Goal: Task Accomplishment & Management: Complete application form

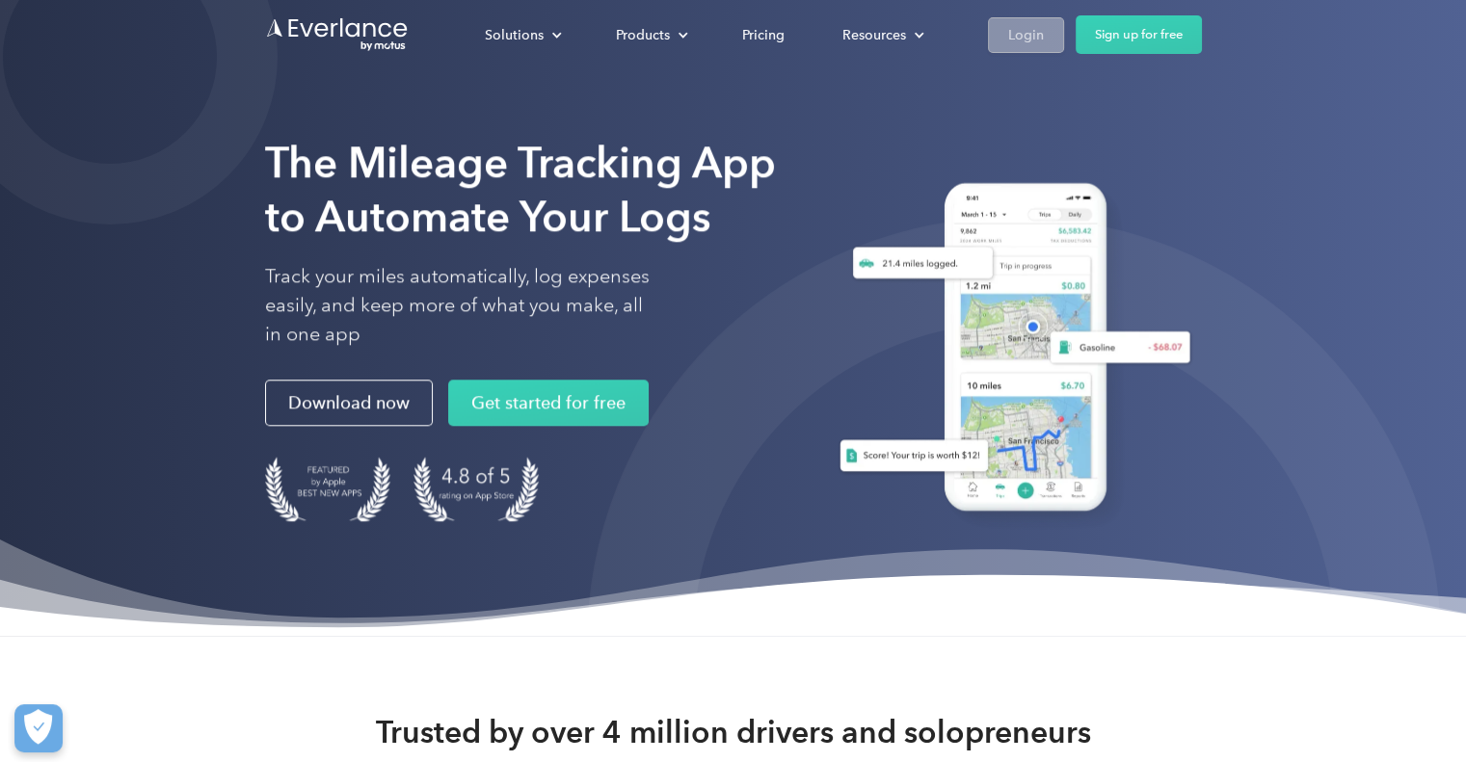
click at [1041, 21] on link "Login" at bounding box center [1026, 35] width 76 height 36
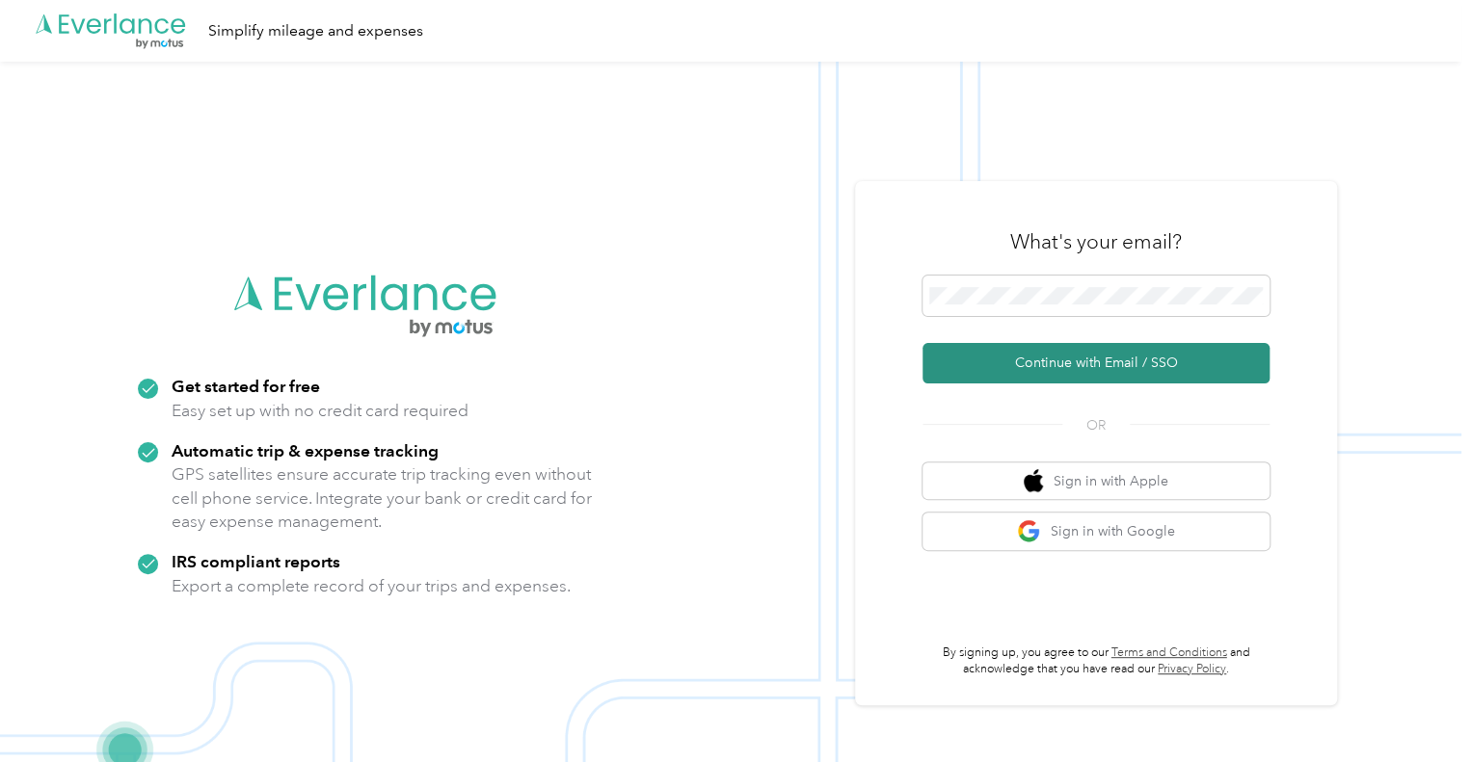
click at [1040, 360] on button "Continue with Email / SSO" at bounding box center [1095, 363] width 347 height 40
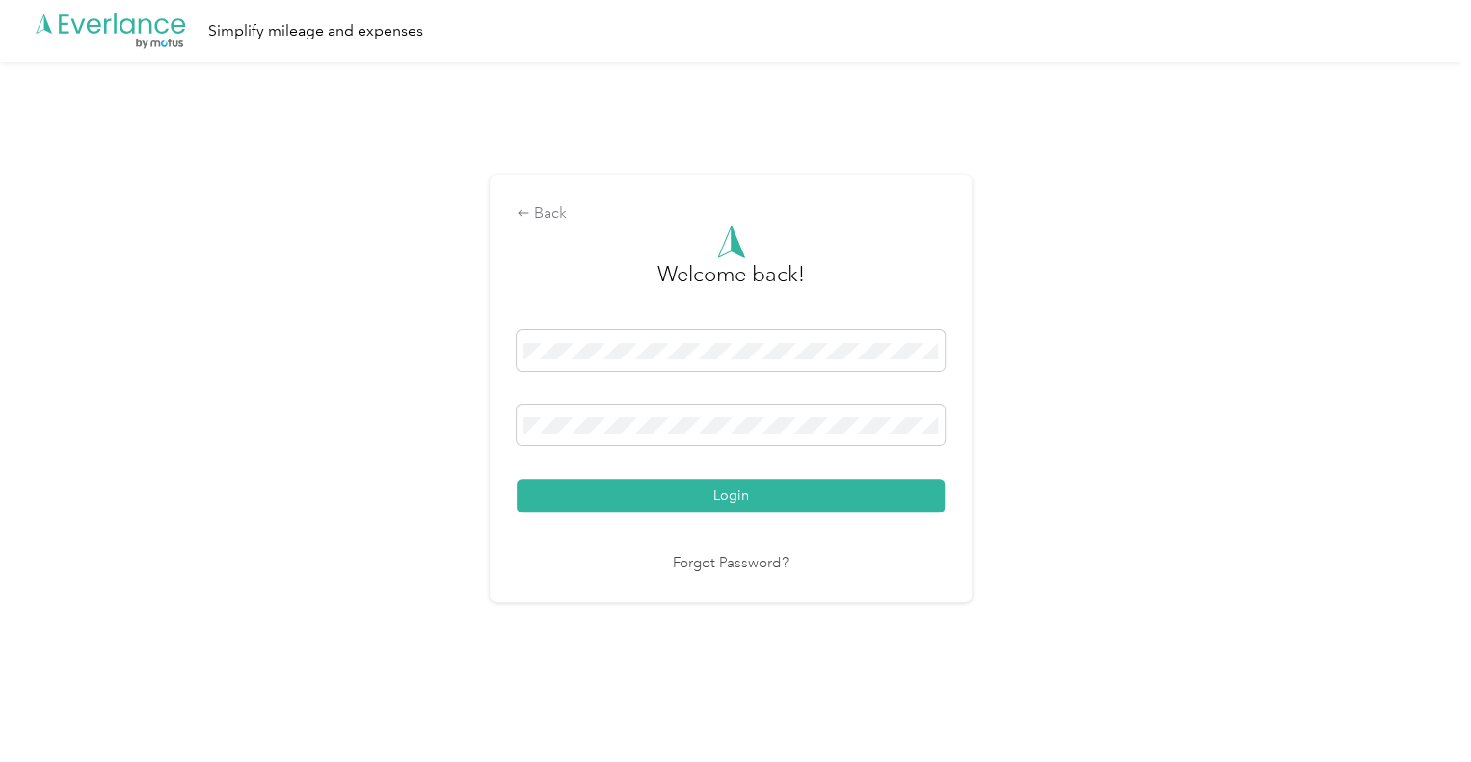
click at [517, 479] on button "Login" at bounding box center [731, 496] width 428 height 34
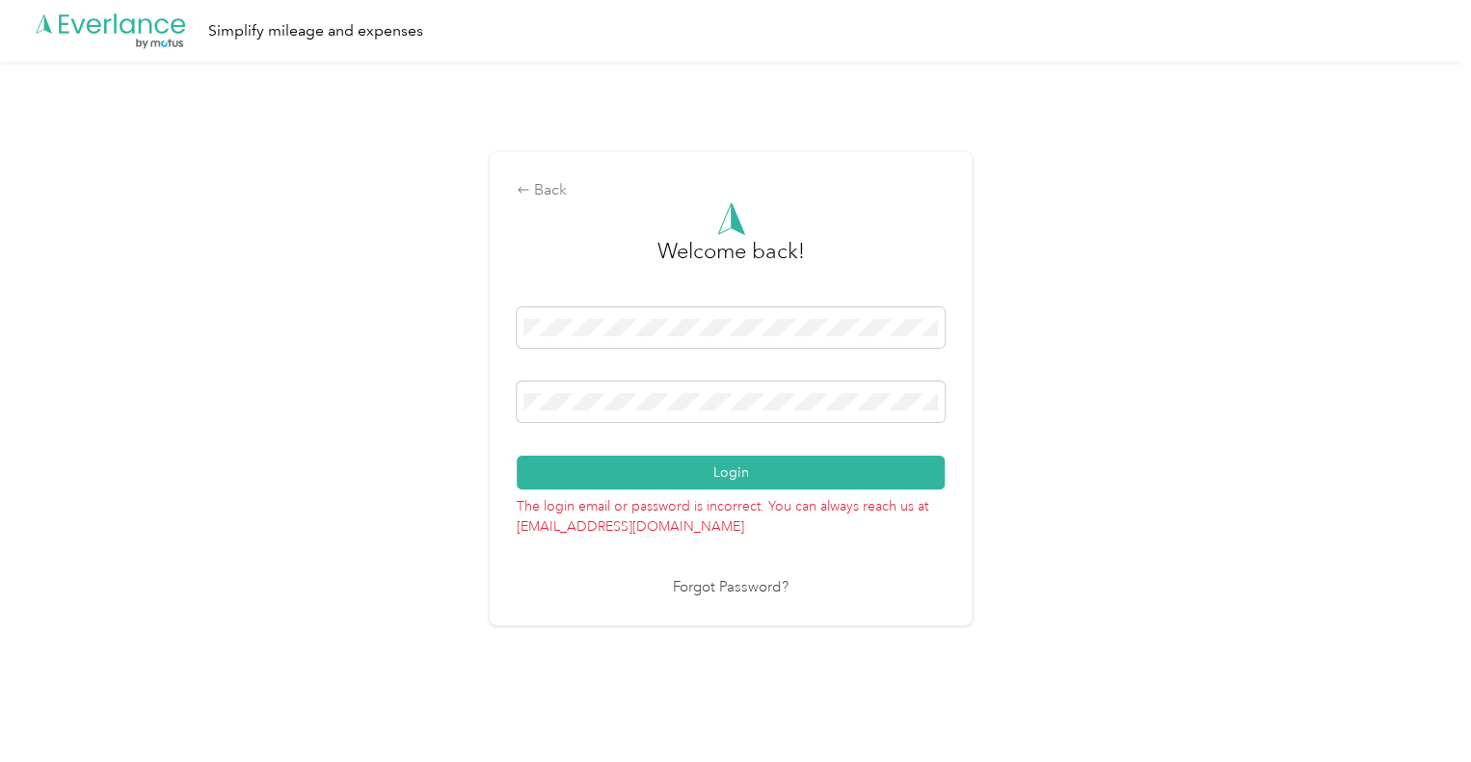
click at [486, 385] on div "Back Welcome back! Login The login email or password is incorrect. You can alwa…" at bounding box center [730, 397] width 1461 height 671
click at [517, 456] on button "Login" at bounding box center [731, 473] width 428 height 34
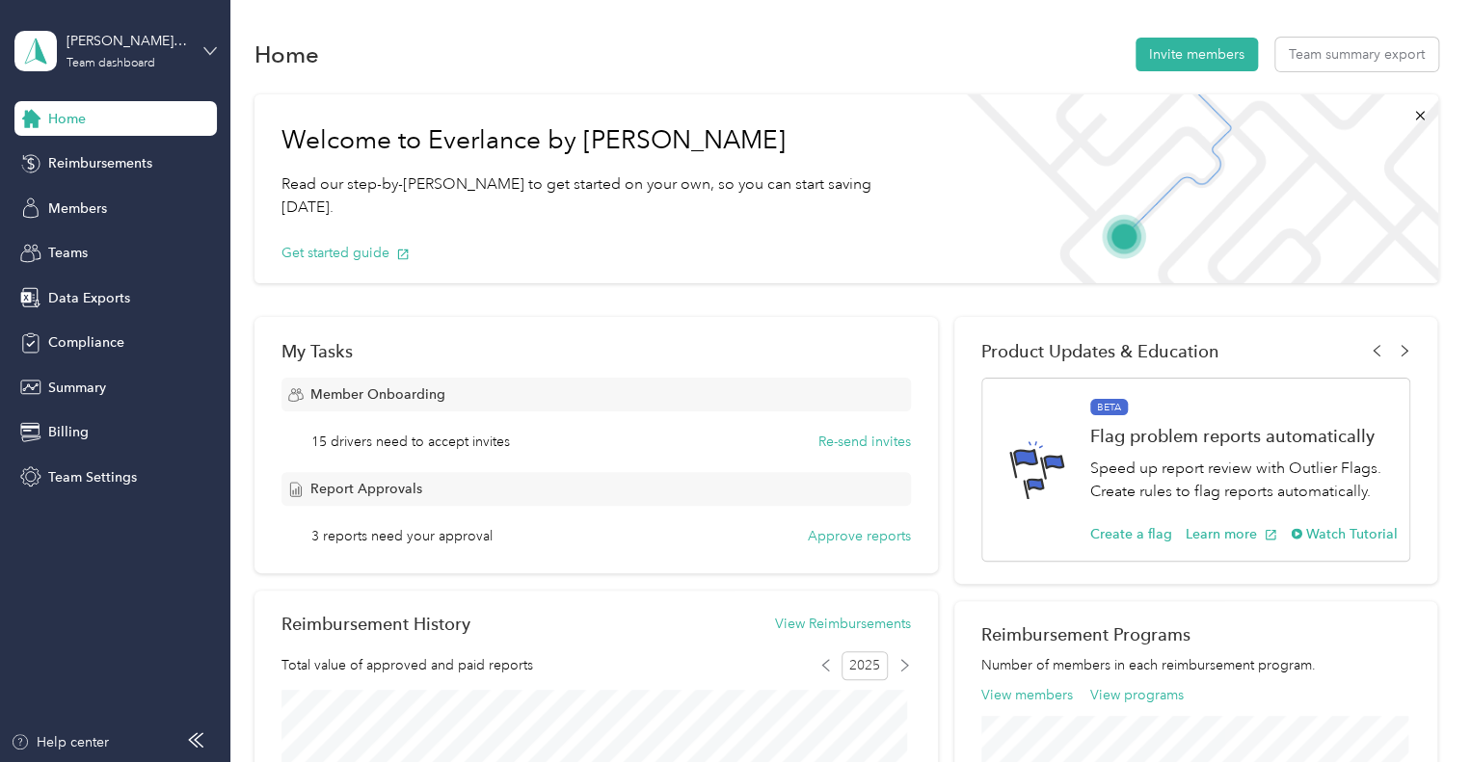
click at [203, 50] on icon at bounding box center [209, 50] width 13 height 13
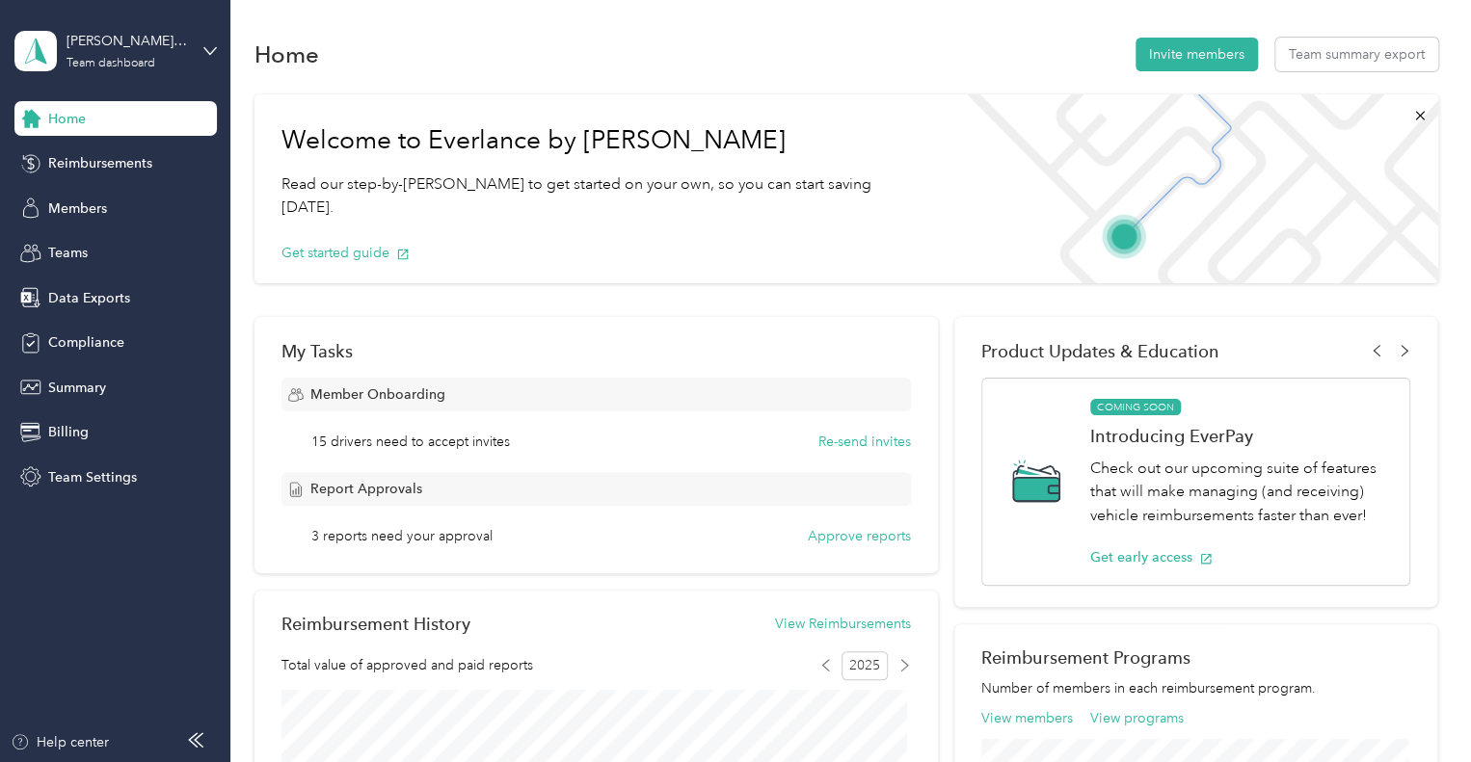
click at [96, 202] on div "Personal dashboard" at bounding box center [91, 202] width 121 height 20
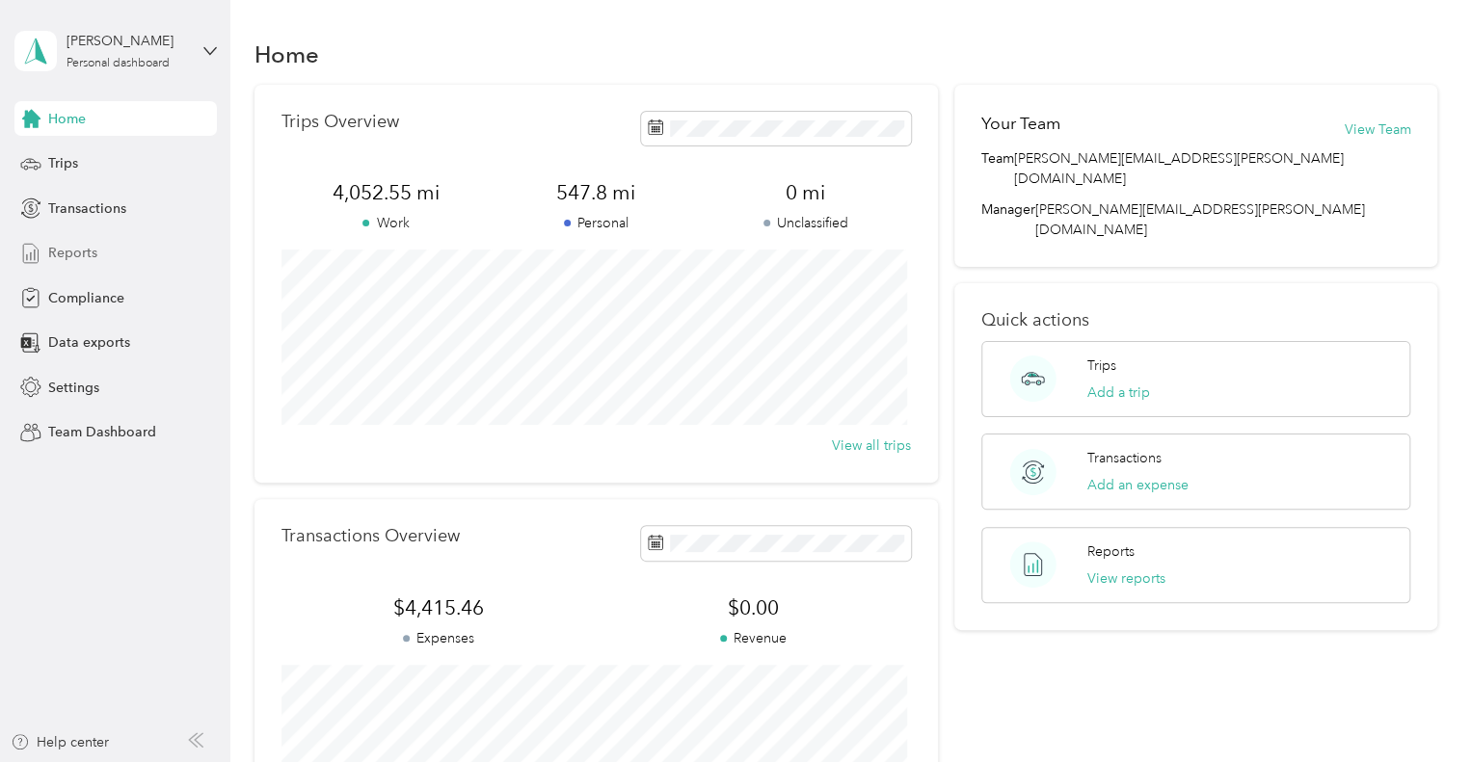
click at [58, 253] on span "Reports" at bounding box center [72, 253] width 49 height 20
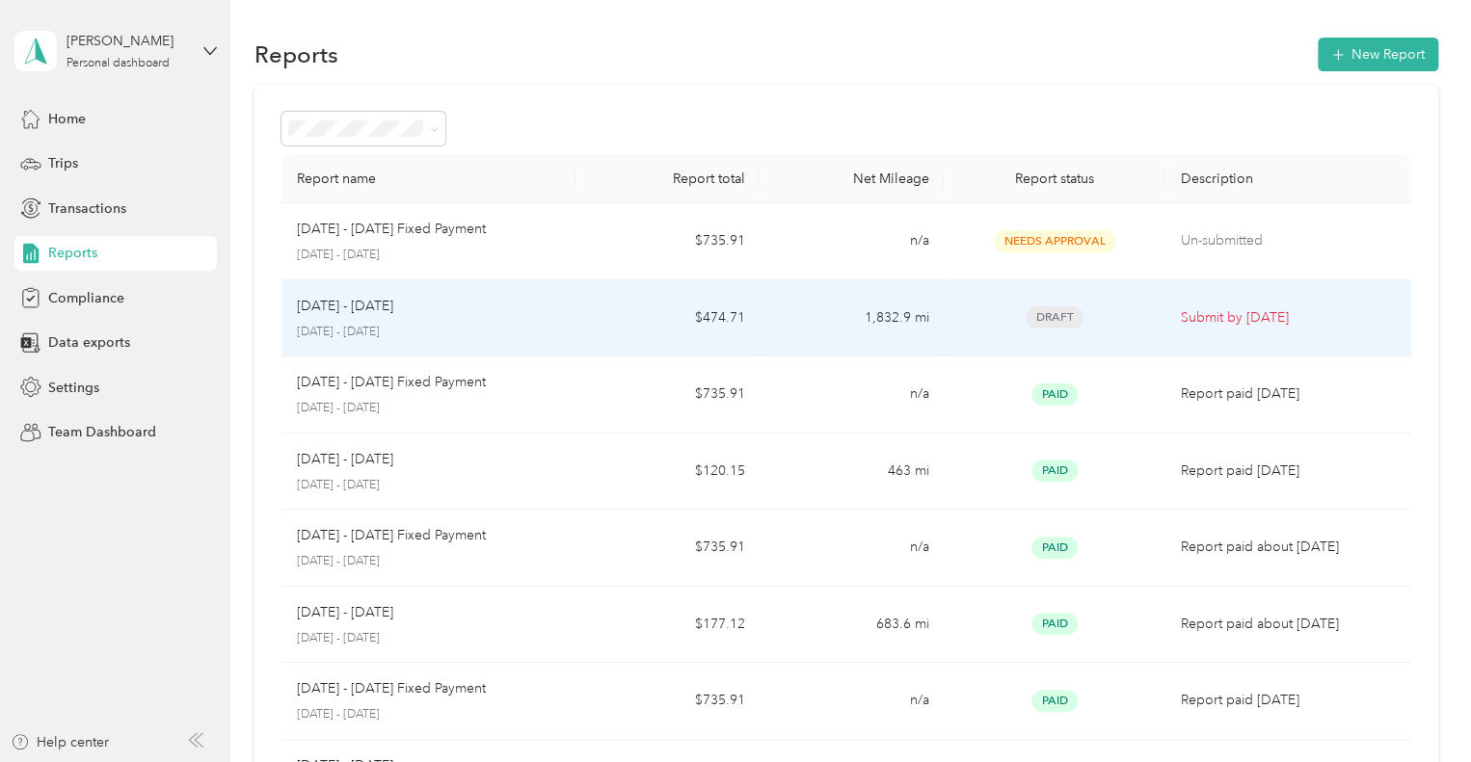
click at [646, 318] on td "$474.71" at bounding box center [667, 318] width 184 height 77
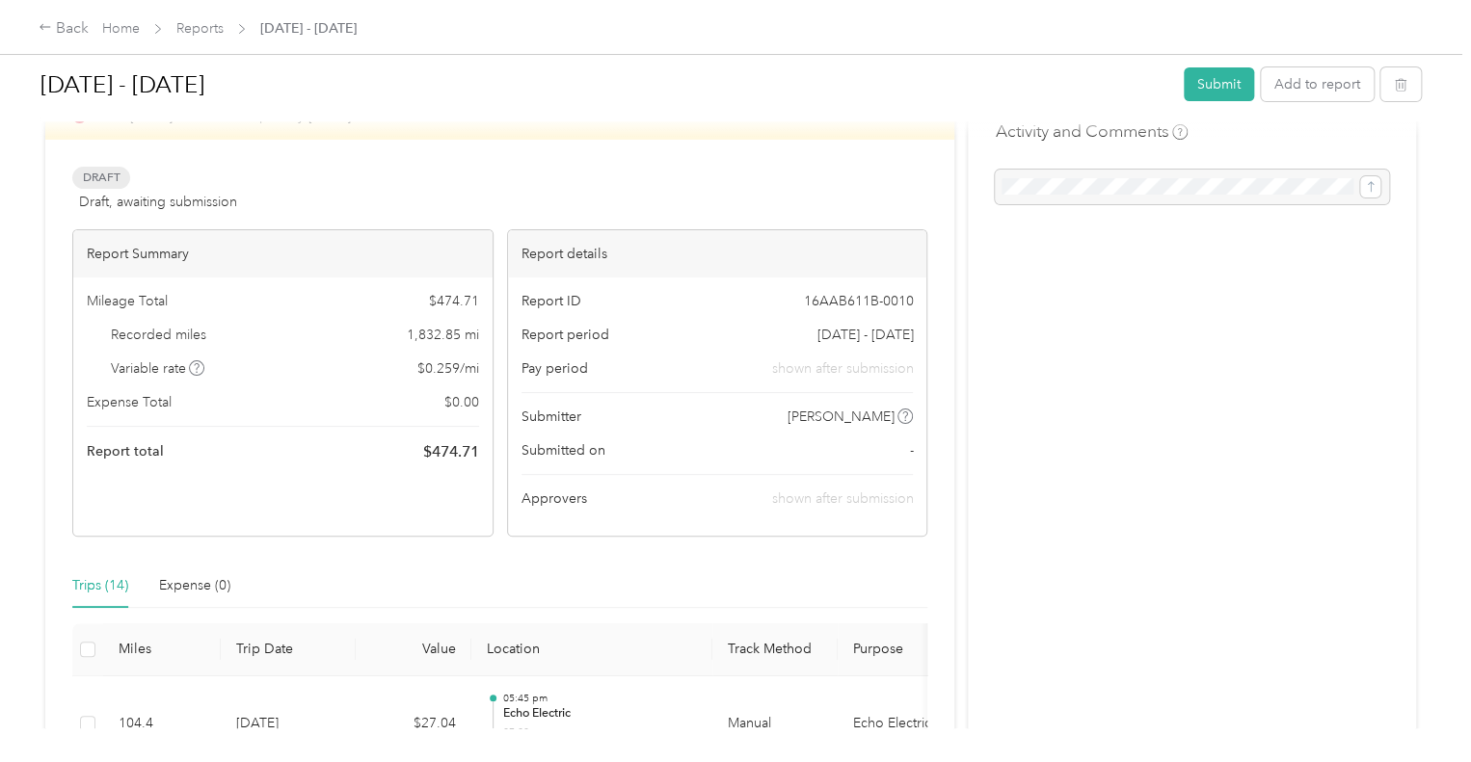
scroll to position [54, 0]
click at [1007, 192] on div at bounding box center [1192, 188] width 394 height 35
click at [1025, 188] on div at bounding box center [1192, 188] width 394 height 35
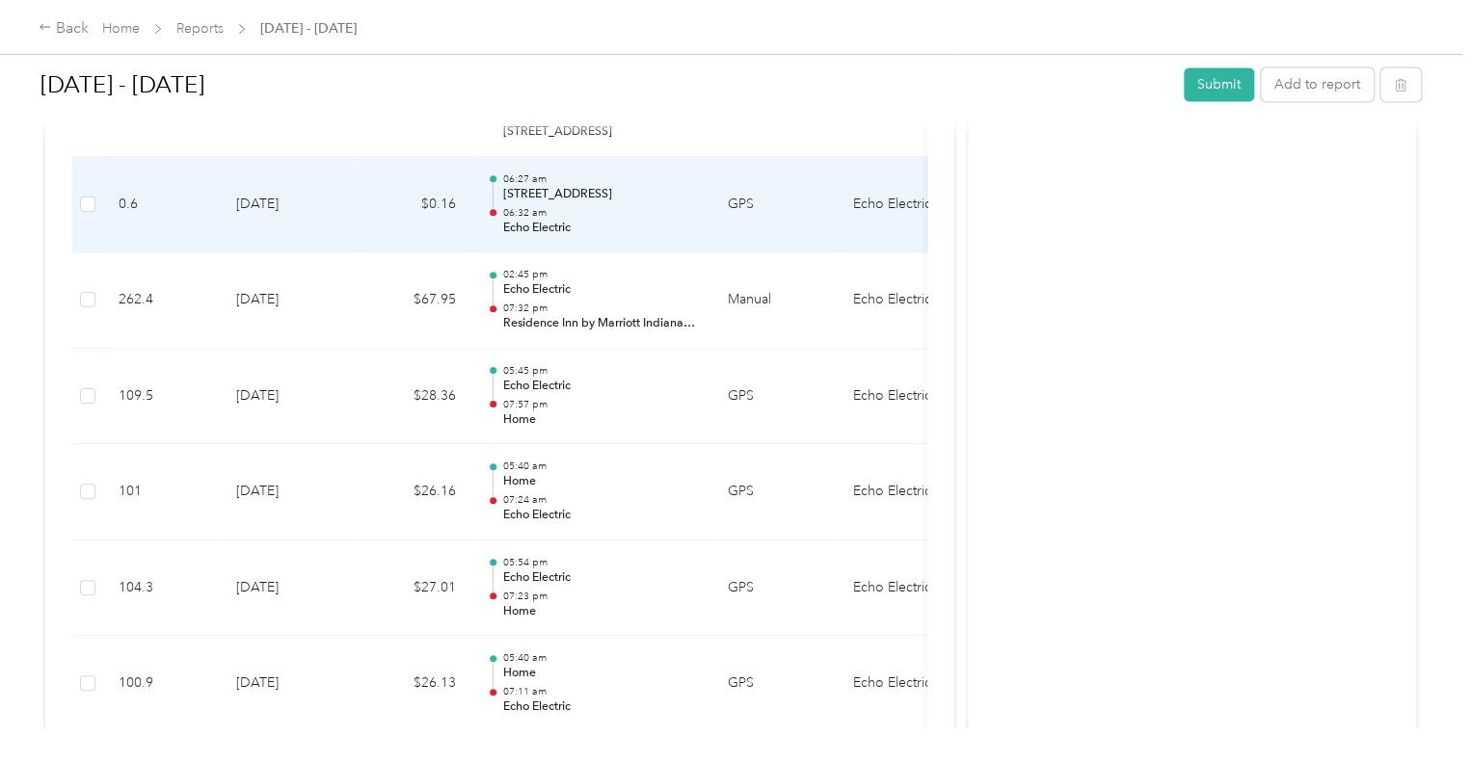
scroll to position [1403, 0]
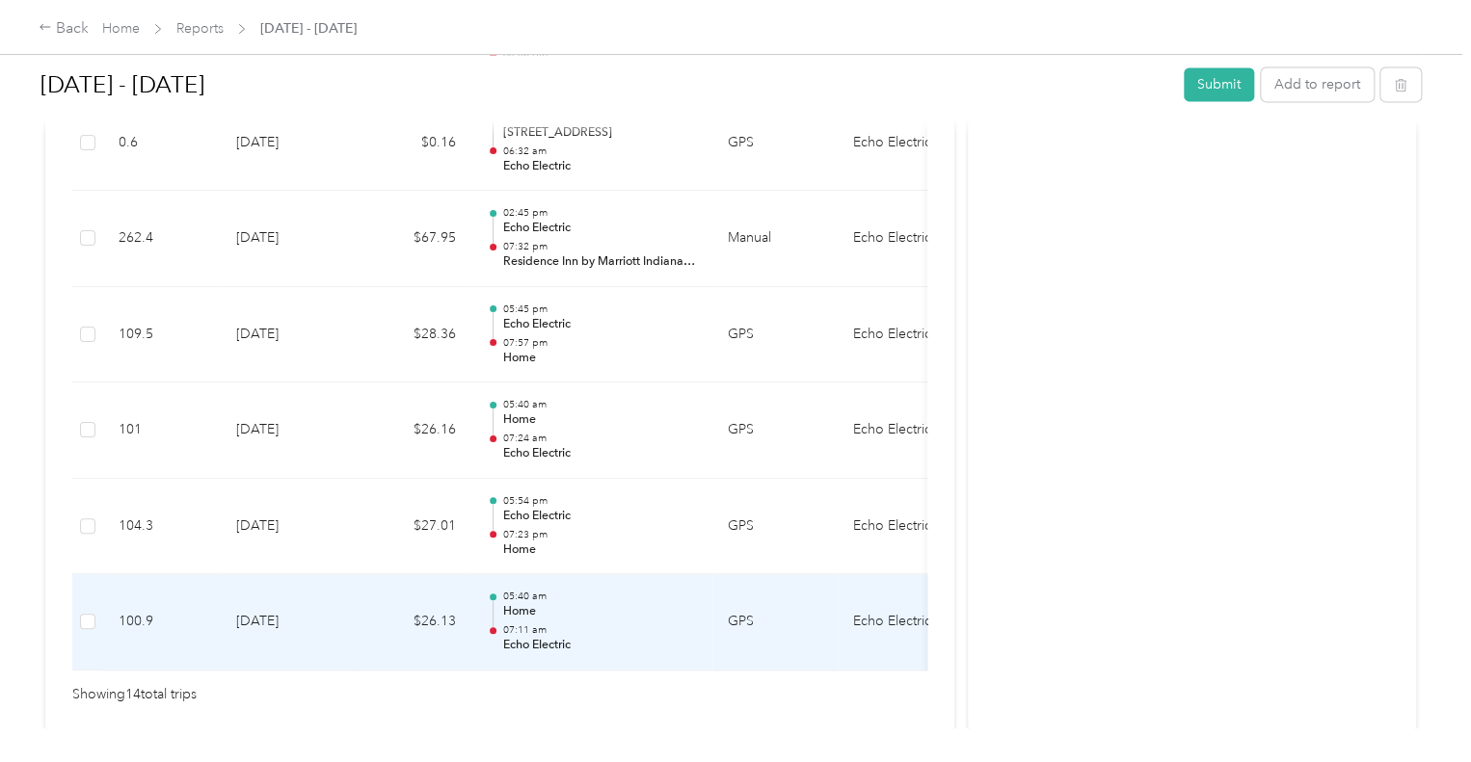
click at [625, 613] on p "Home" at bounding box center [599, 611] width 195 height 17
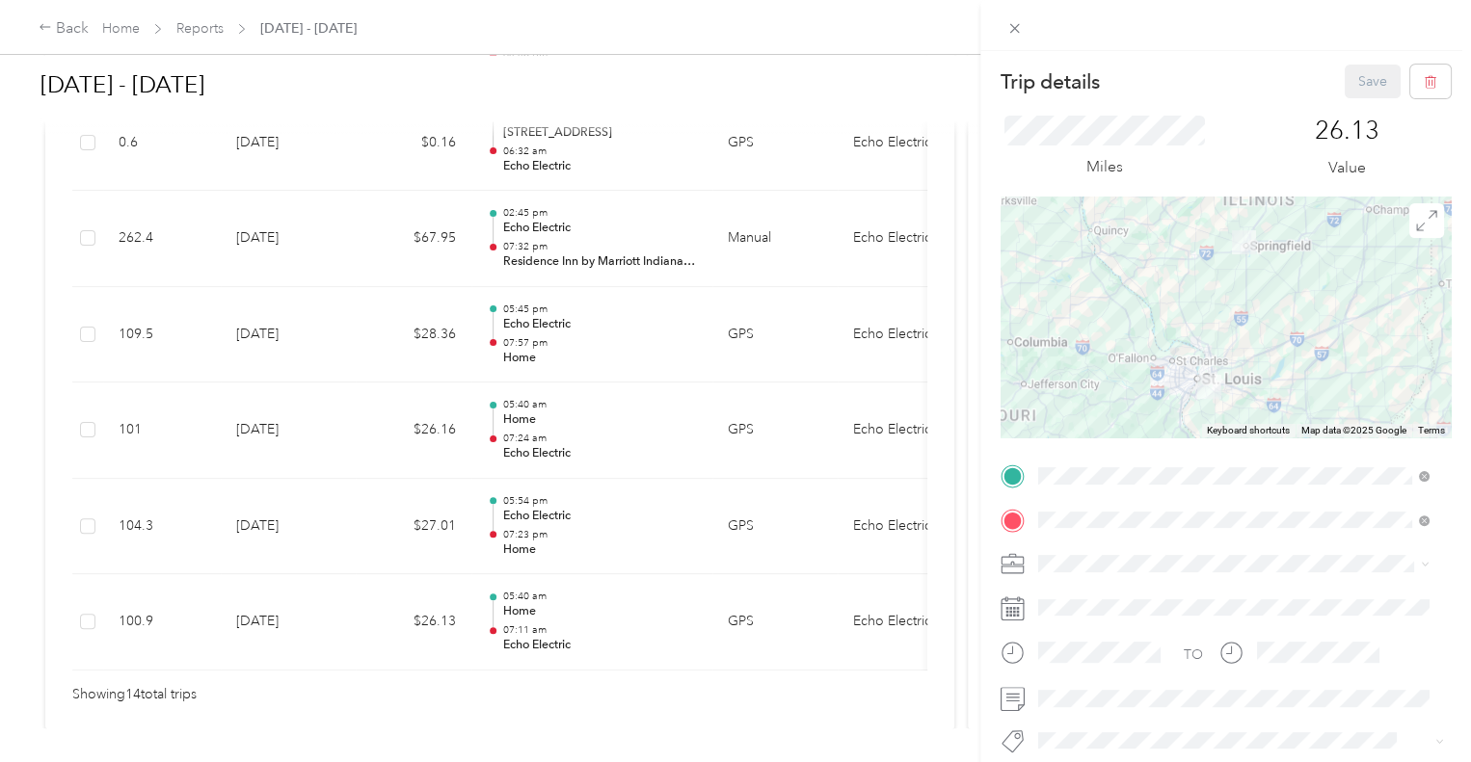
scroll to position [96, 0]
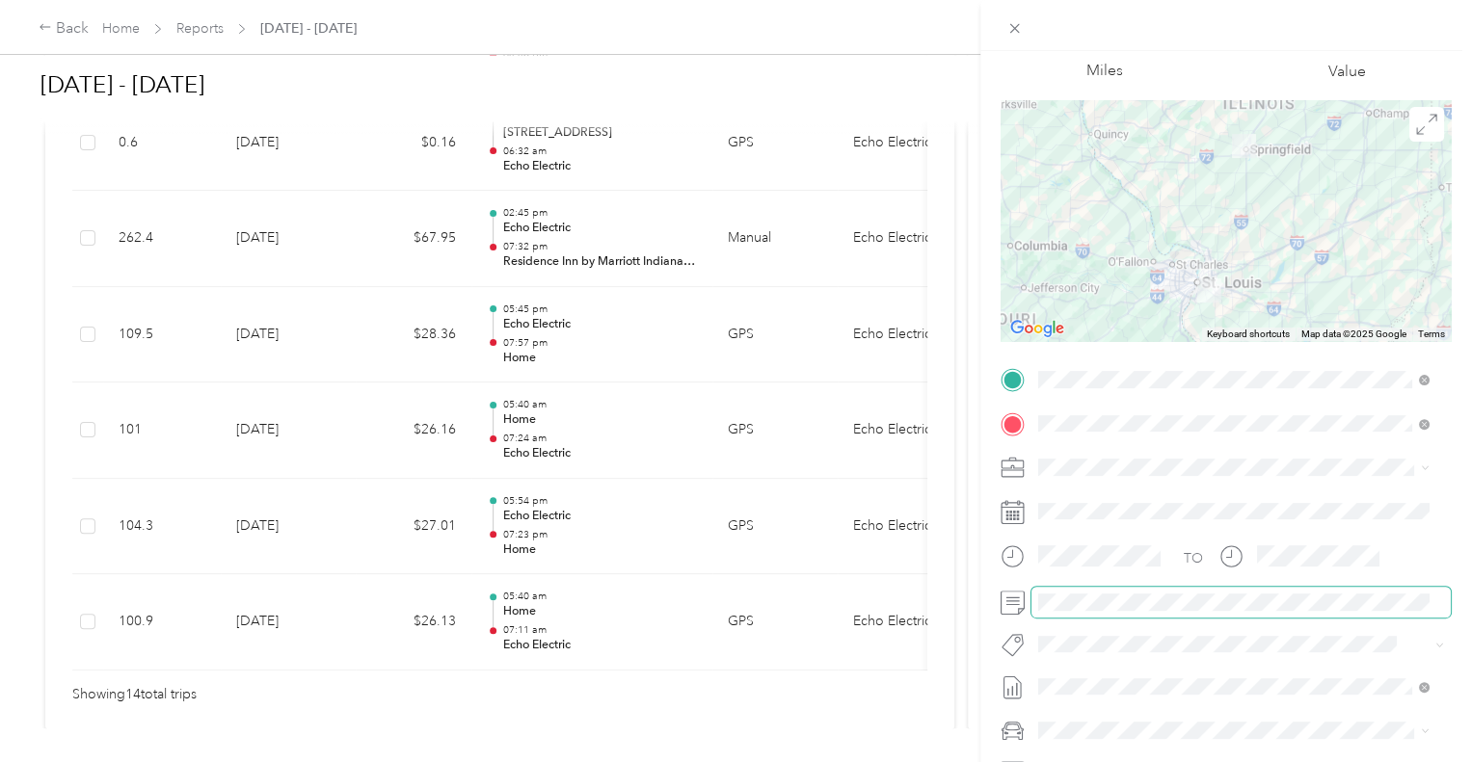
click at [1087, 610] on span at bounding box center [1240, 602] width 419 height 31
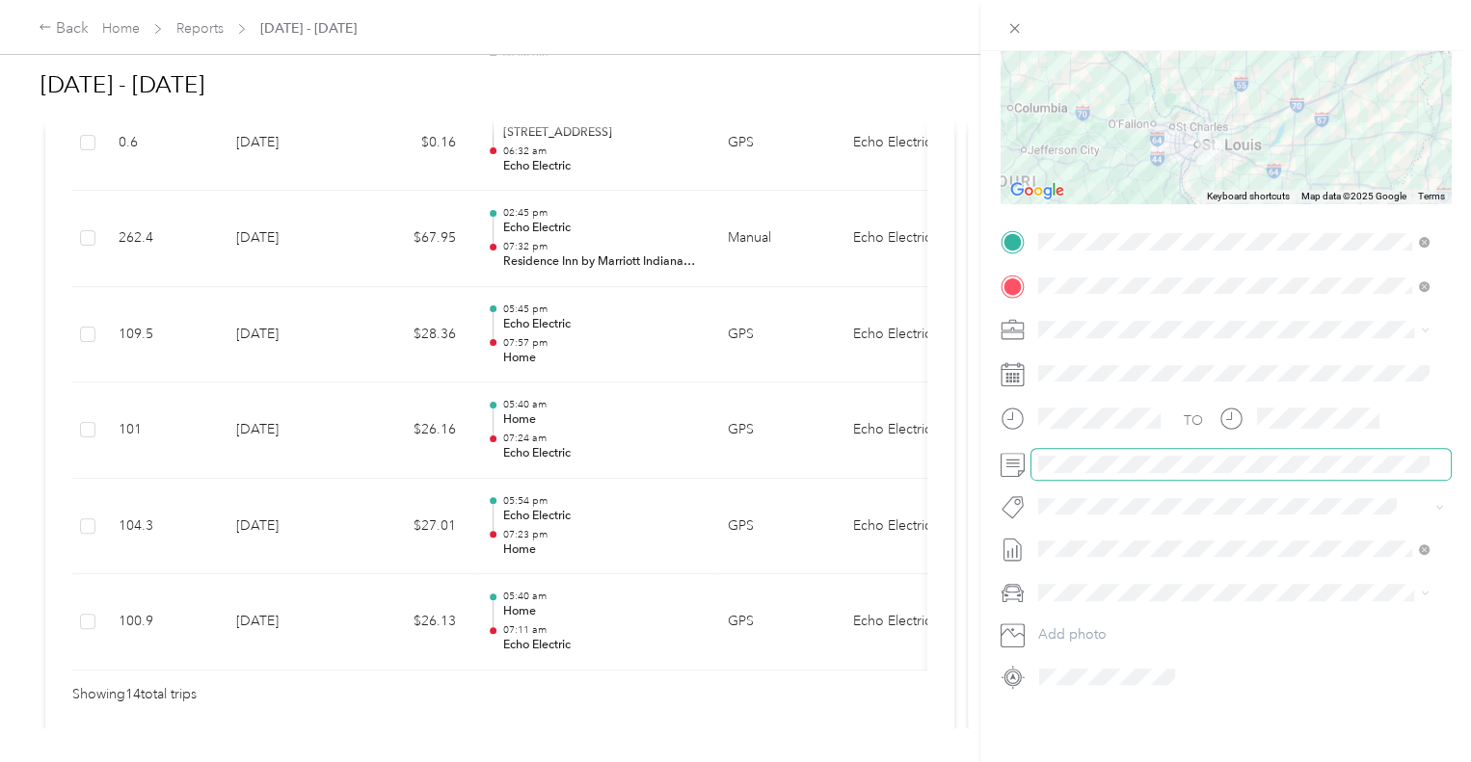
scroll to position [0, 0]
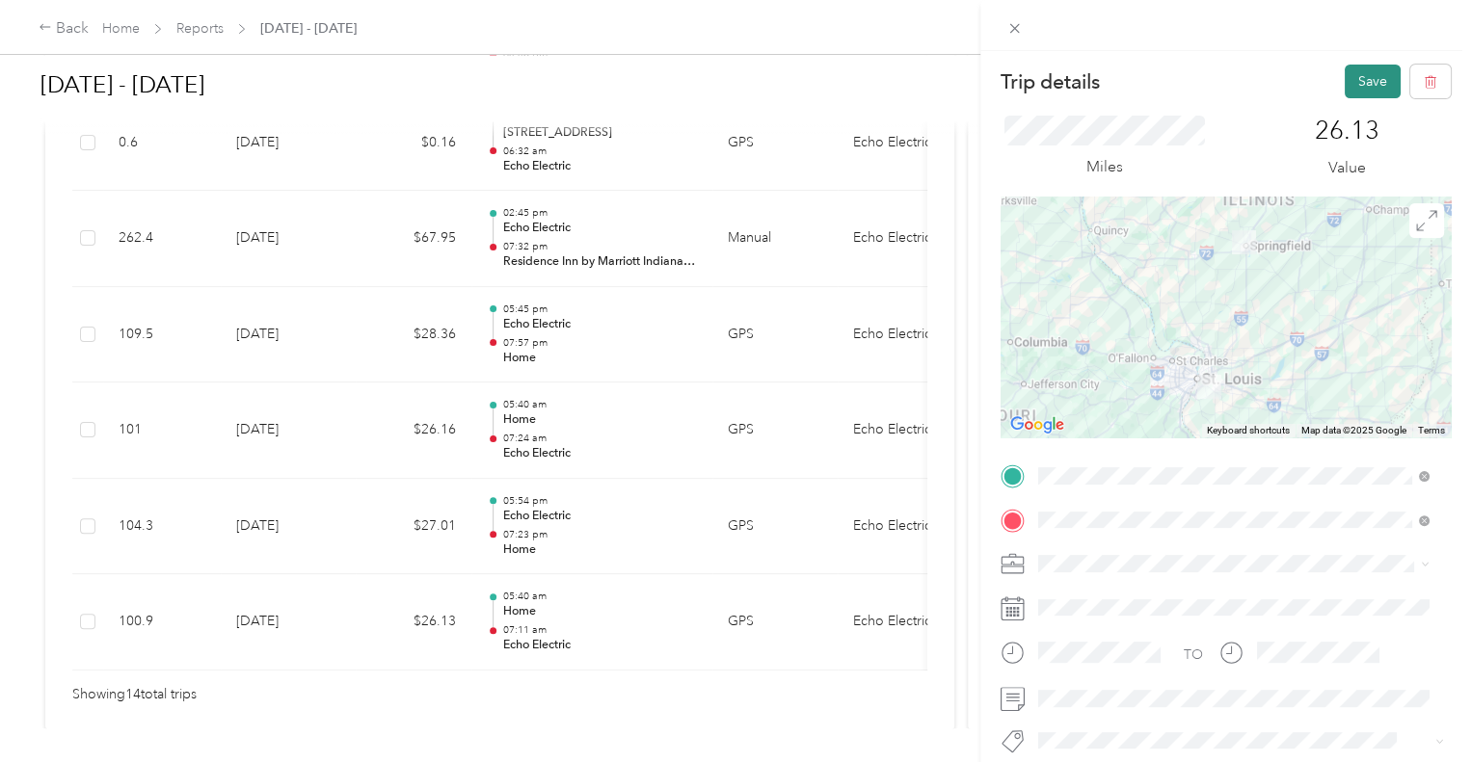
click at [1364, 90] on button "Save" at bounding box center [1373, 82] width 56 height 34
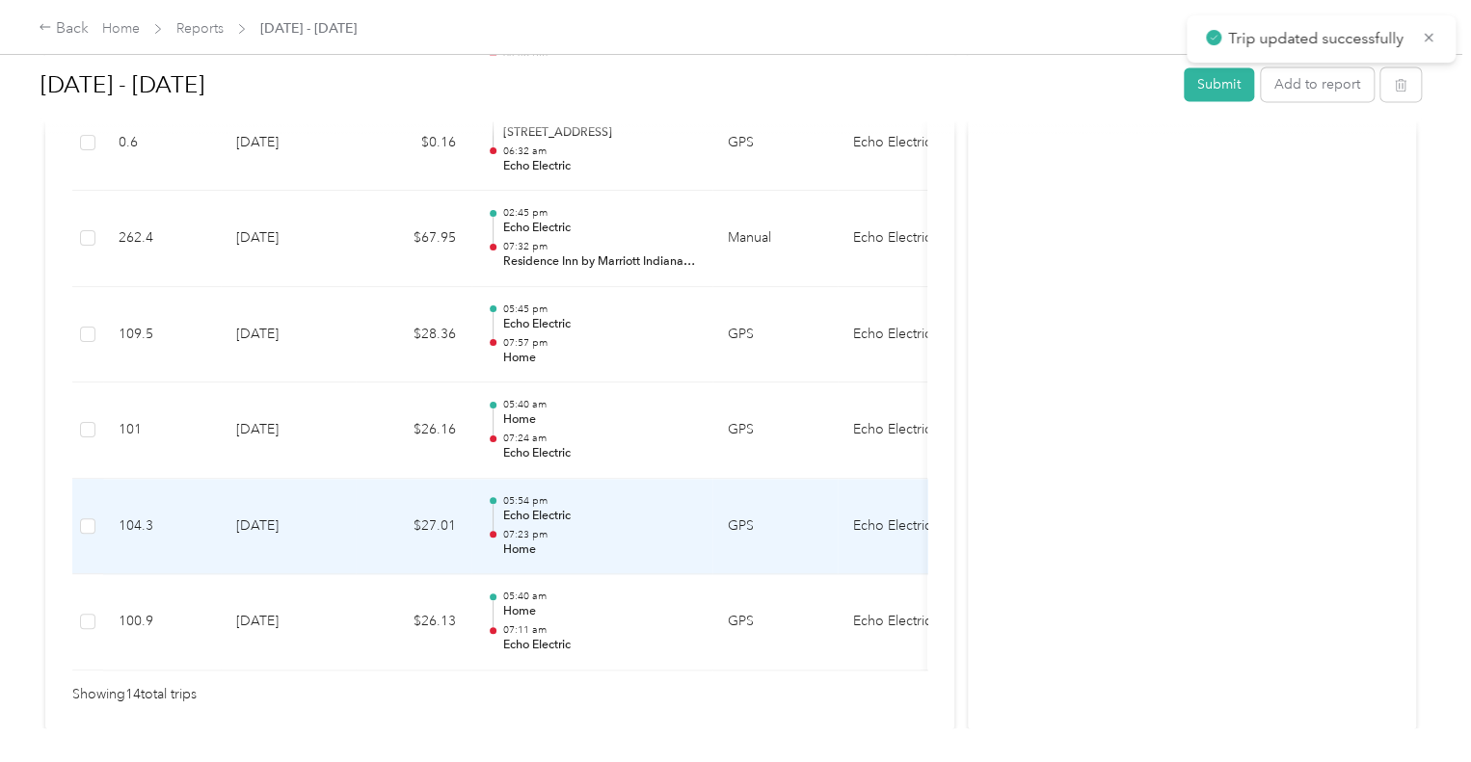
click at [671, 531] on p "07:23 pm" at bounding box center [599, 534] width 195 height 13
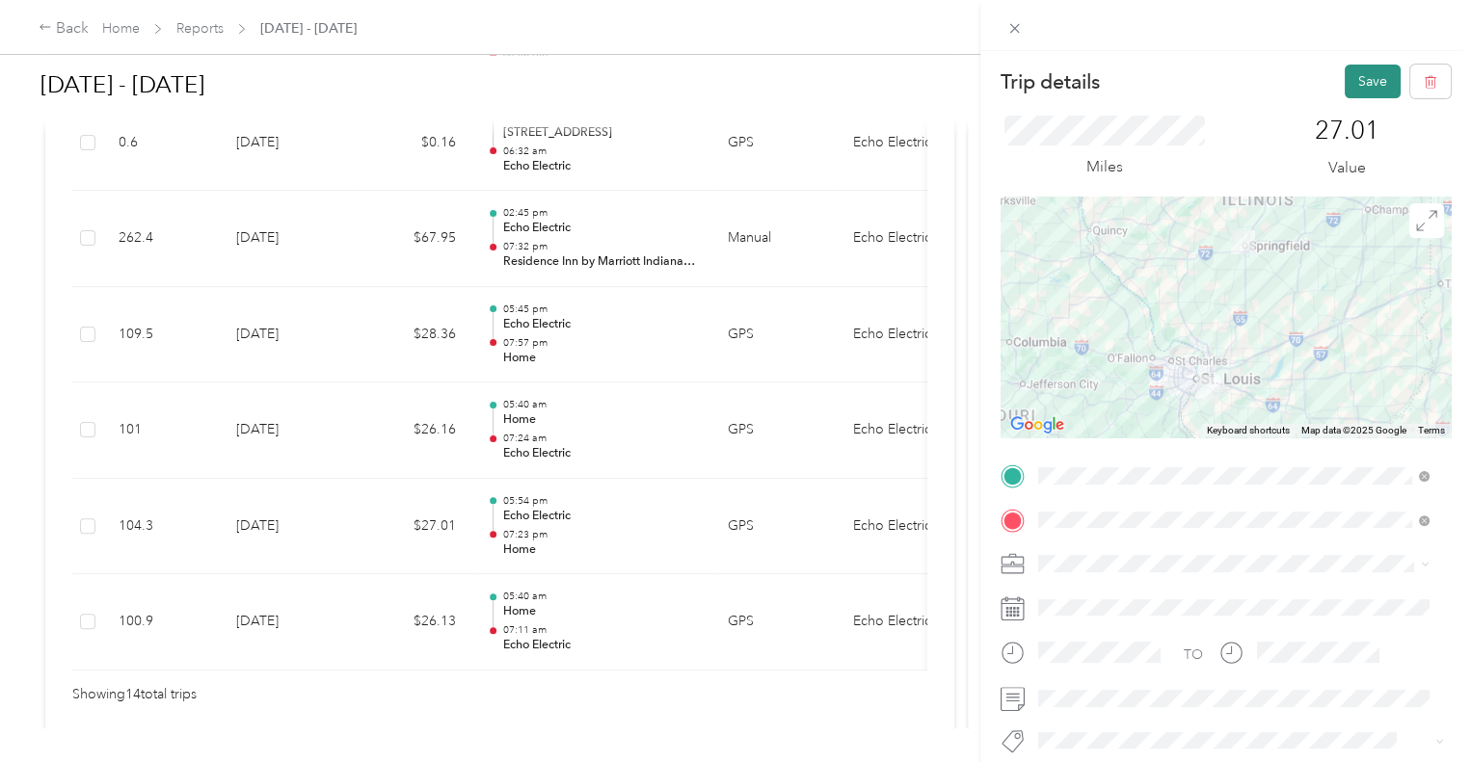
click at [1350, 86] on button "Save" at bounding box center [1373, 82] width 56 height 34
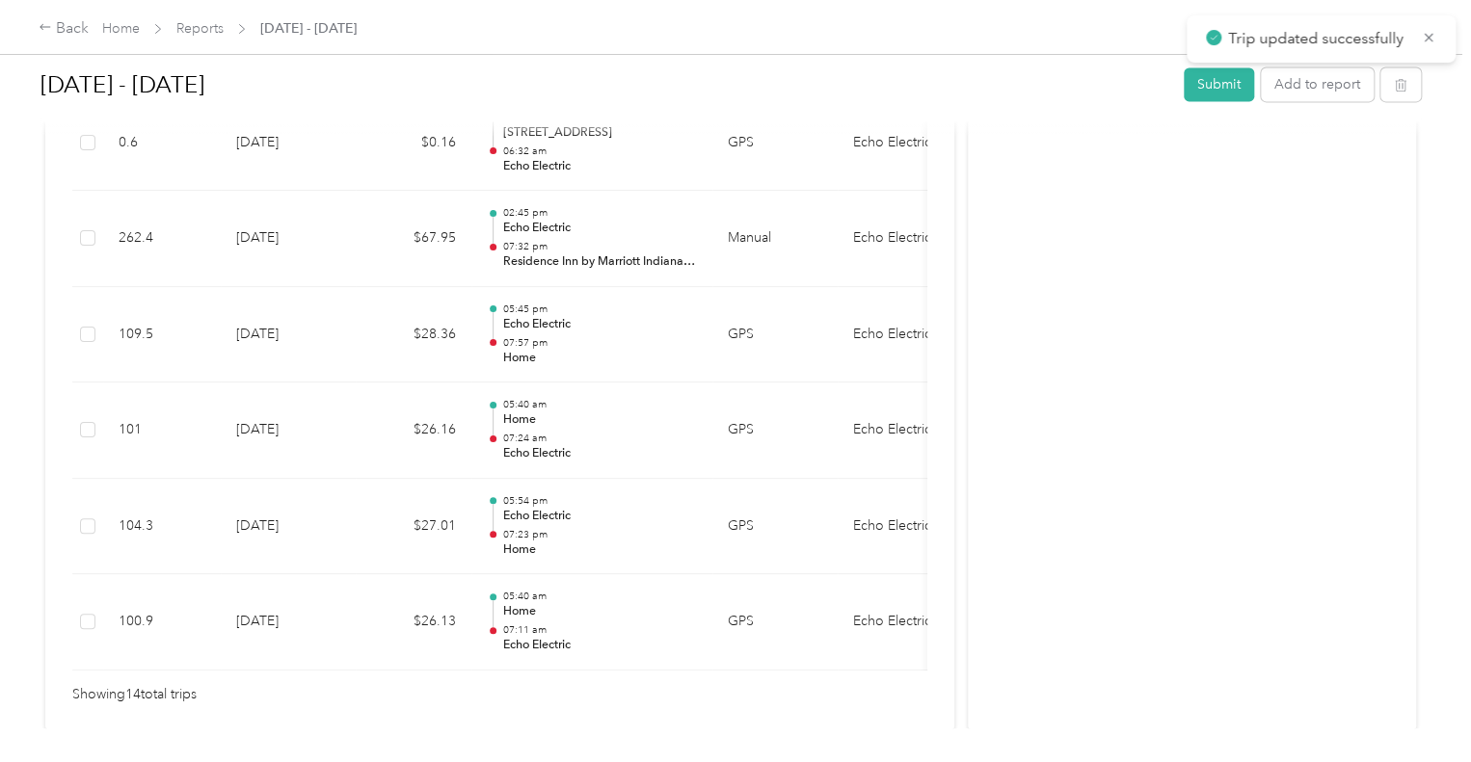
click at [633, 426] on div "Trip details Save This trip cannot be edited because it is either under review,…" at bounding box center [936, 381] width 1471 height 762
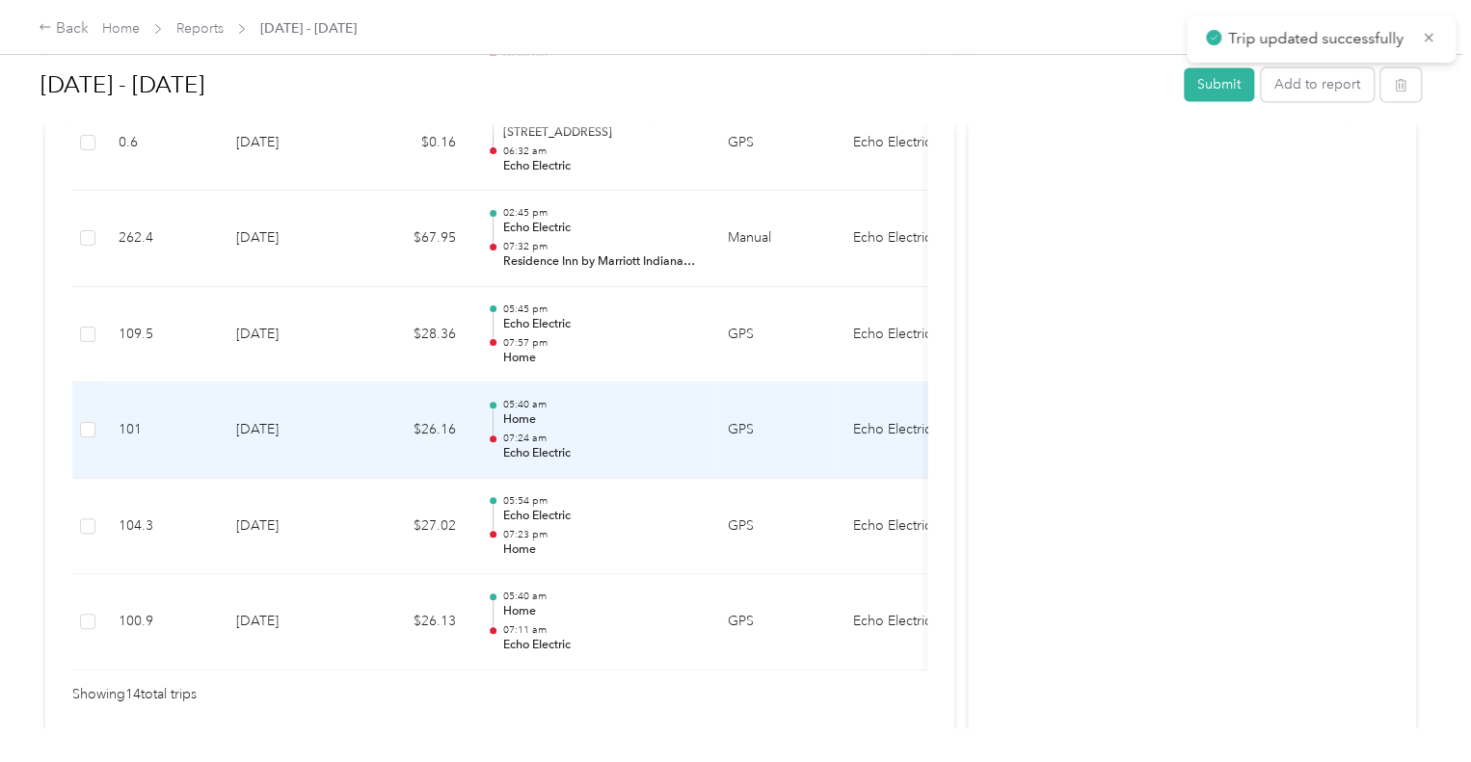
click at [633, 426] on div "05:40 am Home 07:24 am Echo Electric" at bounding box center [599, 430] width 195 height 65
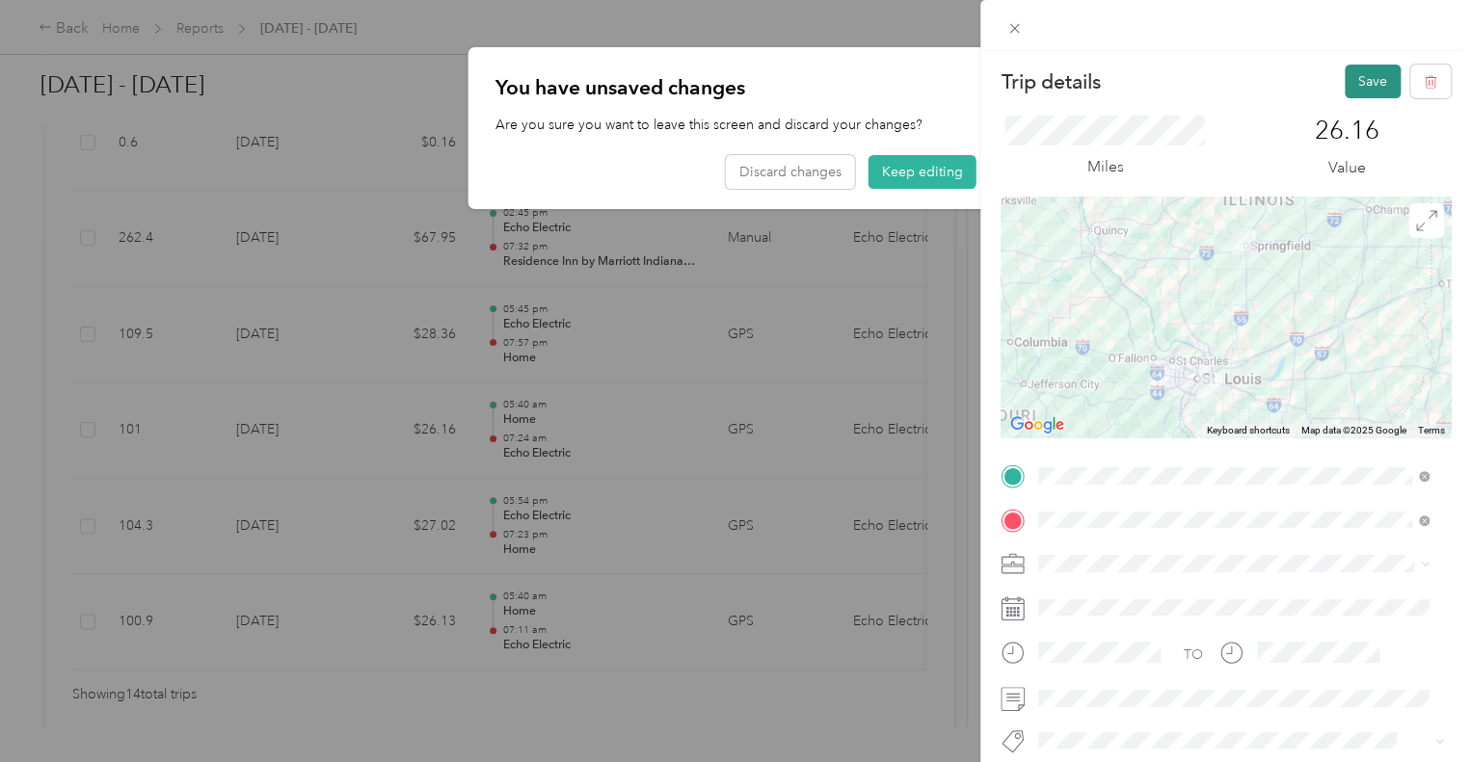
click at [1356, 83] on button "Save" at bounding box center [1373, 82] width 56 height 34
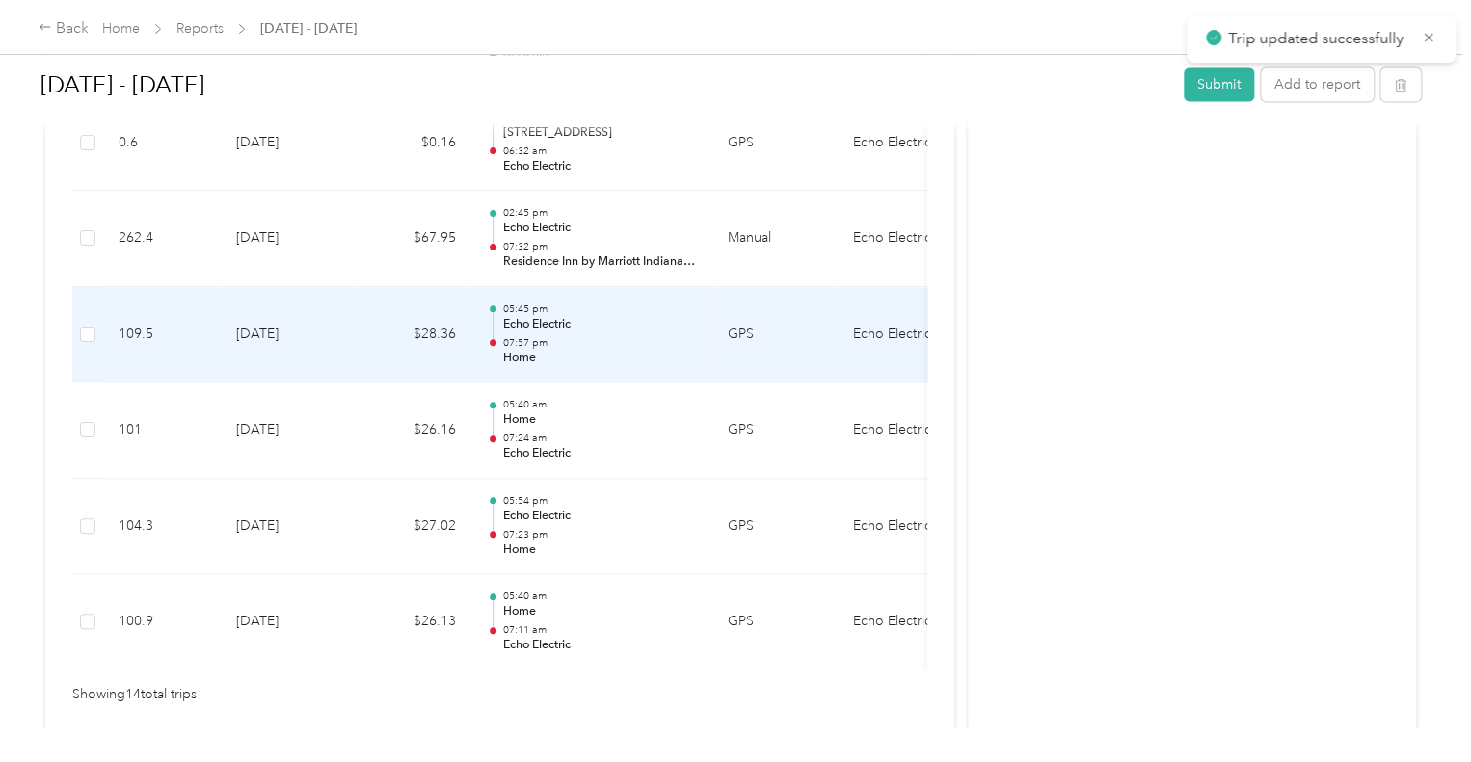
click at [674, 350] on p "Home" at bounding box center [599, 358] width 195 height 17
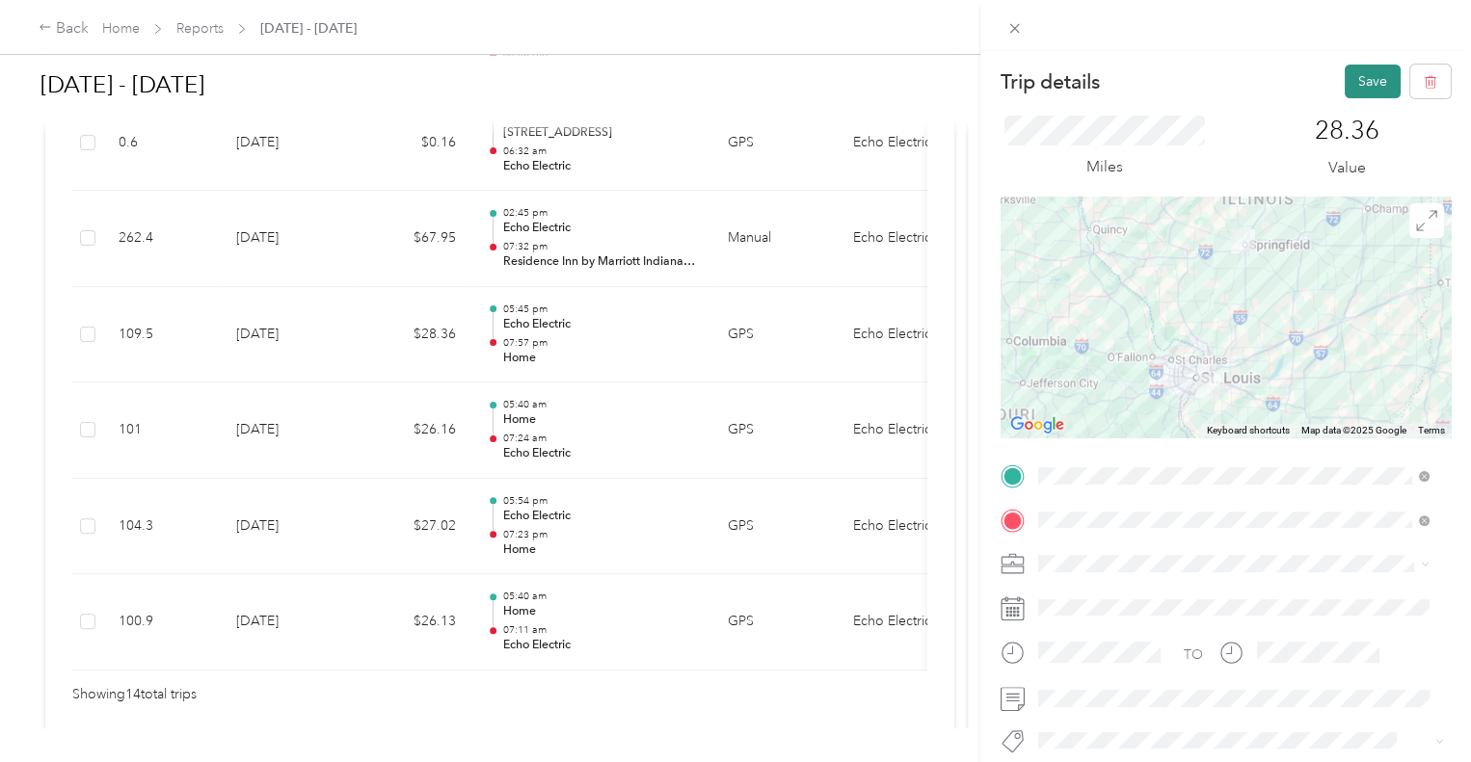
click at [1365, 78] on button "Save" at bounding box center [1373, 82] width 56 height 34
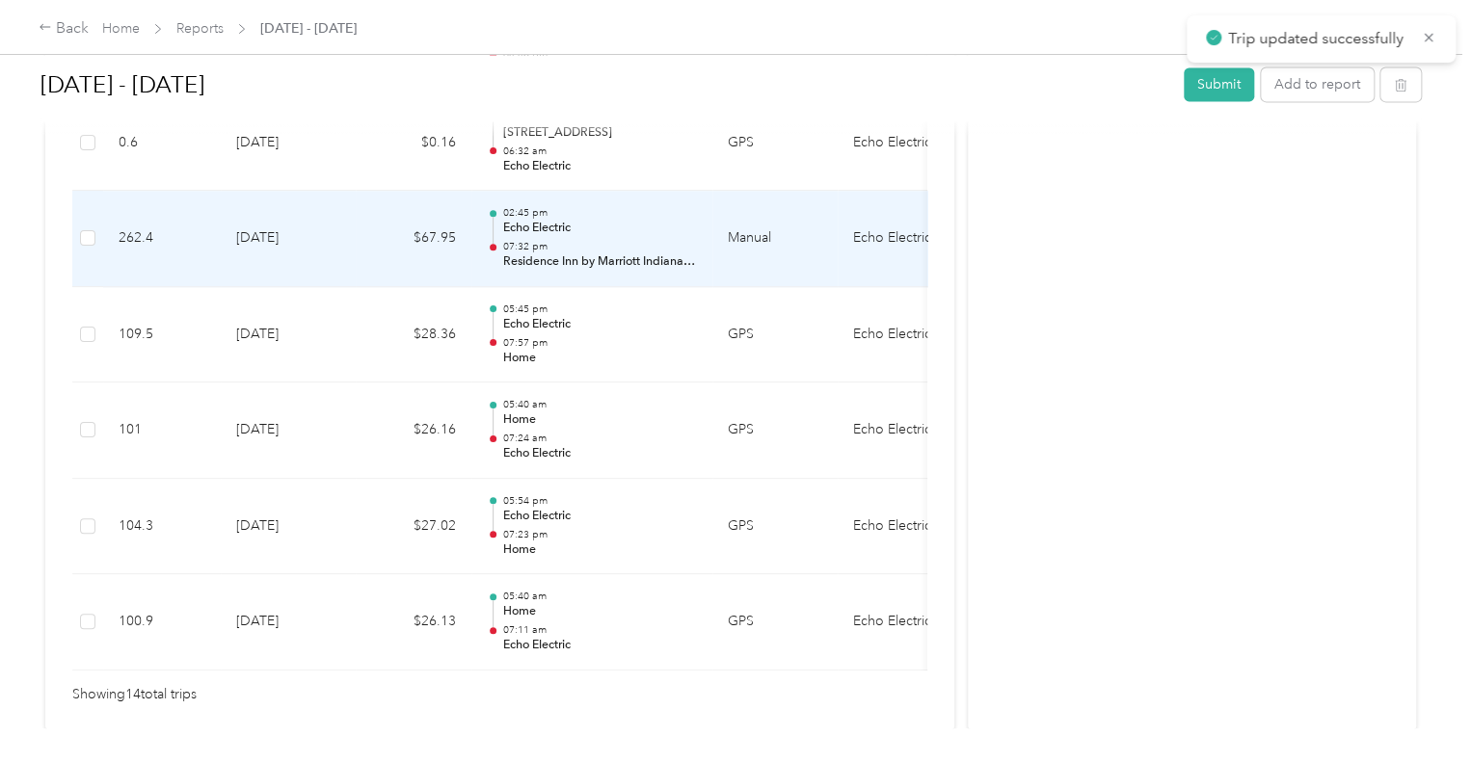
click at [609, 229] on p "Echo Electric" at bounding box center [599, 228] width 195 height 17
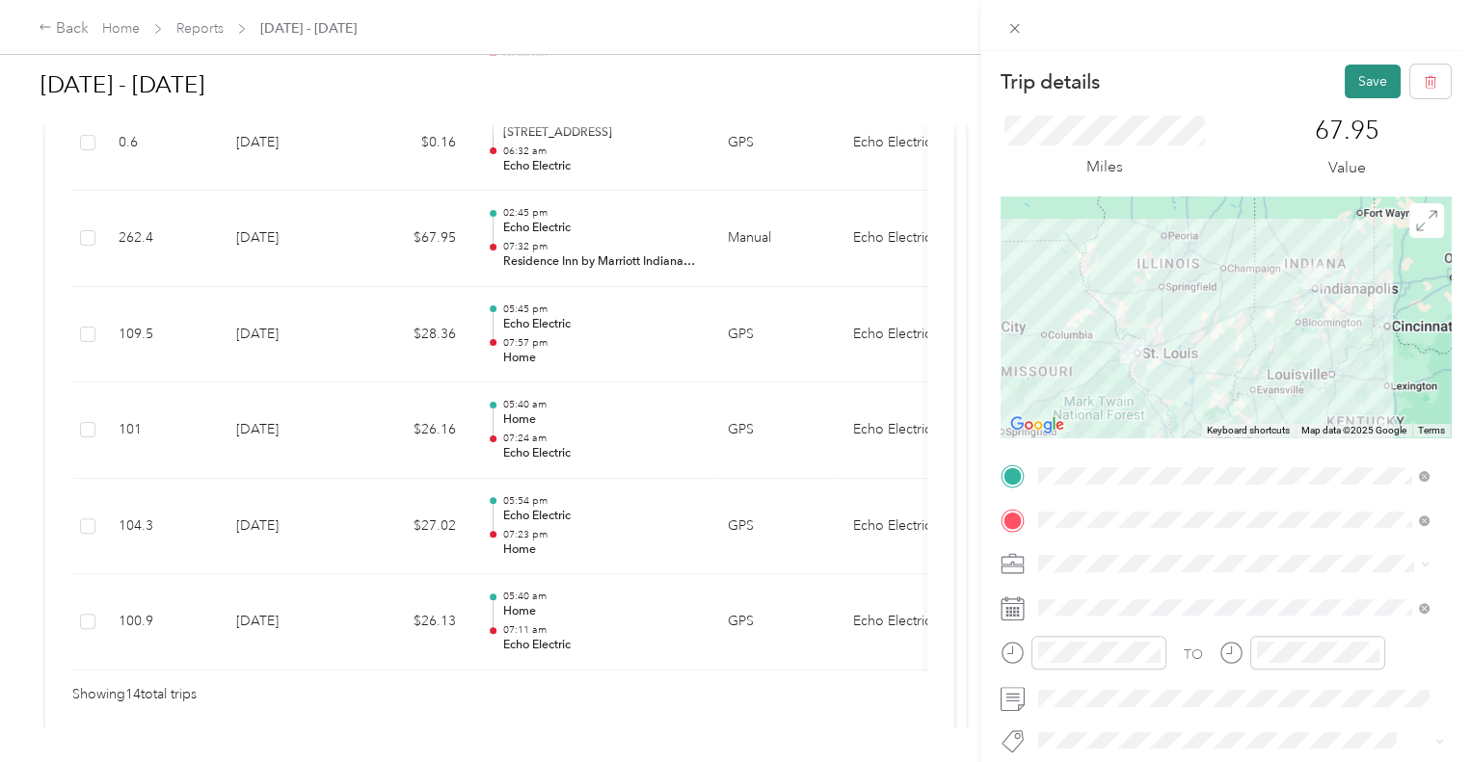
click at [1365, 88] on button "Save" at bounding box center [1373, 82] width 56 height 34
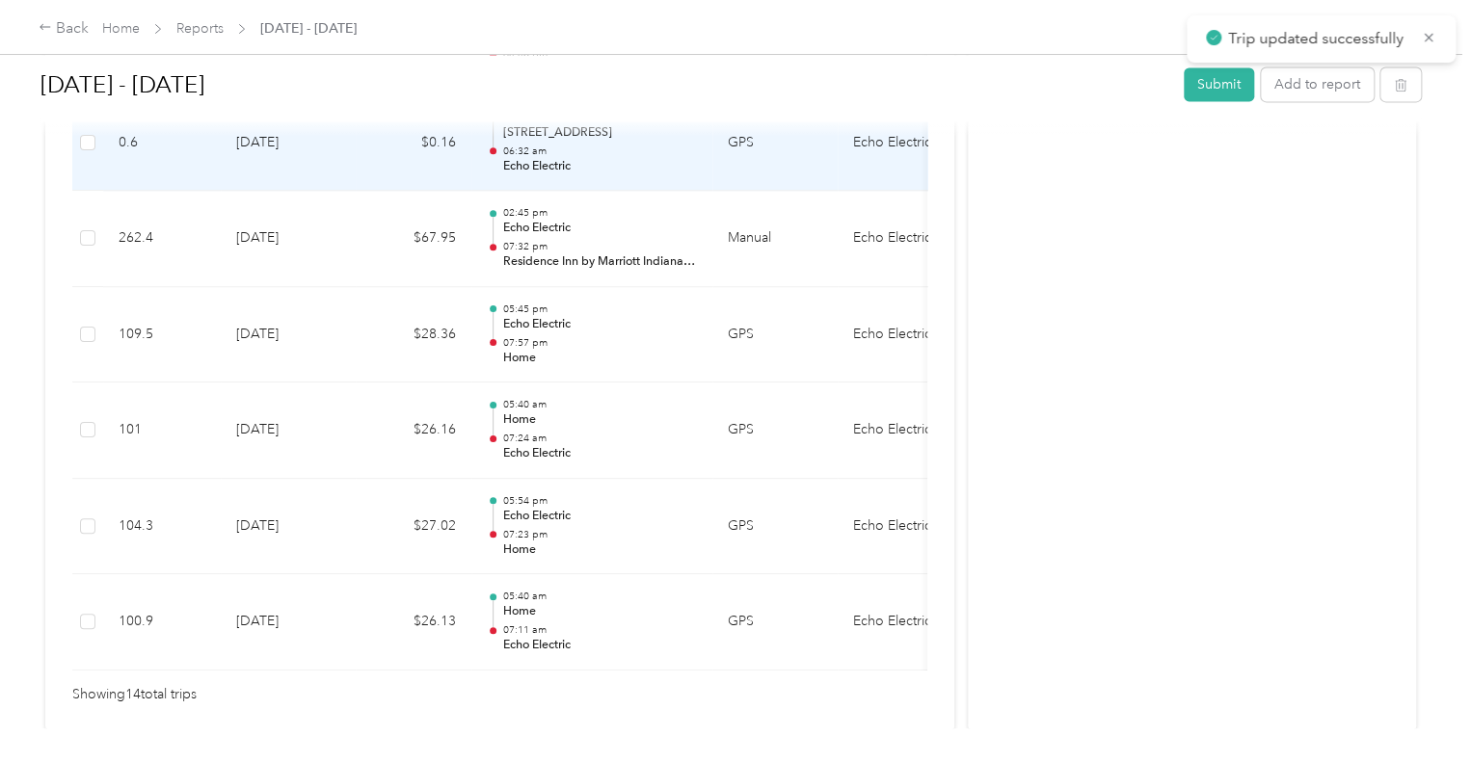
click at [649, 159] on p "Echo Electric" at bounding box center [599, 166] width 195 height 17
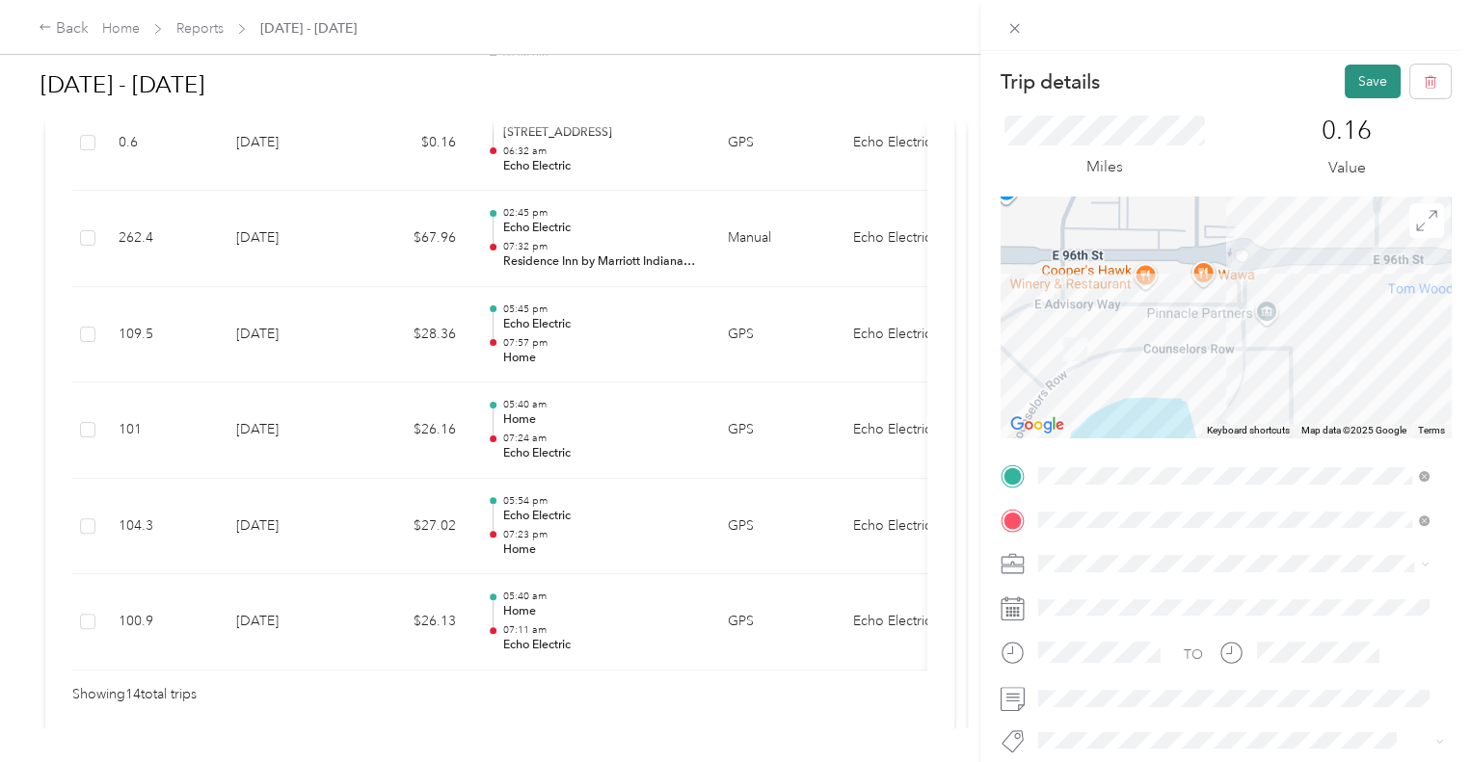
click at [1346, 88] on button "Save" at bounding box center [1373, 82] width 56 height 34
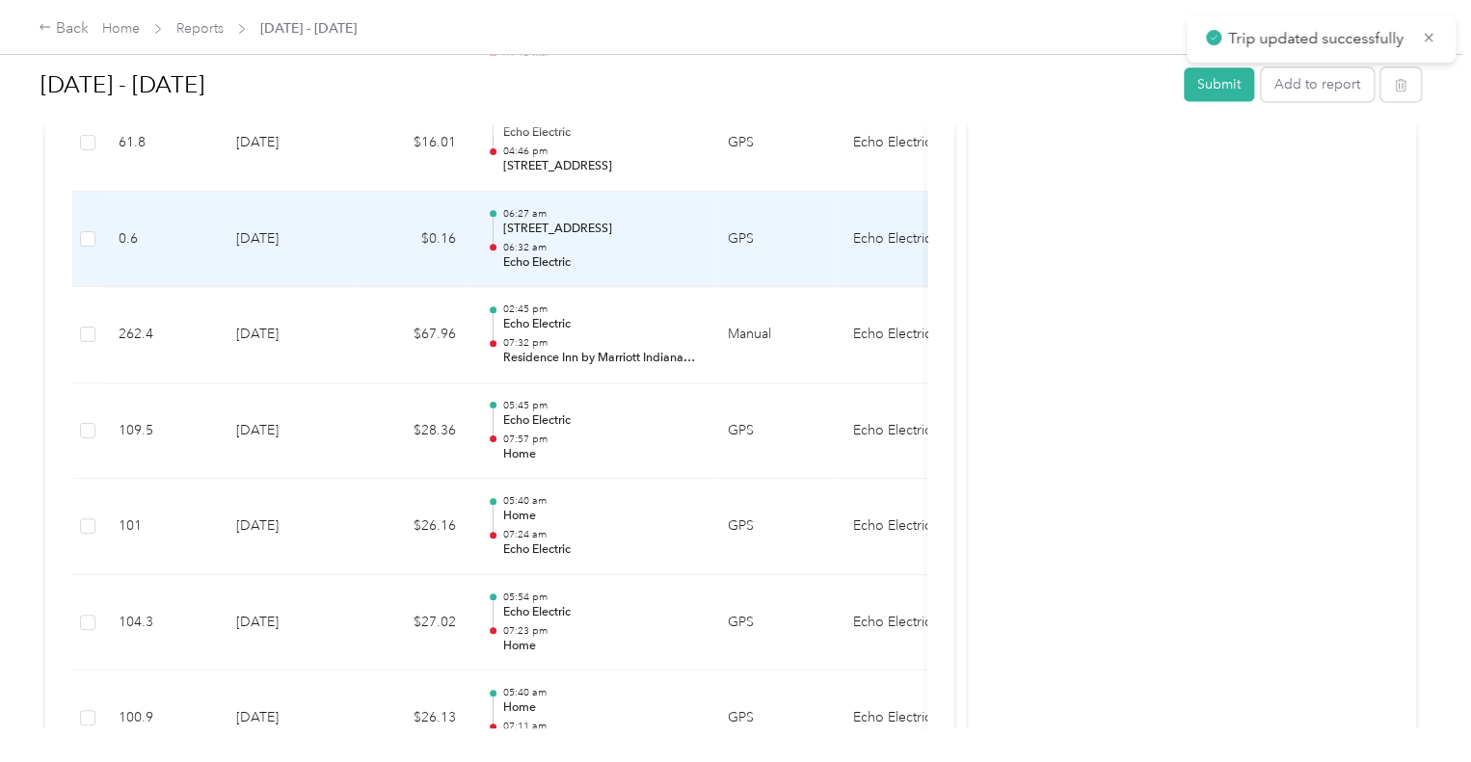
scroll to position [1211, 0]
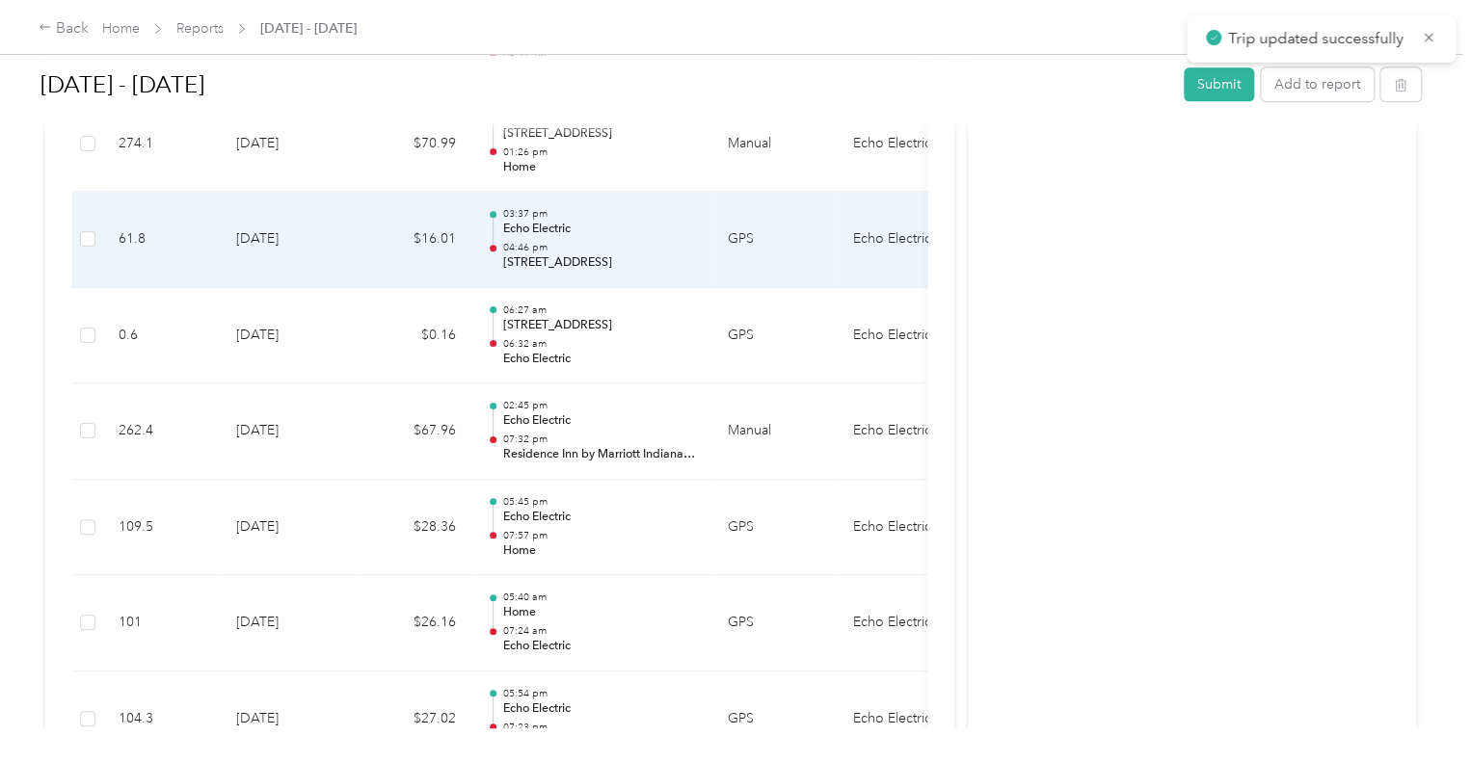
click at [771, 230] on td "GPS" at bounding box center [774, 240] width 125 height 96
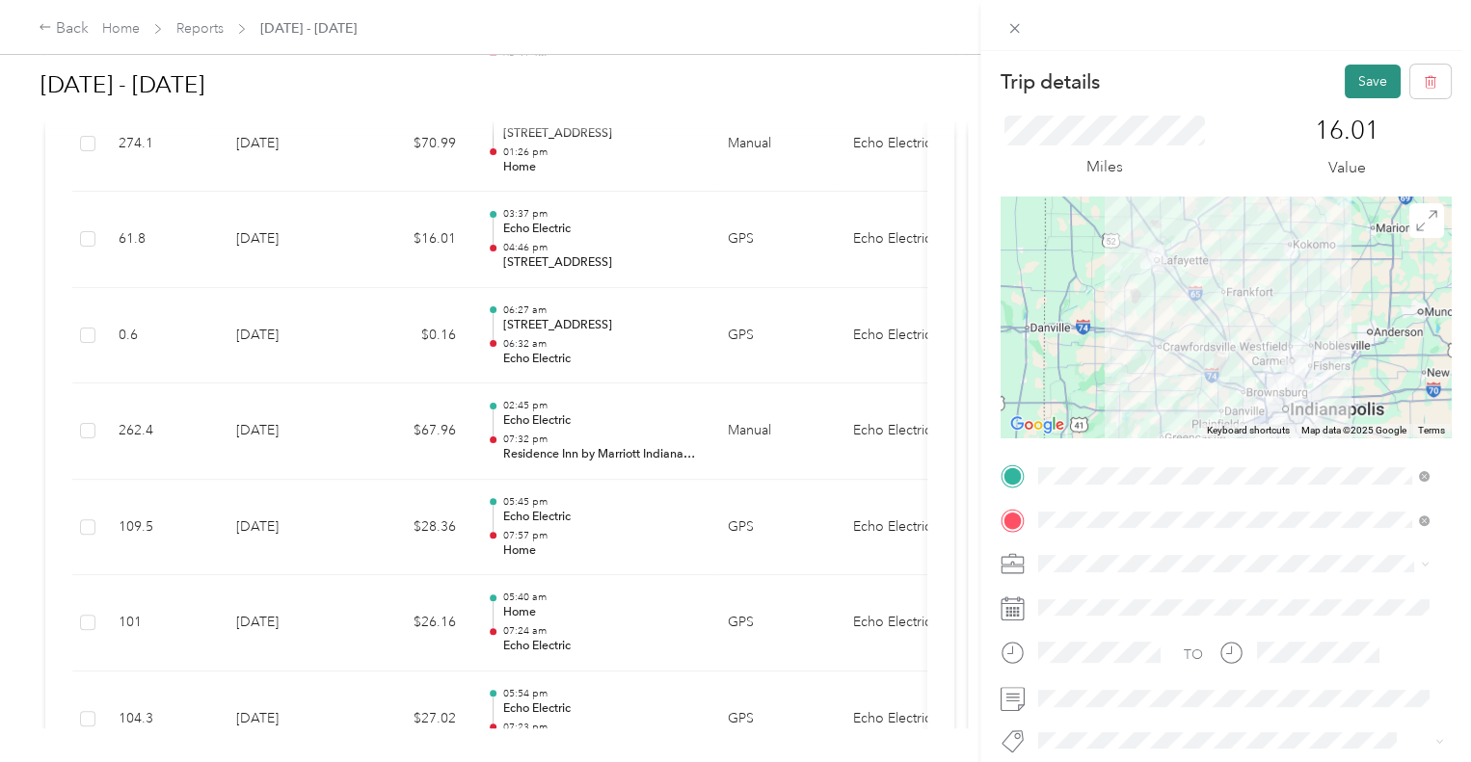
click at [1348, 80] on button "Save" at bounding box center [1373, 82] width 56 height 34
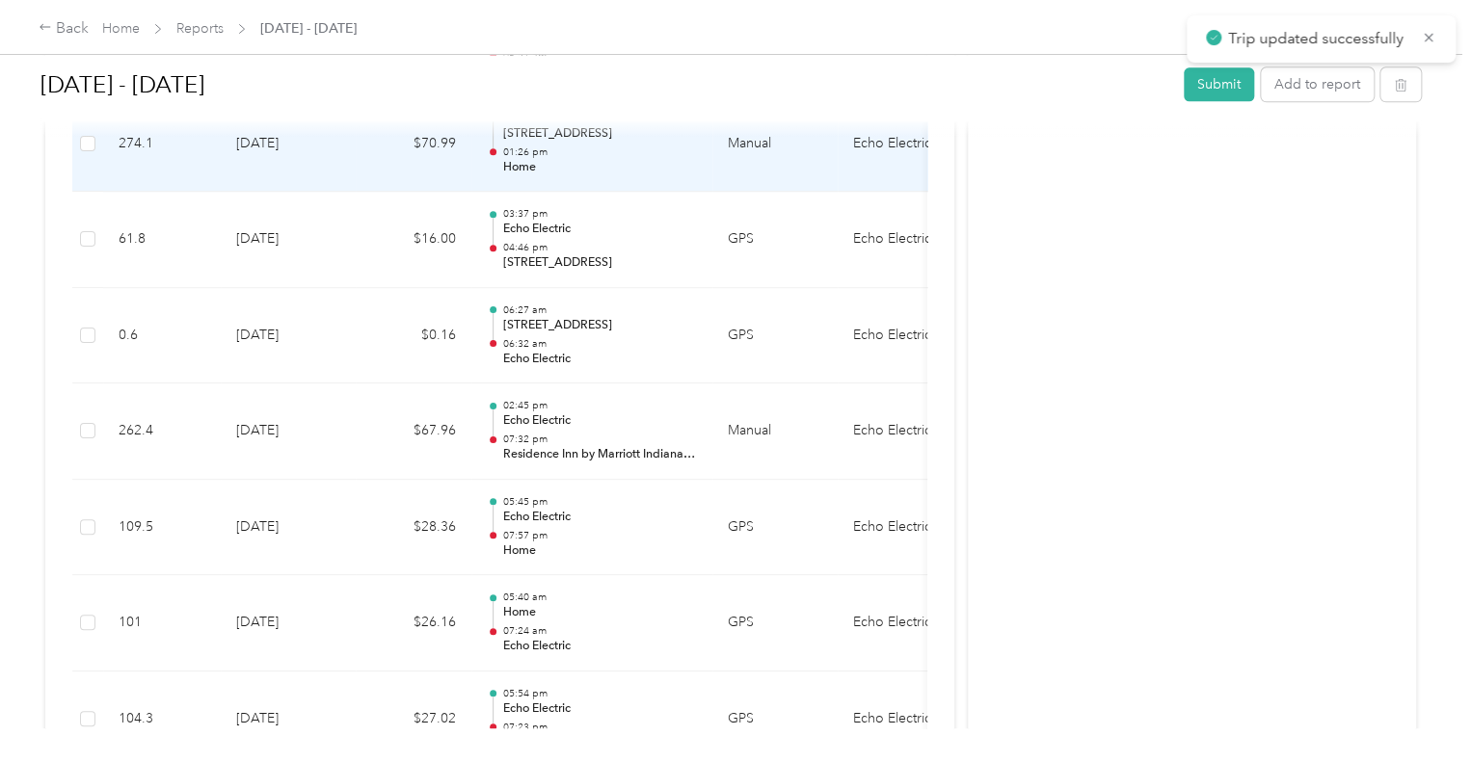
click at [625, 169] on p "Home" at bounding box center [599, 167] width 195 height 17
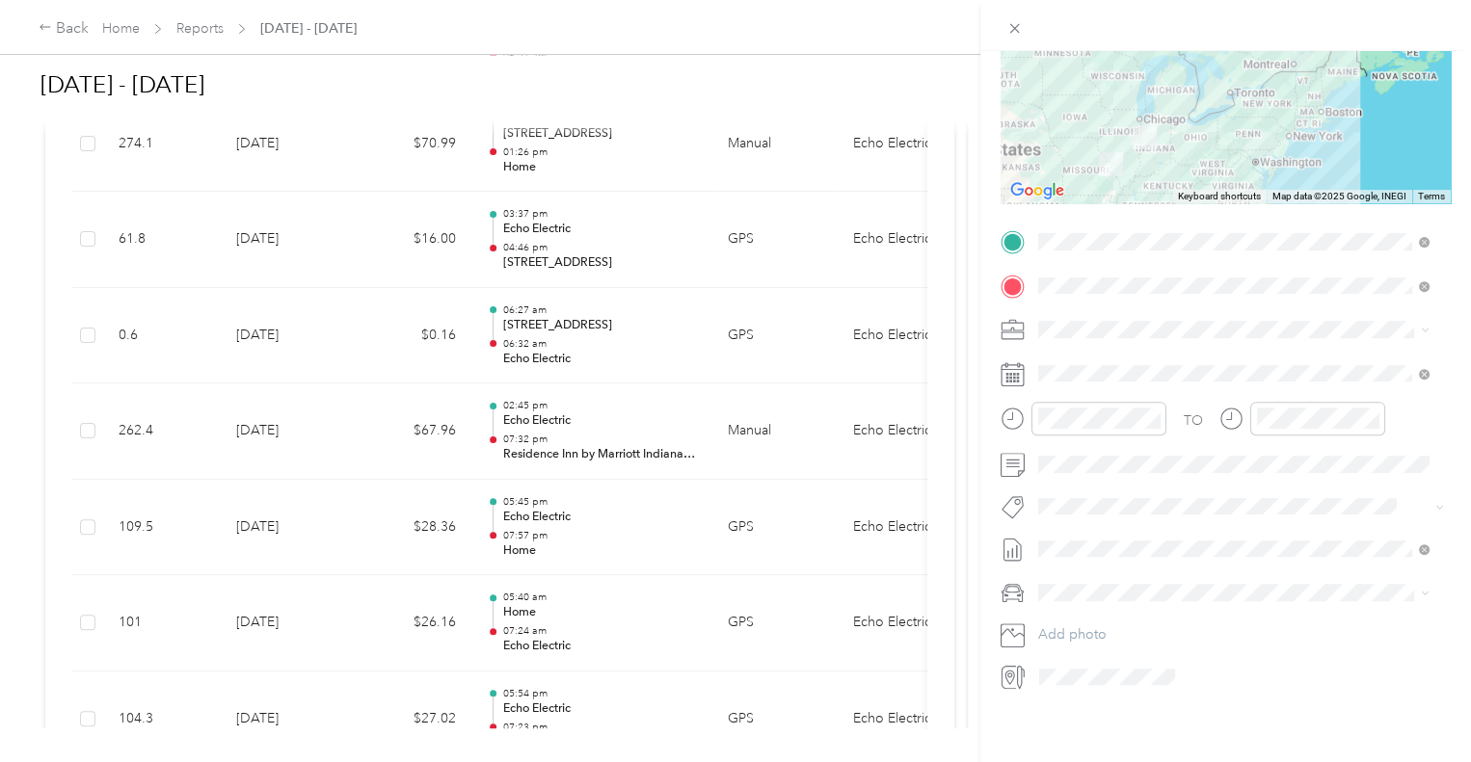
scroll to position [249, 0]
click at [1092, 461] on span at bounding box center [1240, 464] width 419 height 31
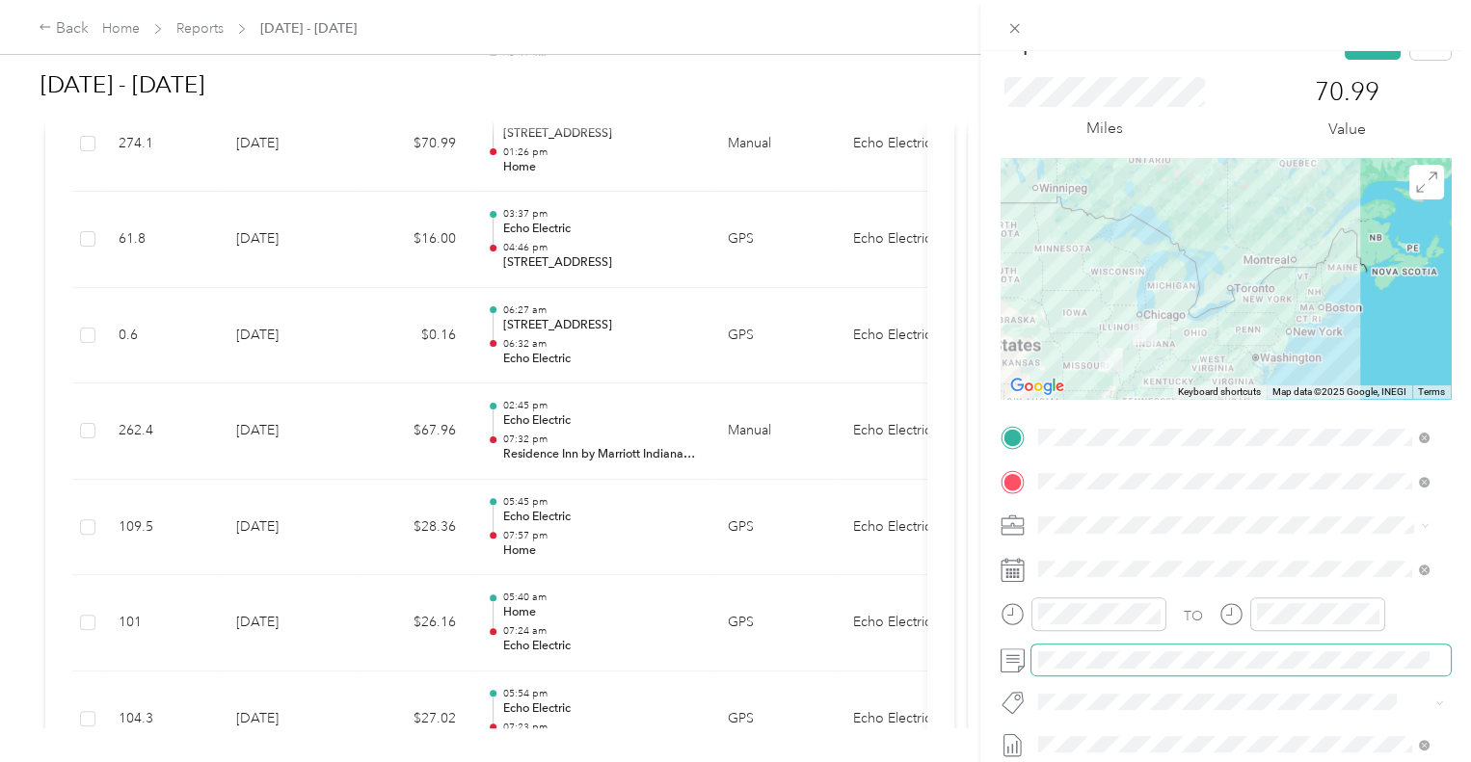
scroll to position [0, 0]
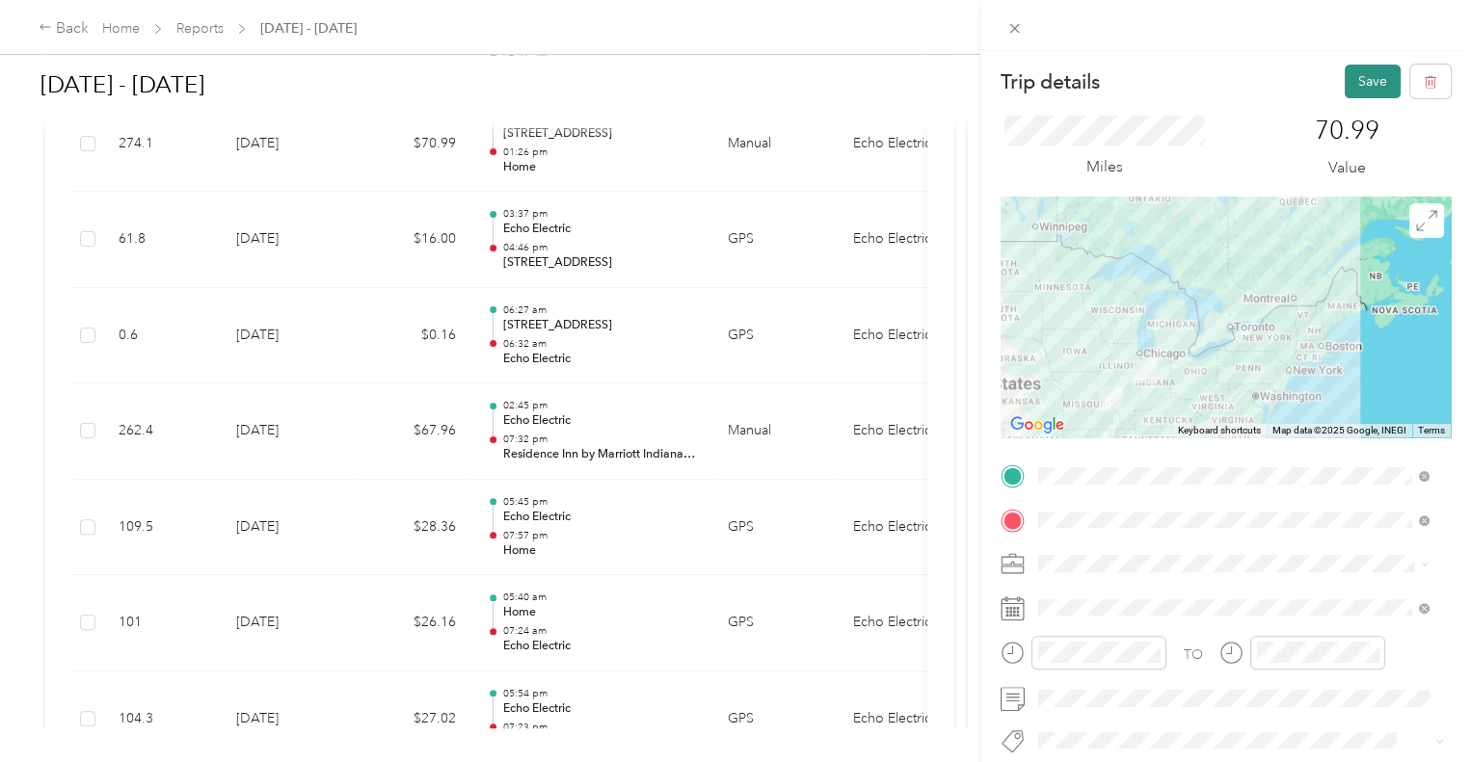
click at [1345, 73] on button "Save" at bounding box center [1373, 82] width 56 height 34
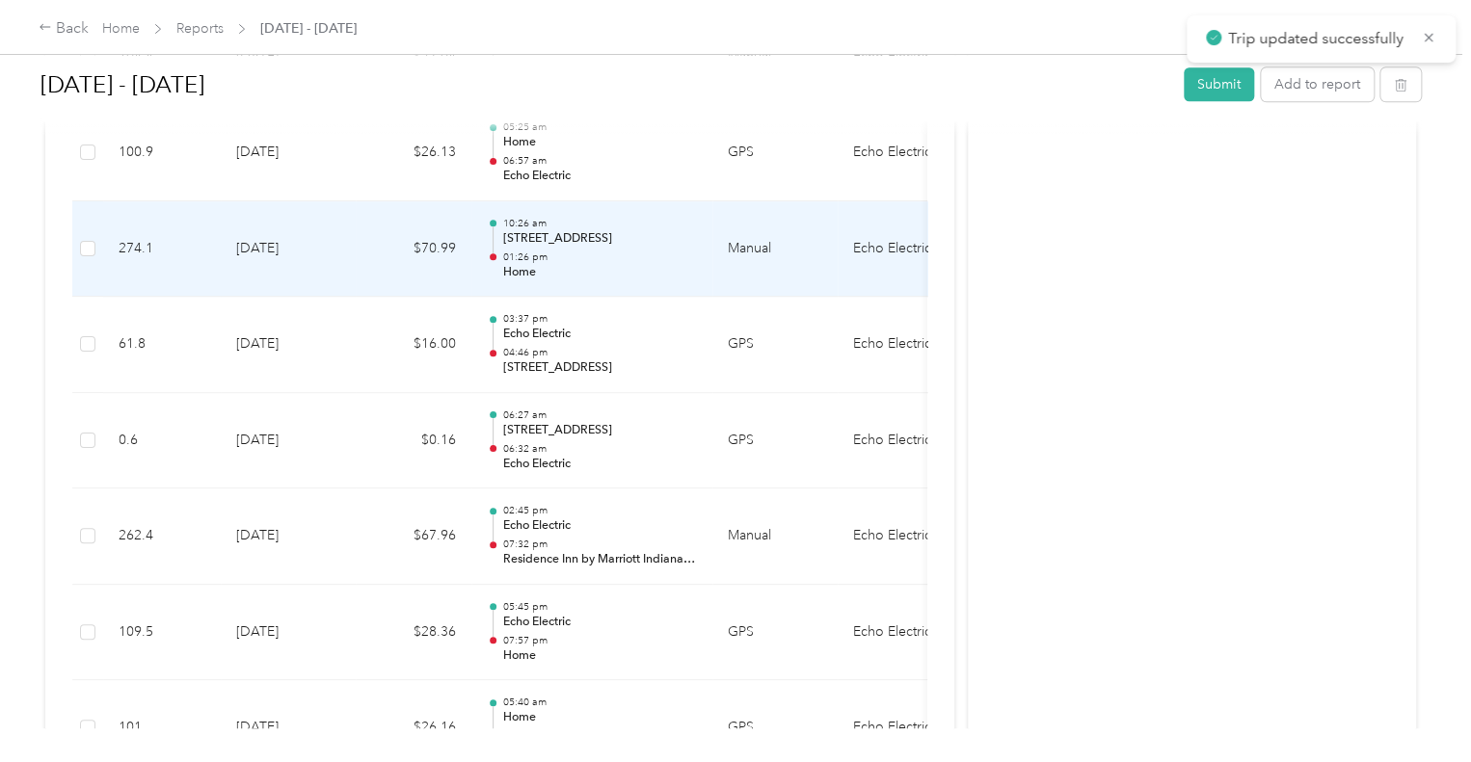
scroll to position [1018, 0]
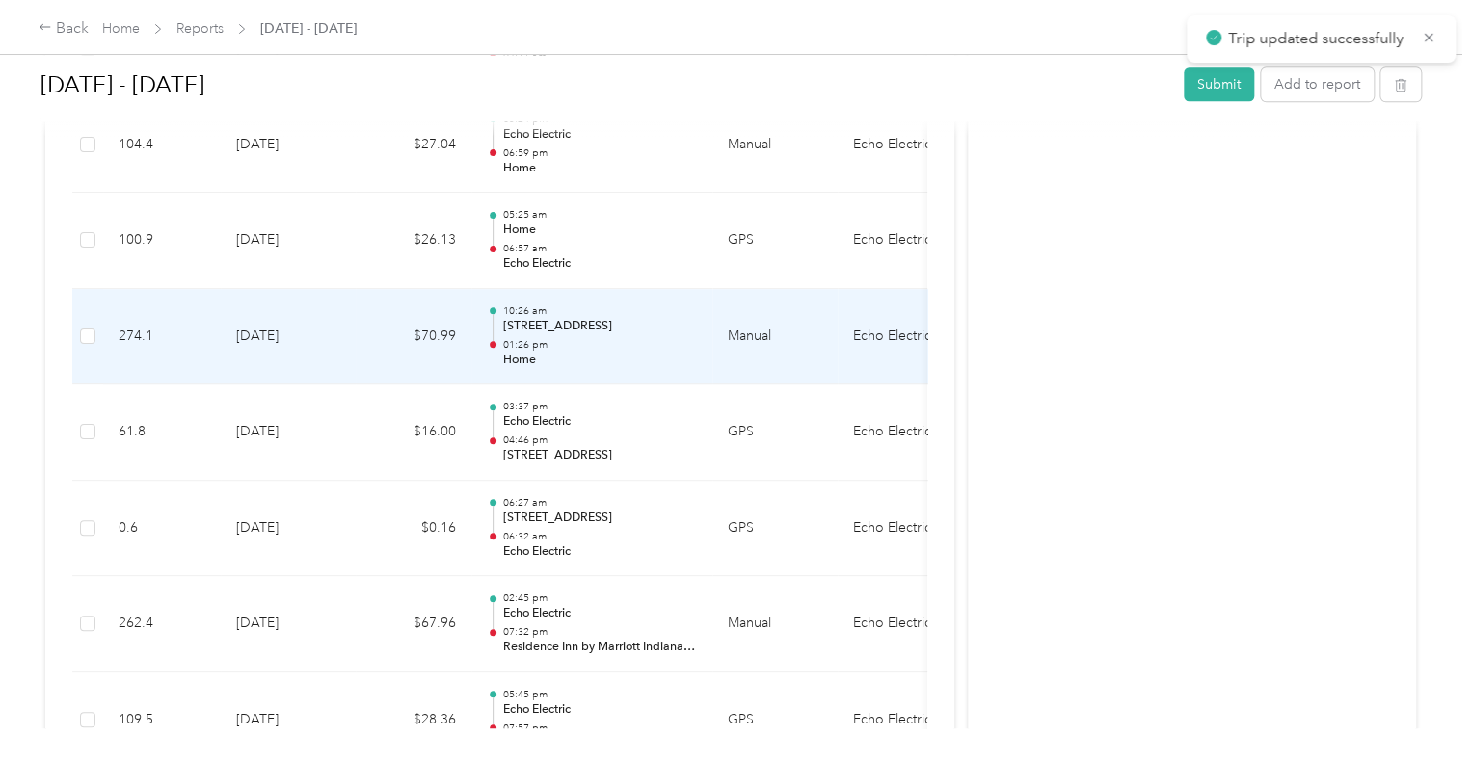
click at [576, 322] on p "160 Tapawingo Dr, West Lafayette, IN, United States" at bounding box center [599, 326] width 195 height 17
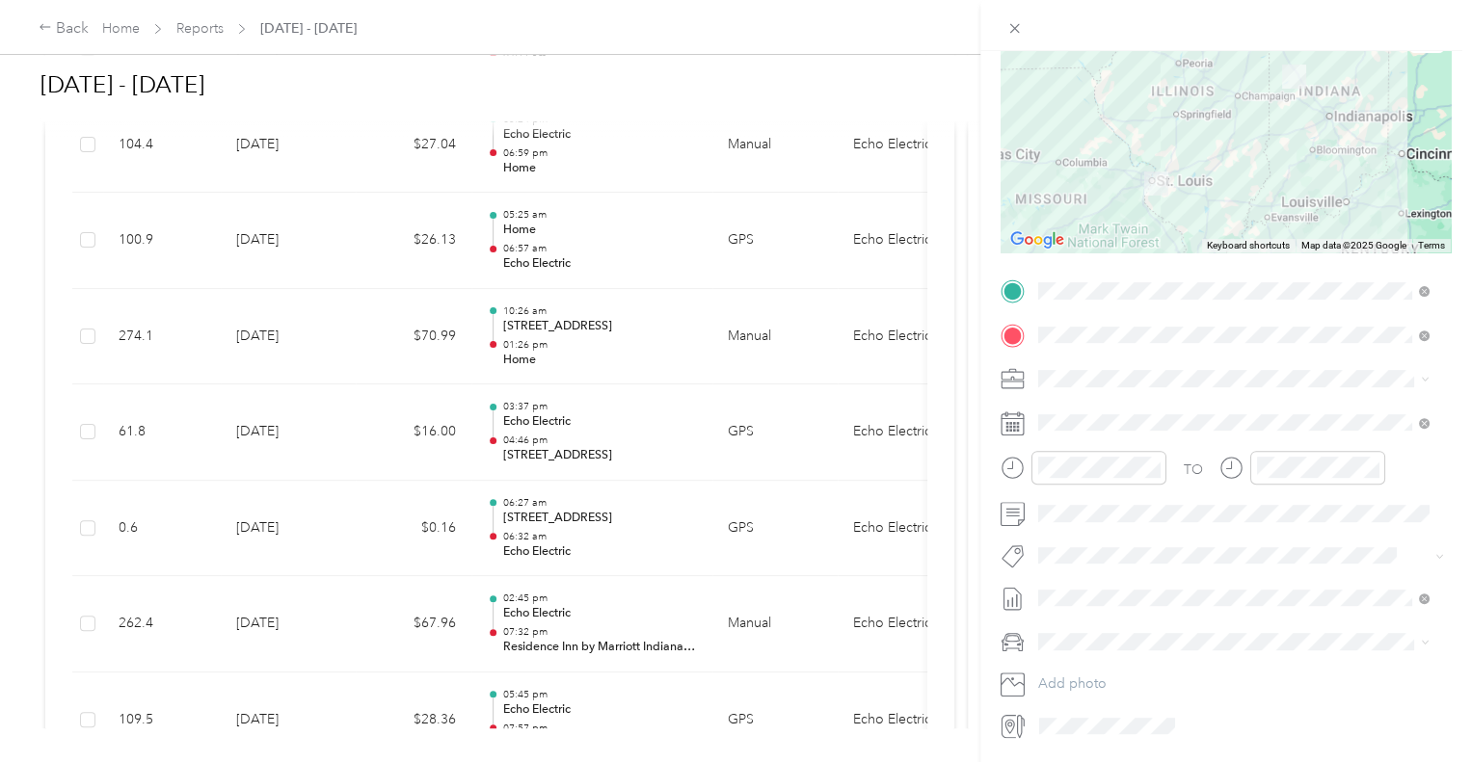
scroll to position [56, 0]
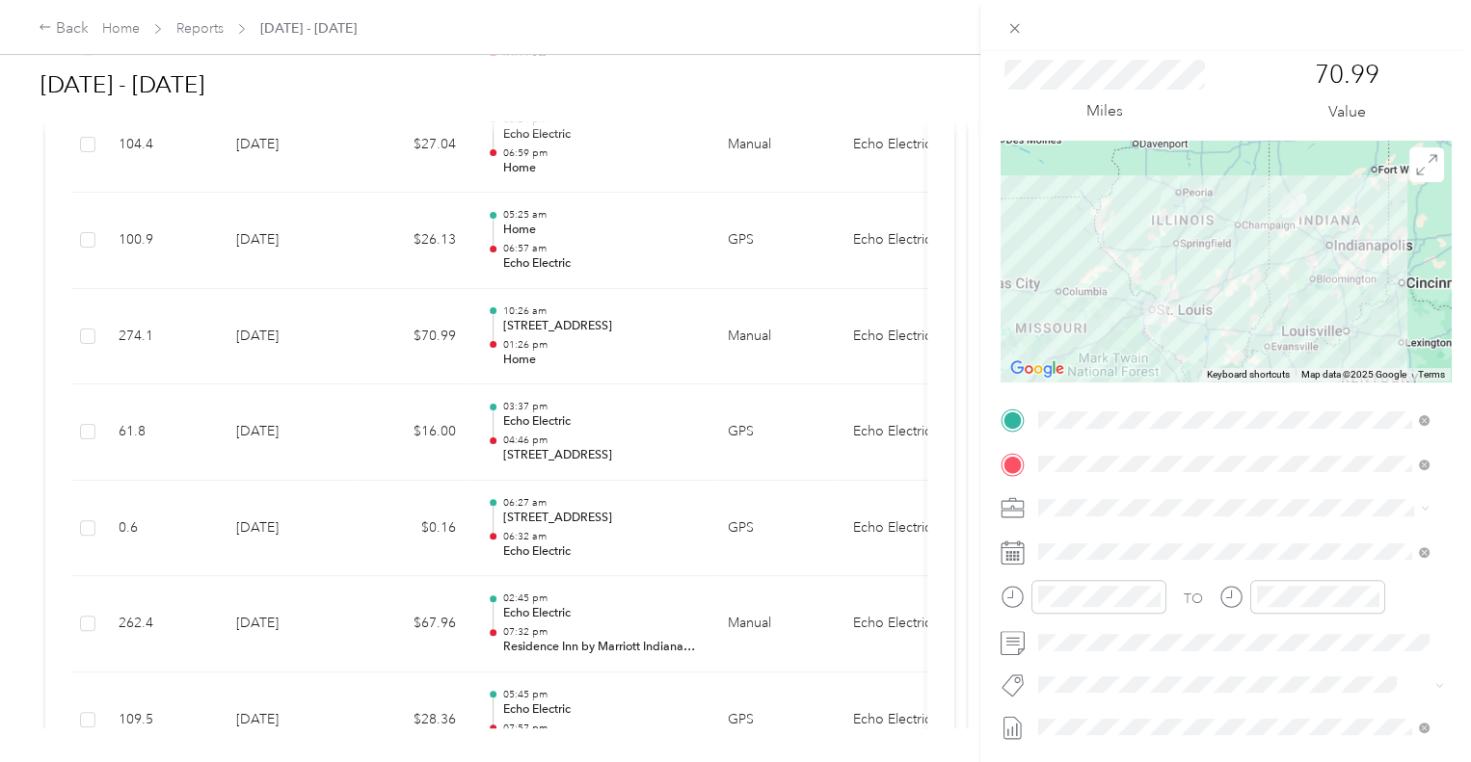
click at [608, 253] on div "Trip details Save This trip cannot be edited because it is either under review,…" at bounding box center [735, 381] width 1471 height 762
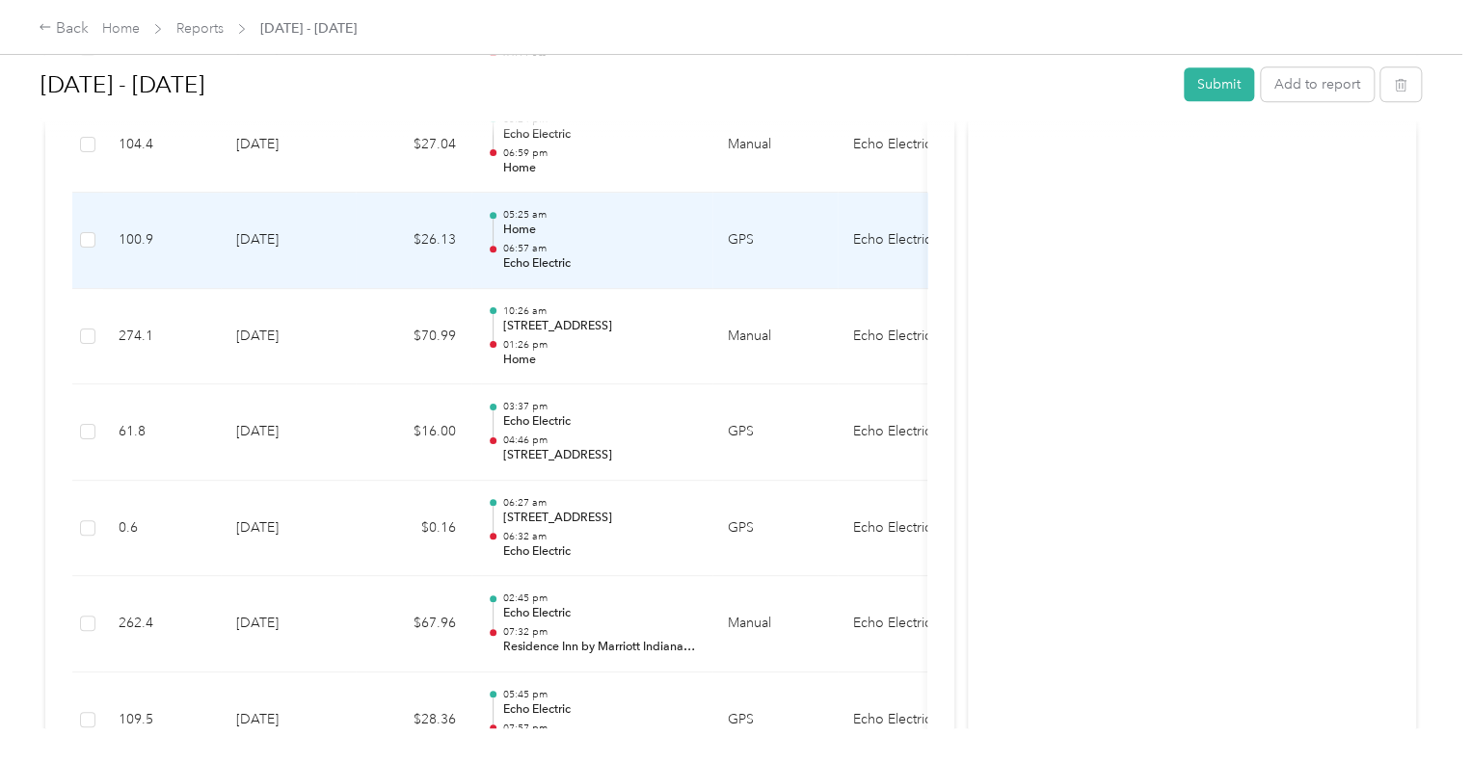
click at [608, 255] on p "Echo Electric" at bounding box center [599, 263] width 195 height 17
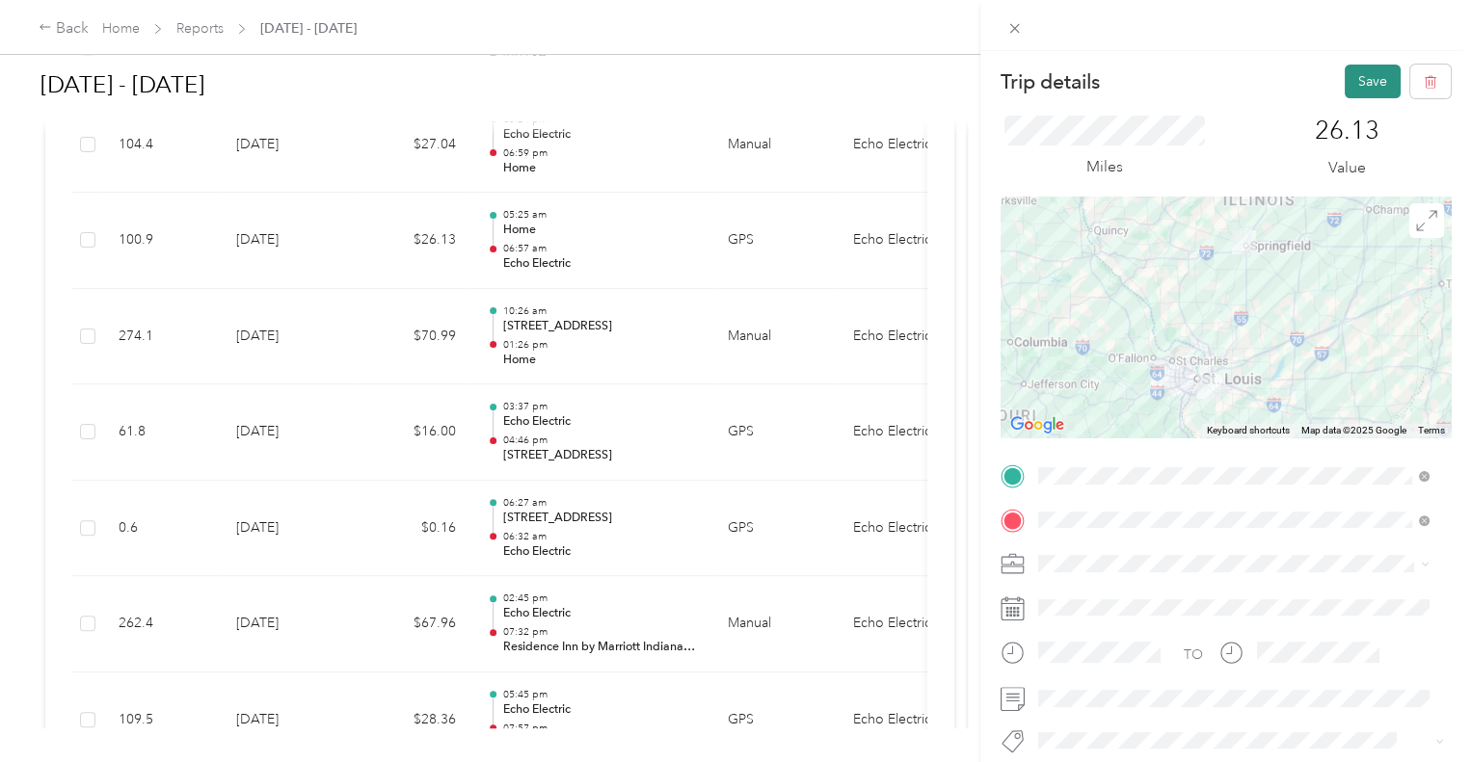
click at [1365, 77] on button "Save" at bounding box center [1373, 82] width 56 height 34
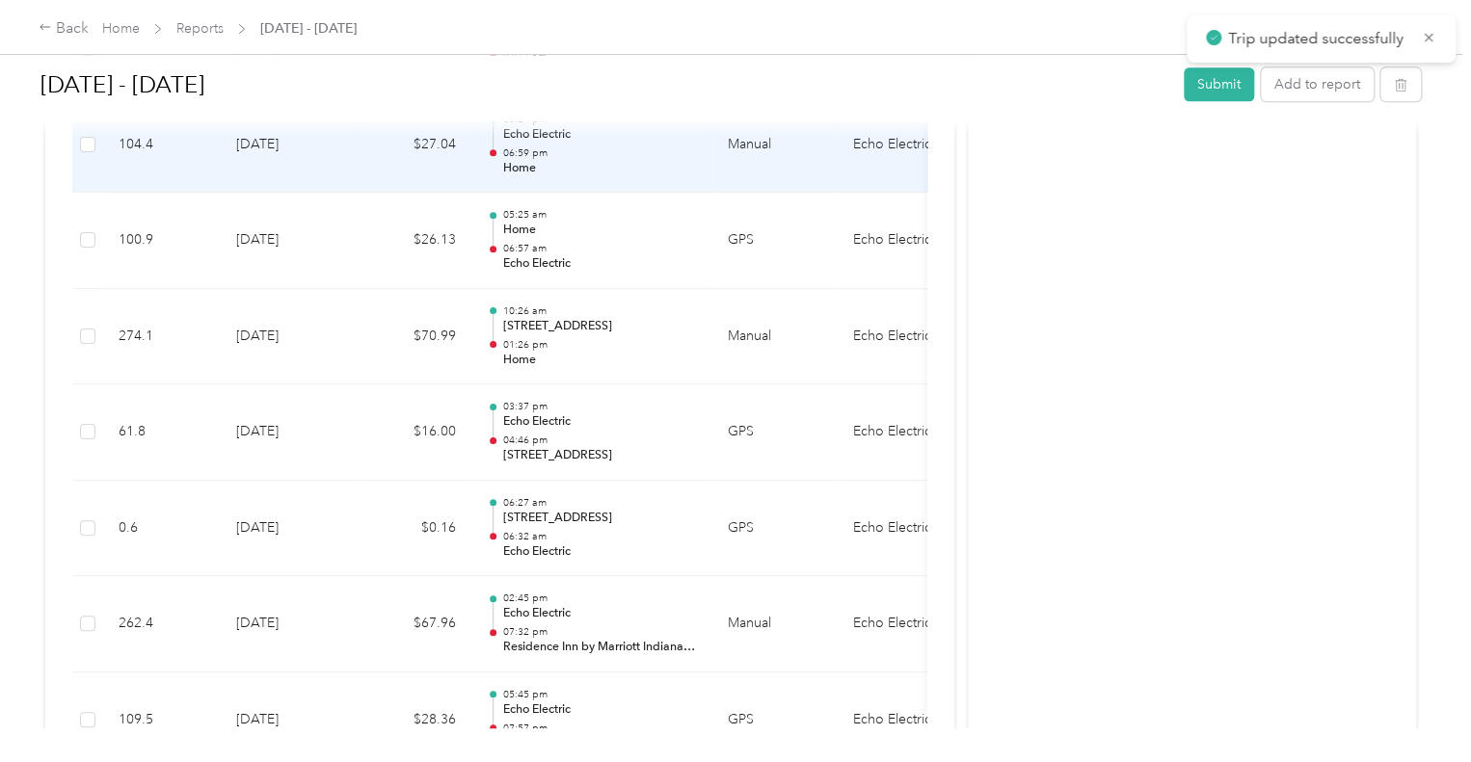
click at [624, 161] on p "Home" at bounding box center [599, 168] width 195 height 17
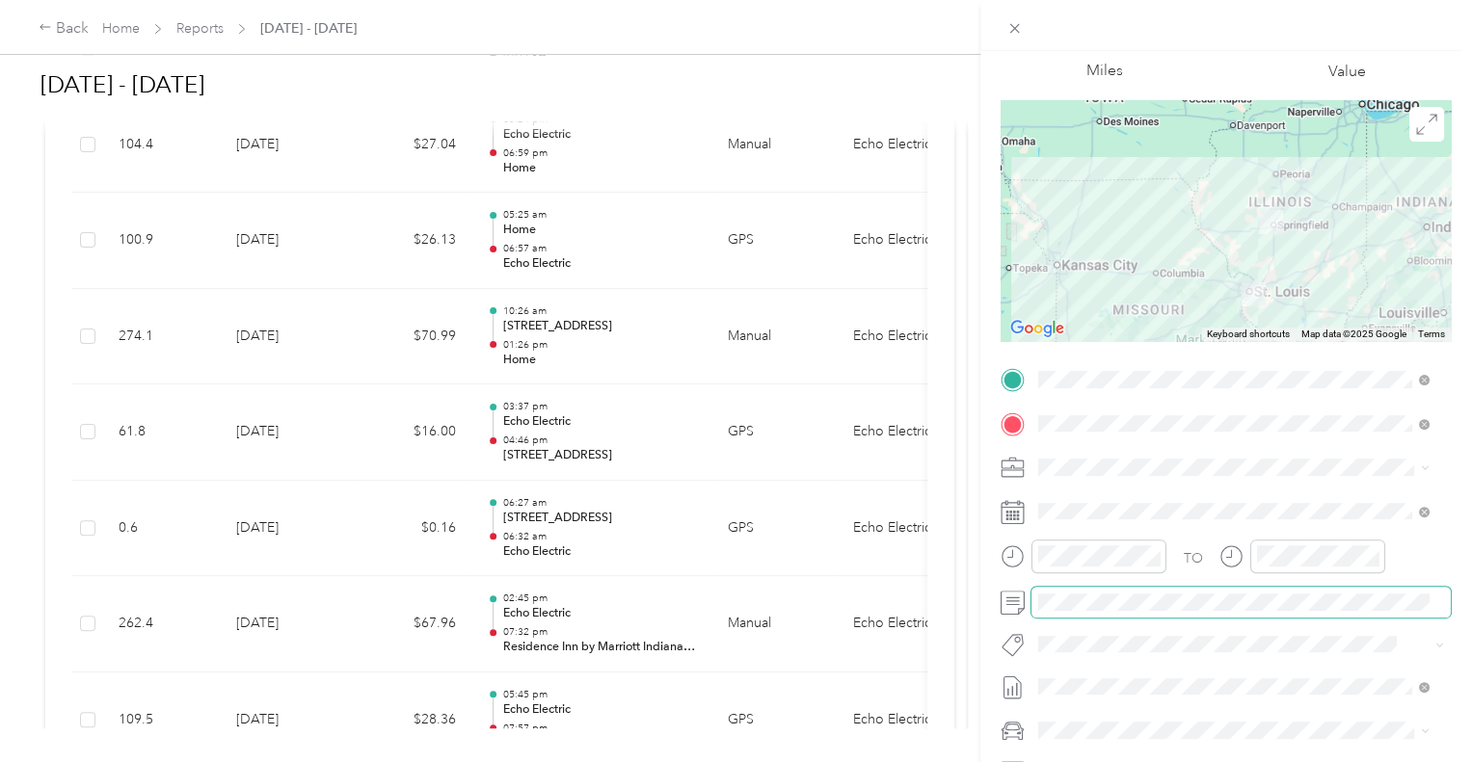
scroll to position [0, 0]
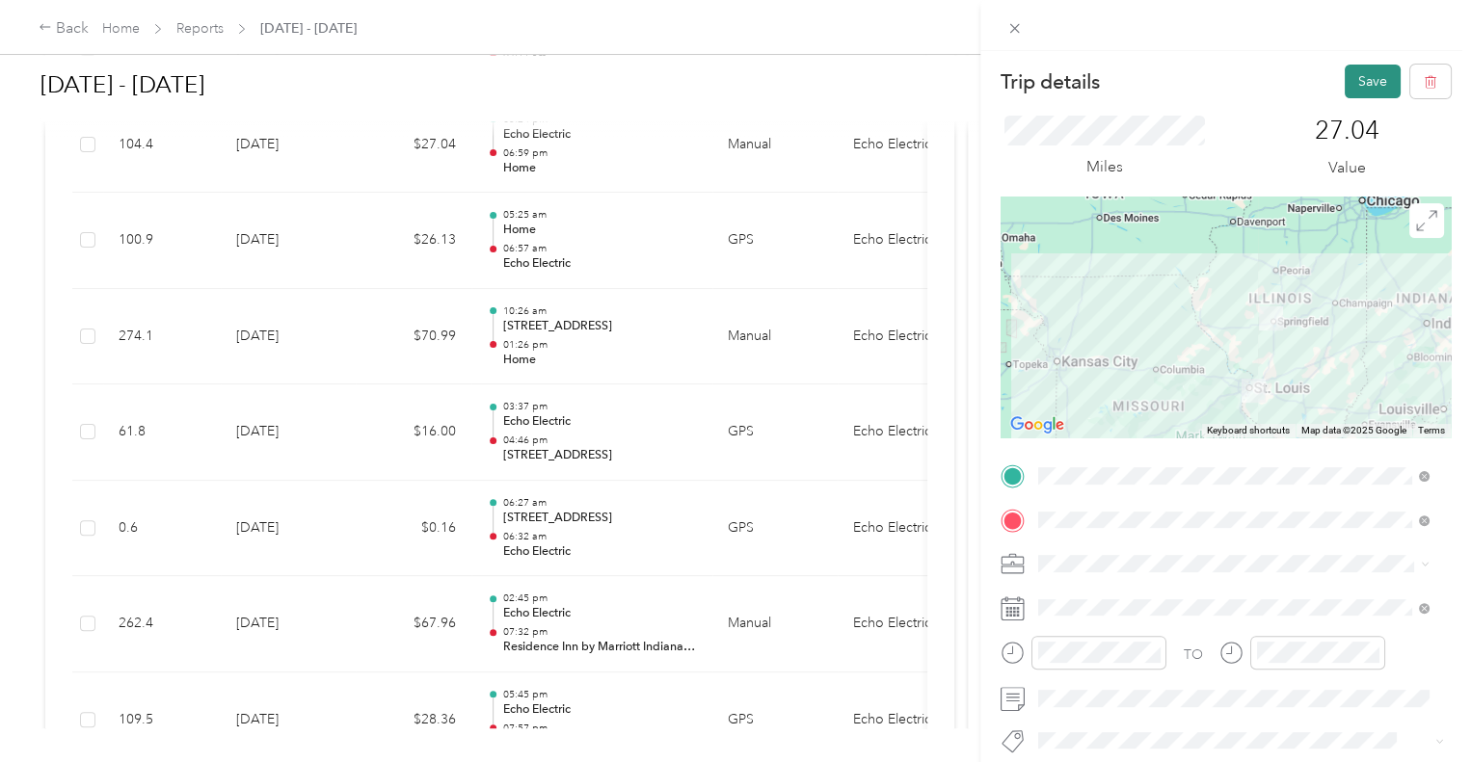
click at [1357, 76] on button "Save" at bounding box center [1373, 82] width 56 height 34
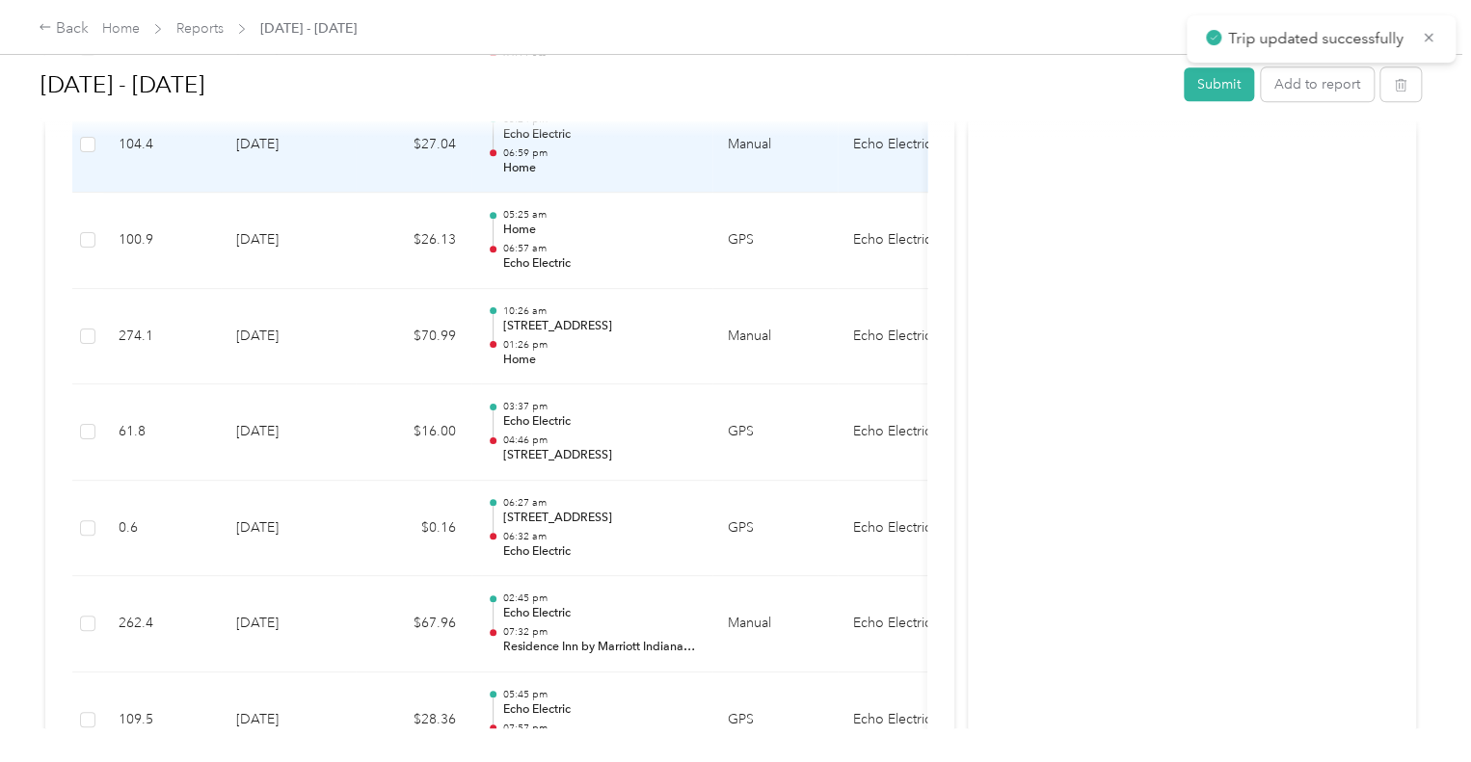
click at [573, 153] on p "06:59 pm" at bounding box center [599, 153] width 195 height 13
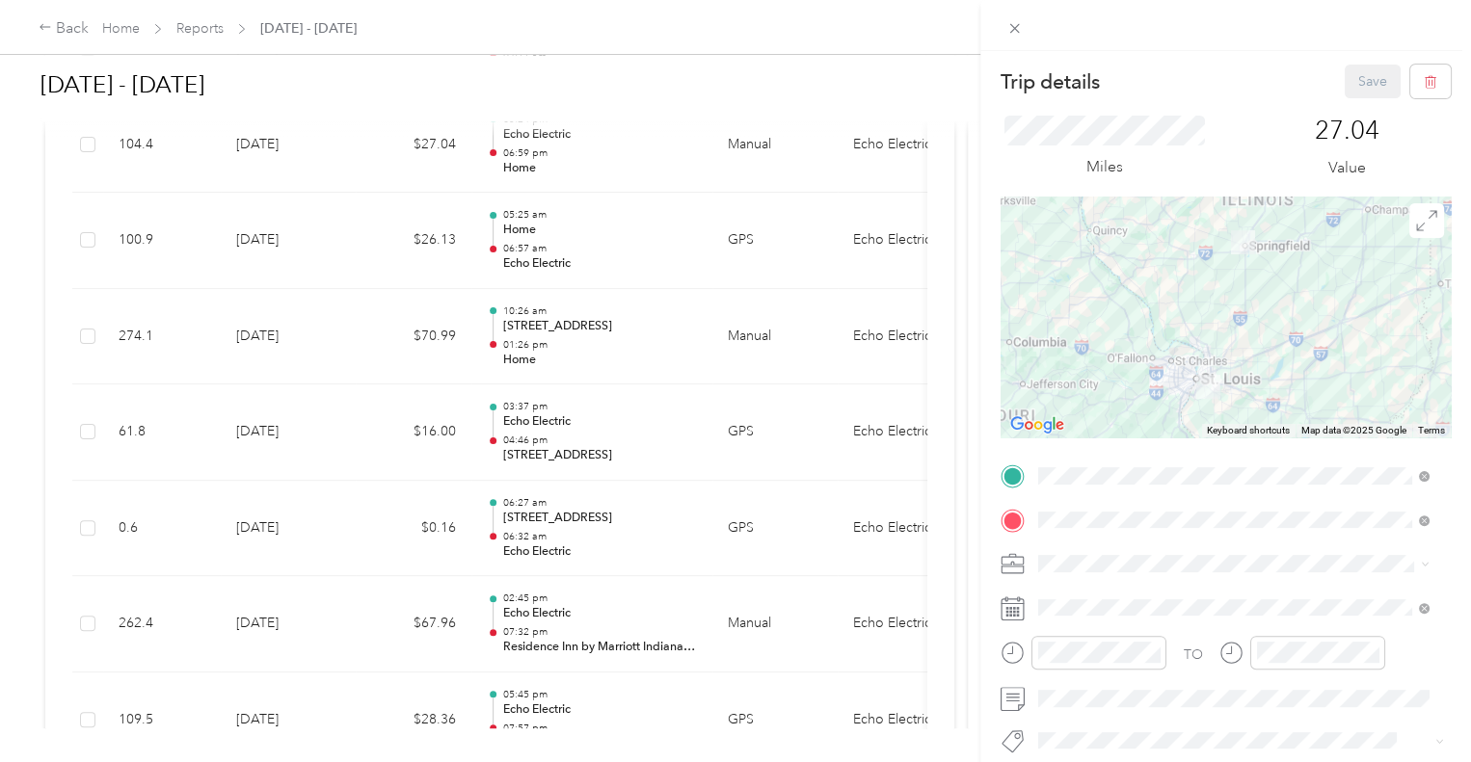
click at [640, 156] on div "Trip details Save This trip cannot be edited because it is either under review,…" at bounding box center [735, 381] width 1471 height 762
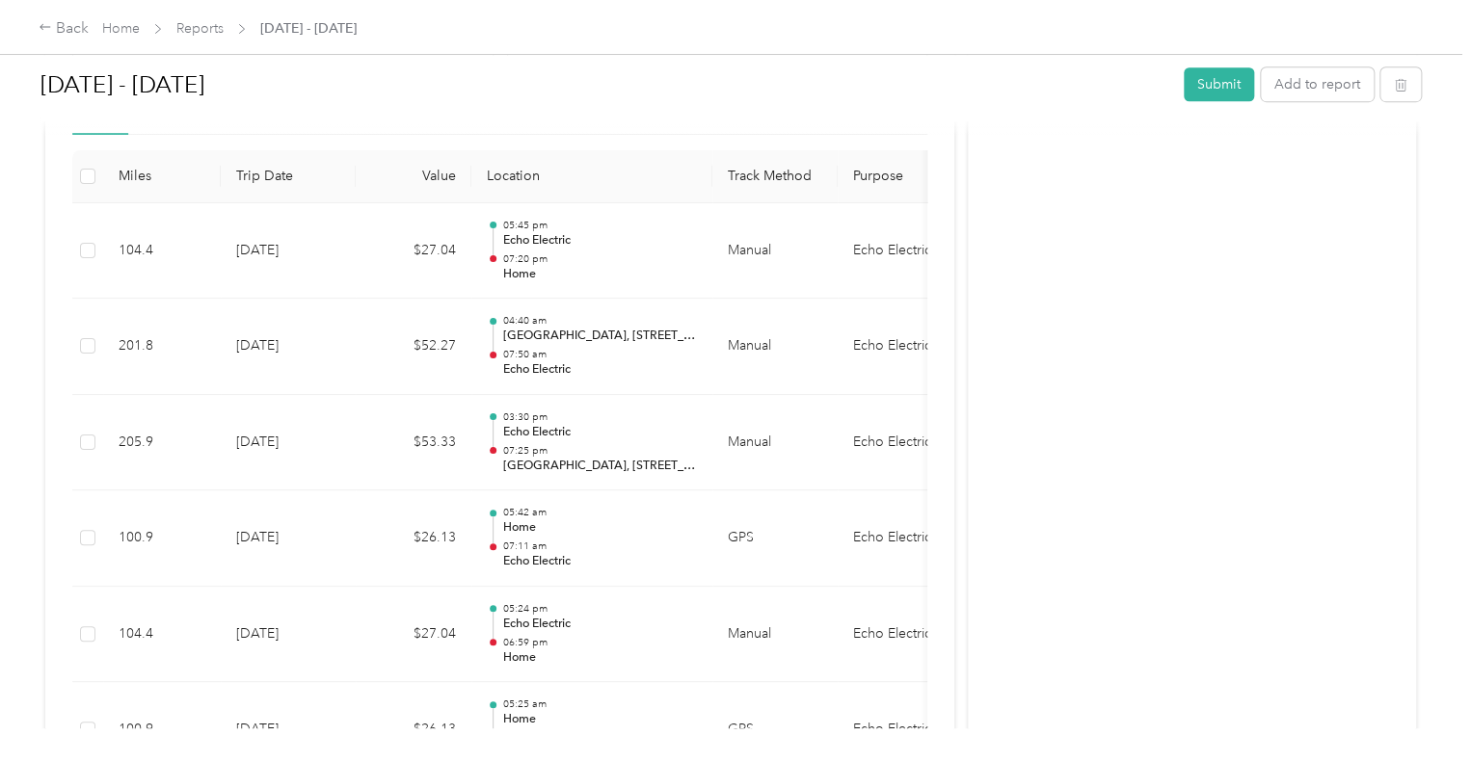
scroll to position [536, 0]
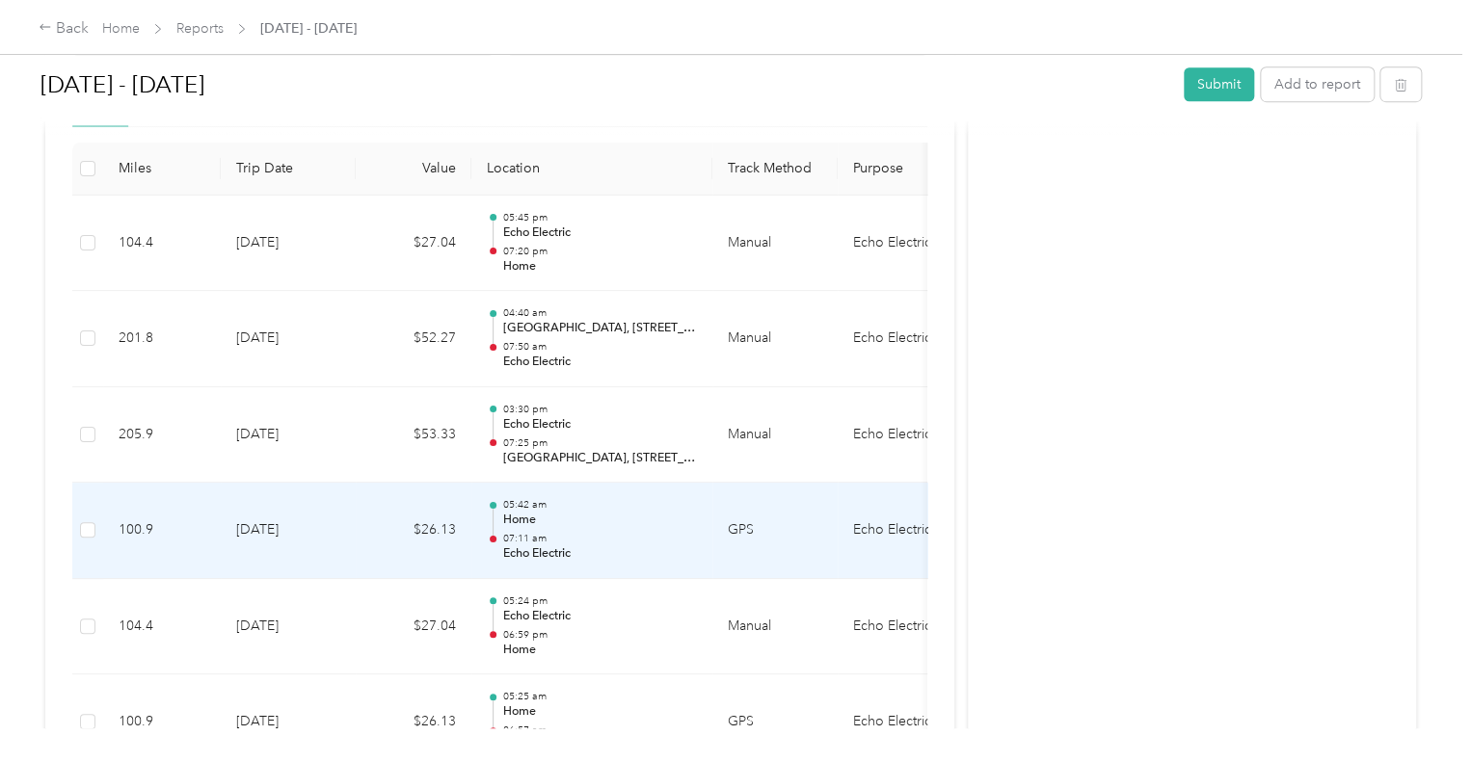
click at [571, 516] on p "Home" at bounding box center [599, 520] width 195 height 17
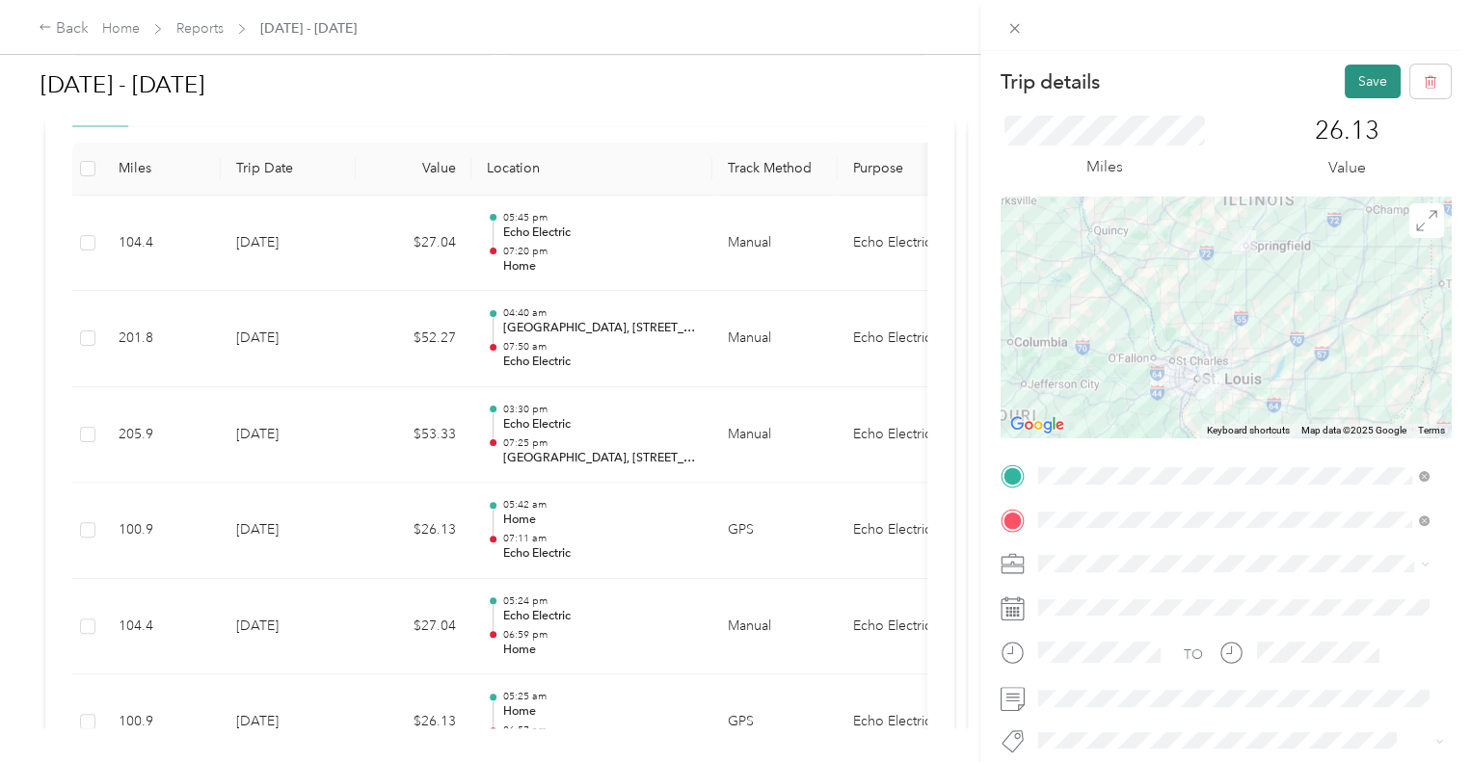
click at [1359, 84] on button "Save" at bounding box center [1373, 82] width 56 height 34
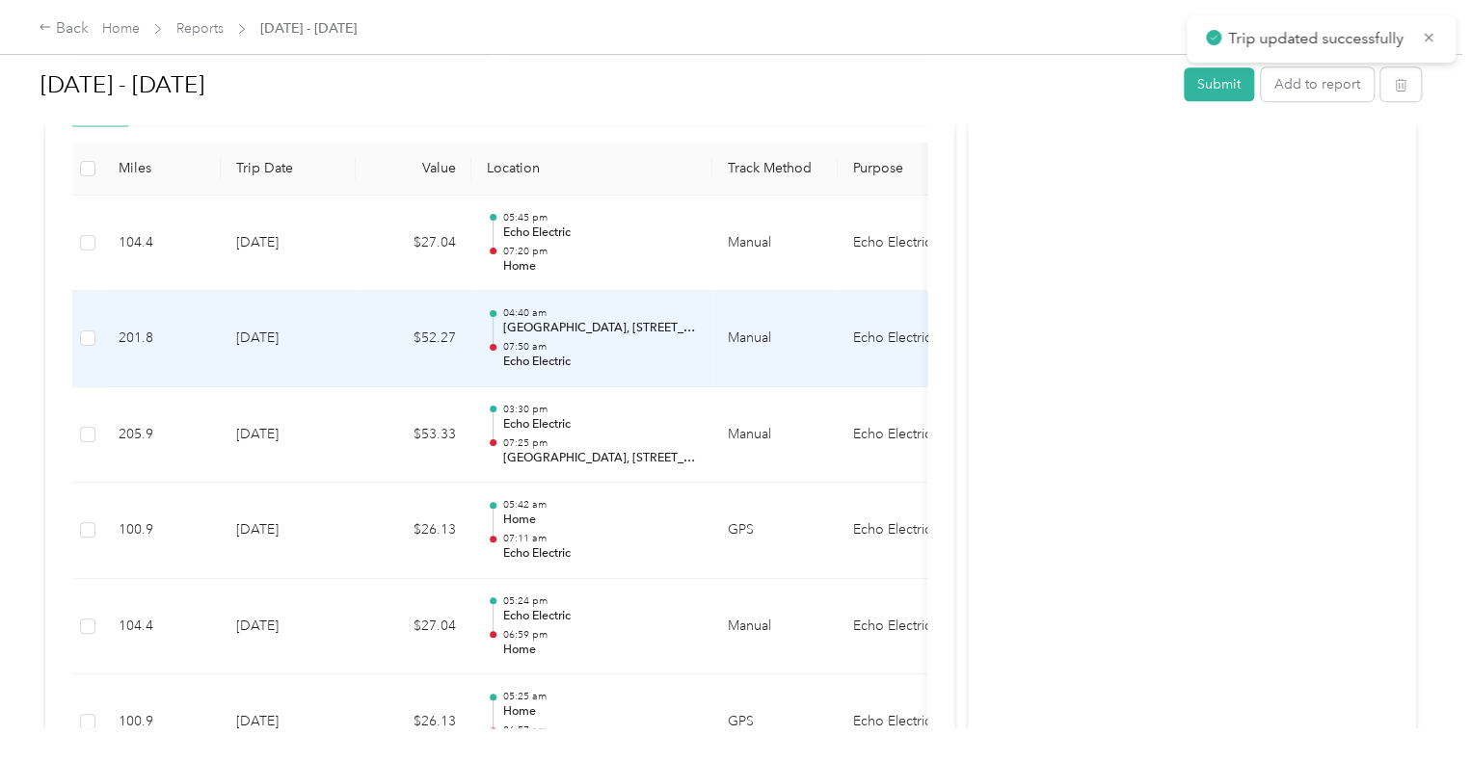
click at [600, 346] on p "07:50 am" at bounding box center [599, 346] width 195 height 13
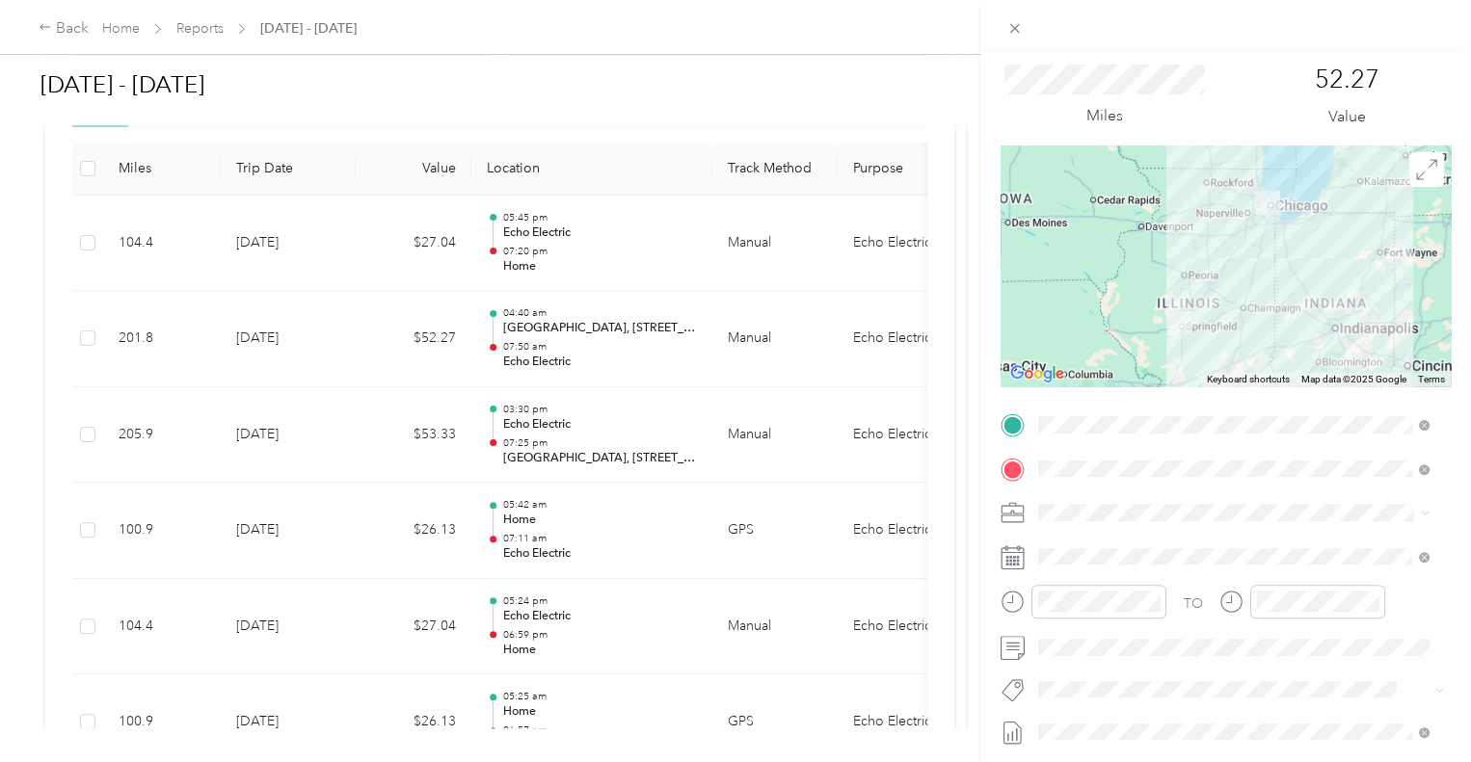
scroll to position [193, 0]
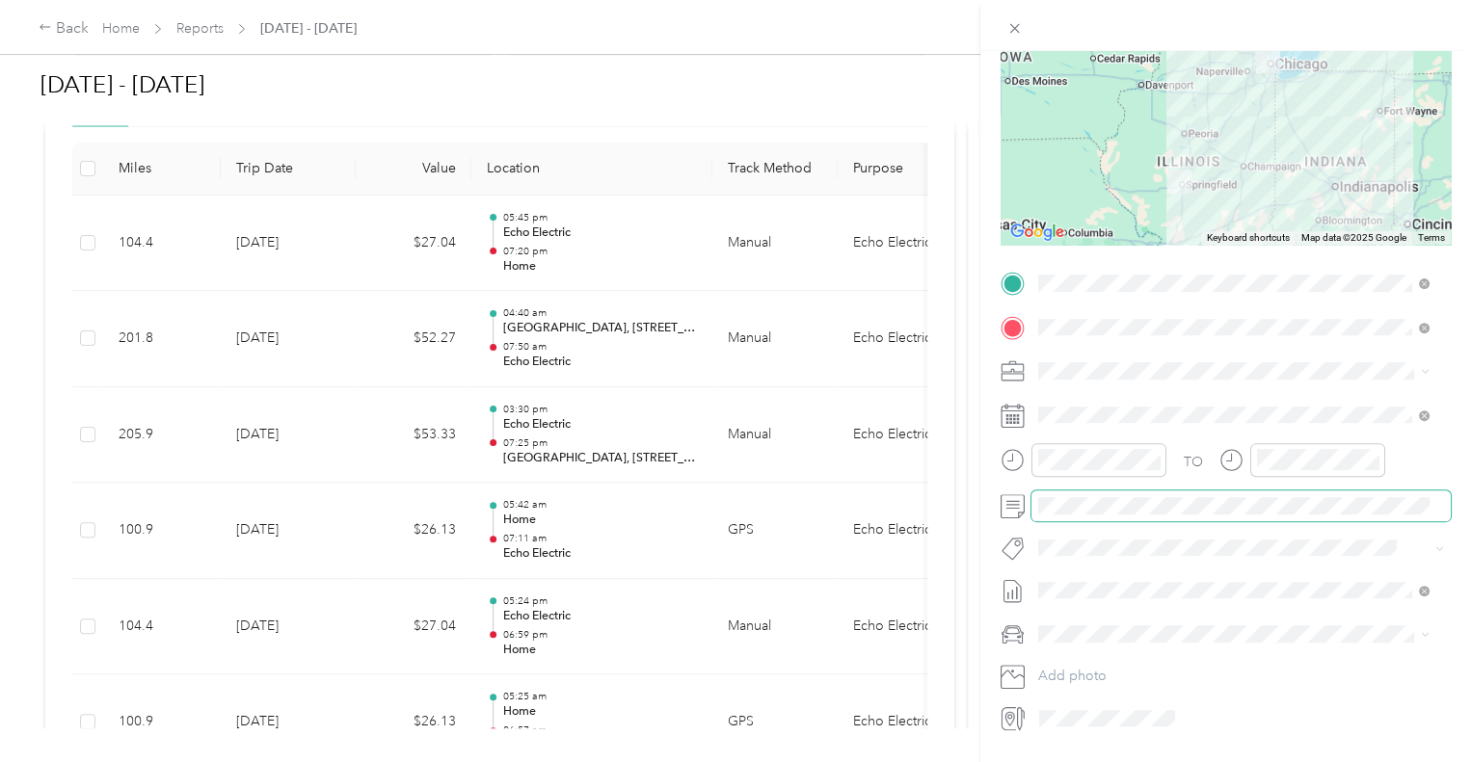
click at [1093, 514] on span at bounding box center [1240, 506] width 419 height 31
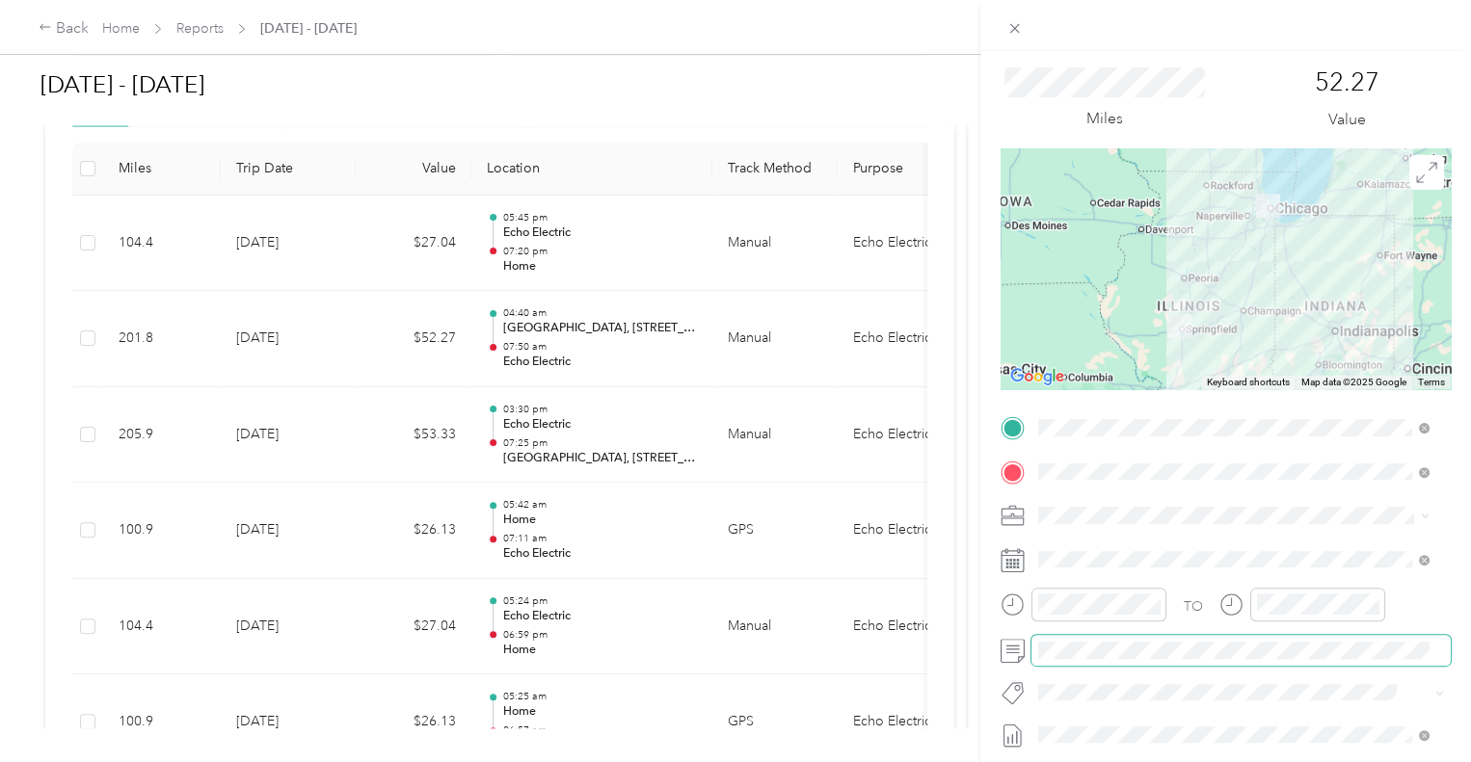
scroll to position [0, 0]
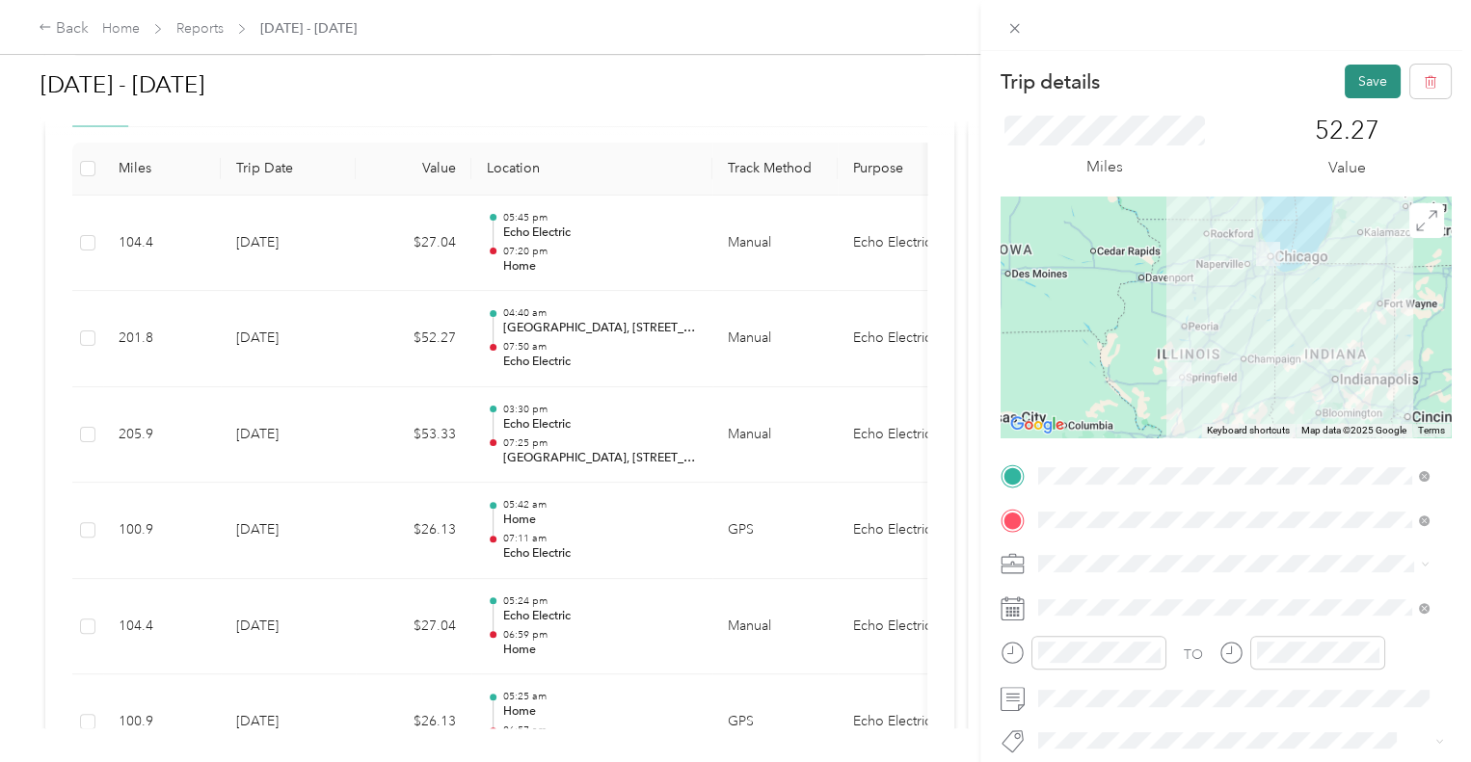
click at [1362, 87] on button "Save" at bounding box center [1373, 82] width 56 height 34
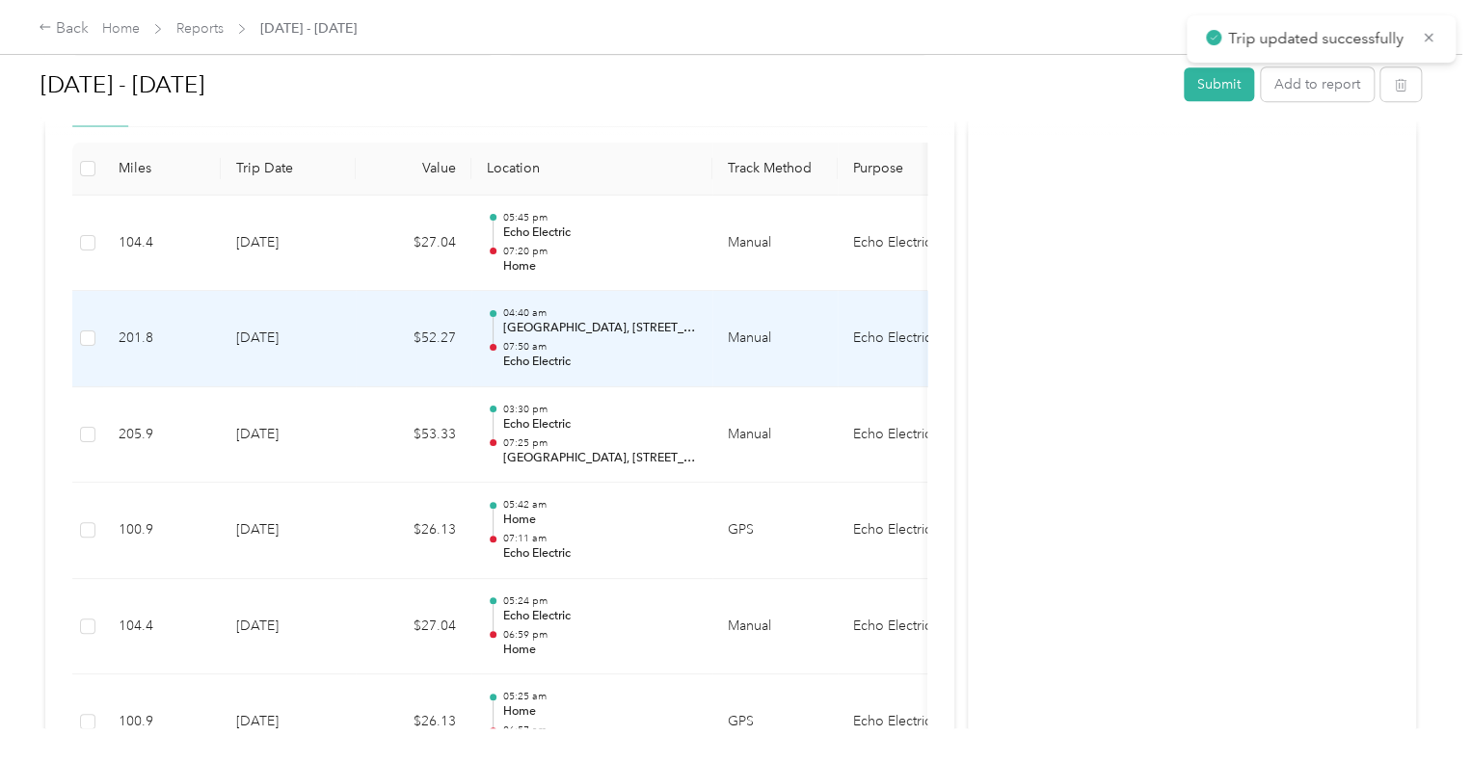
click at [605, 341] on p "07:50 am" at bounding box center [599, 346] width 195 height 13
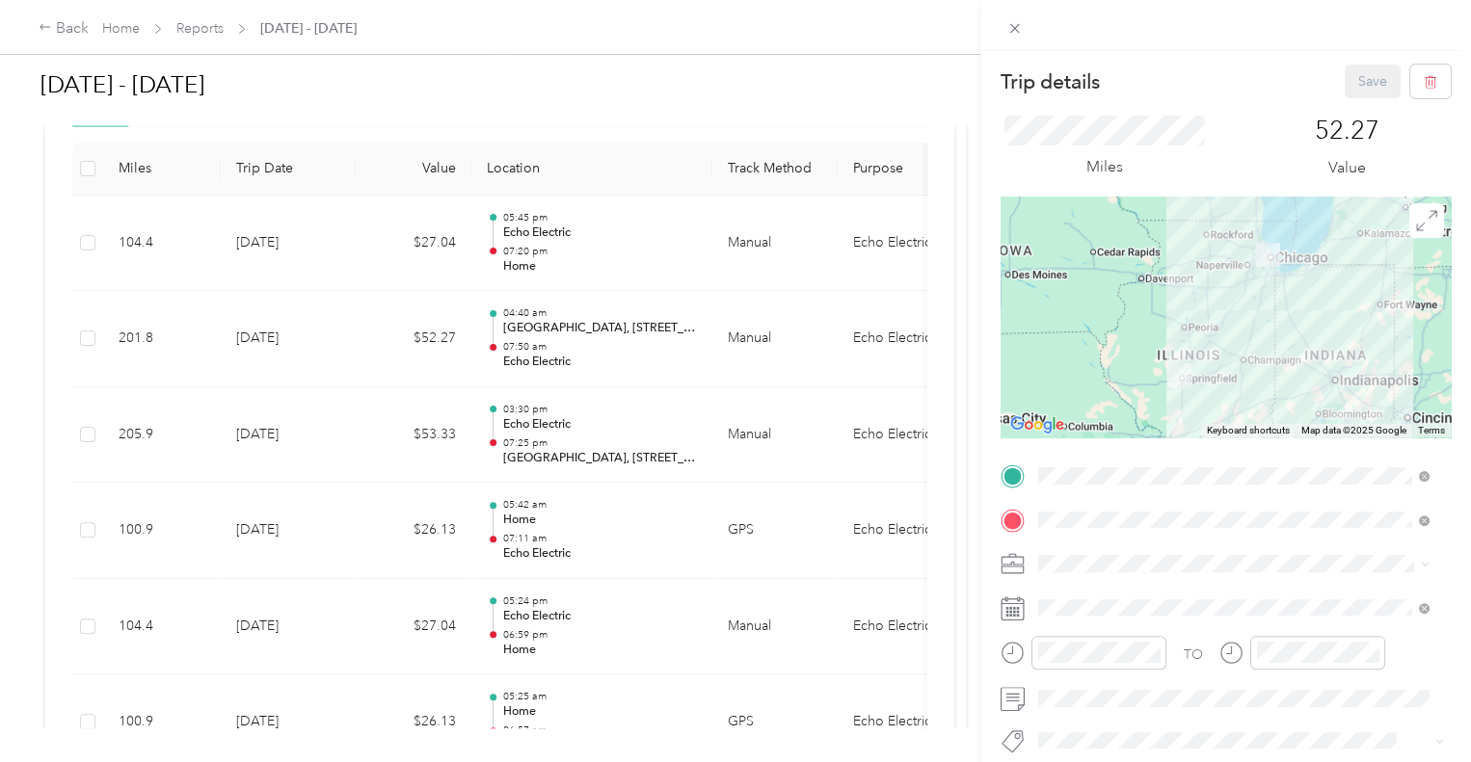
click at [594, 342] on div "Trip details Save This trip cannot be edited because it is either under review,…" at bounding box center [735, 381] width 1471 height 762
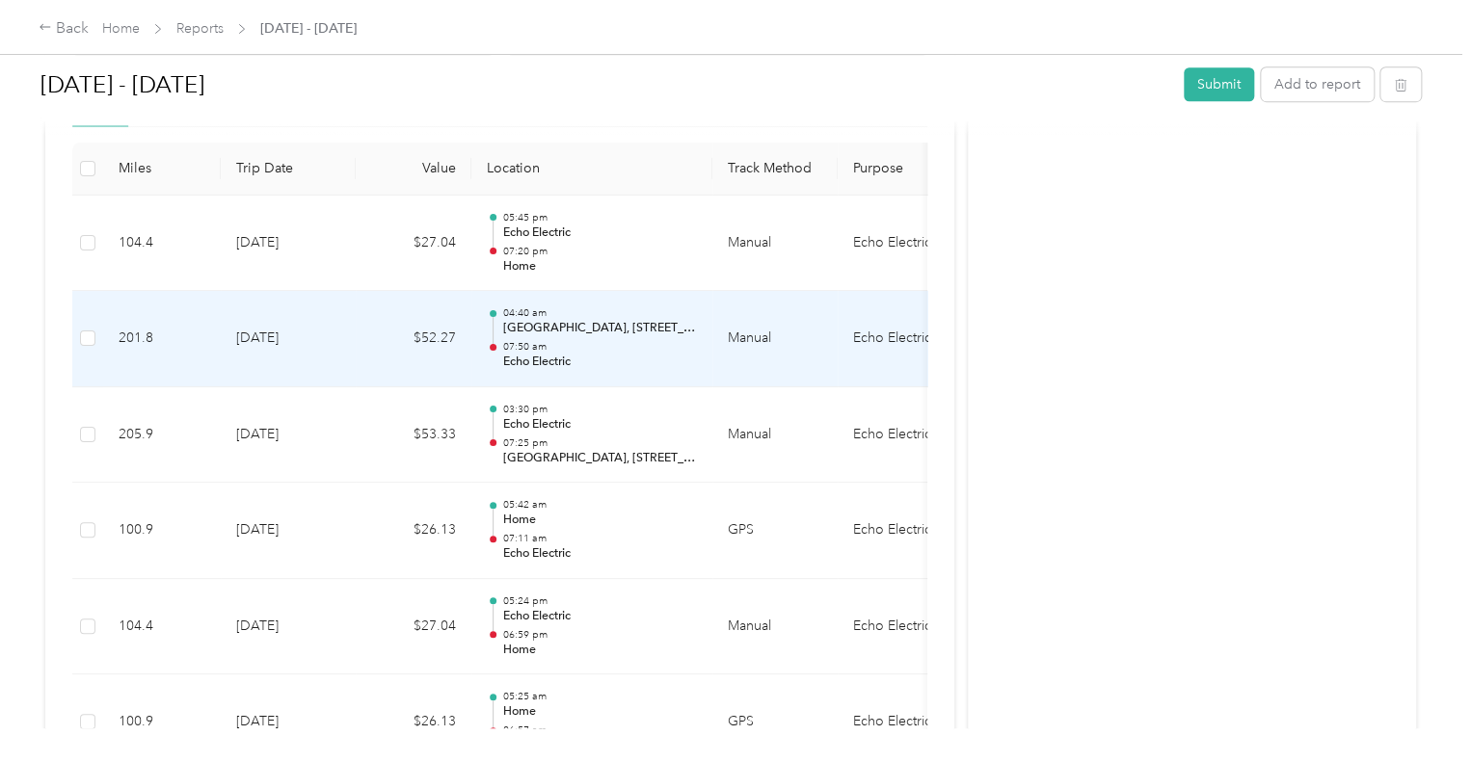
click at [594, 342] on p "07:50 am" at bounding box center [599, 346] width 195 height 13
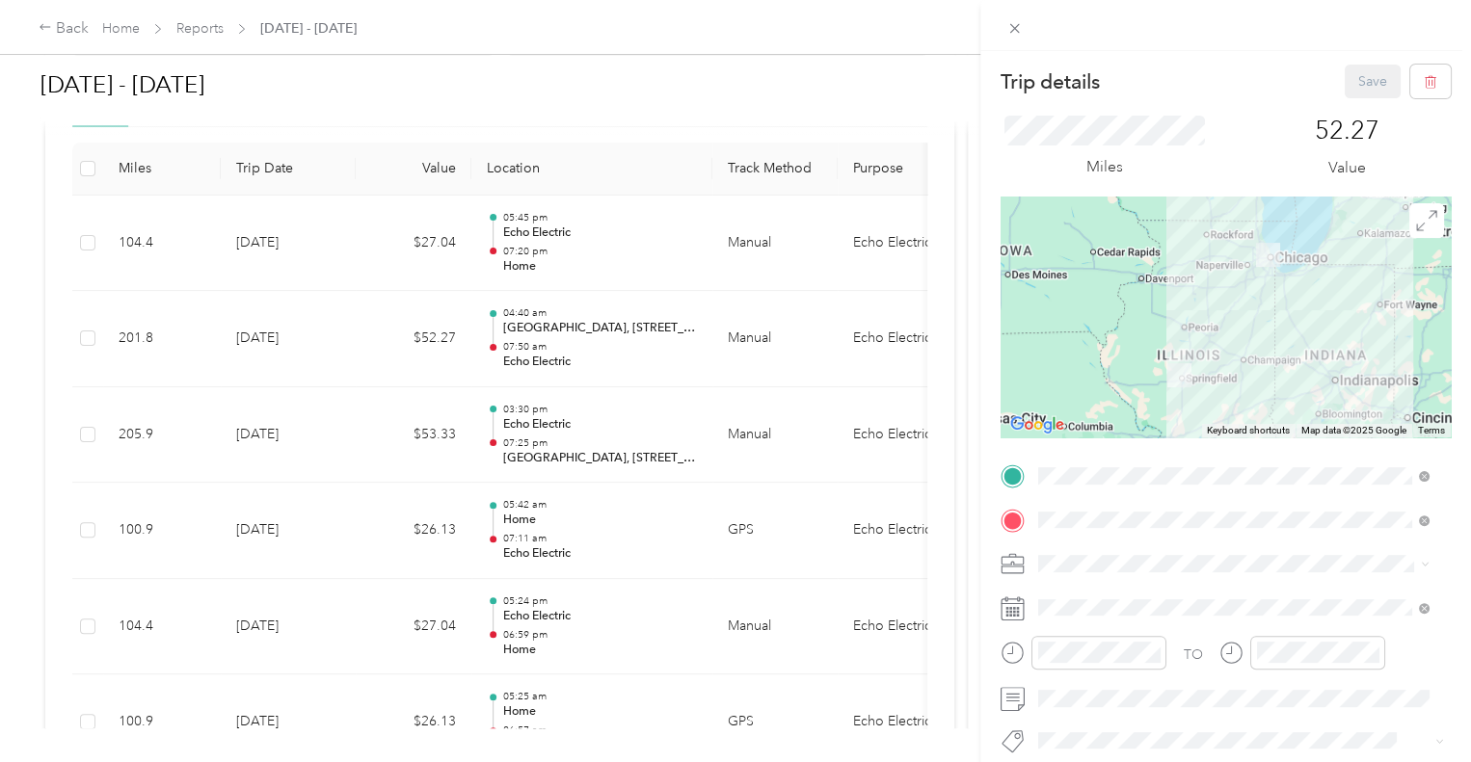
click at [605, 439] on div "Trip details Save This trip cannot be edited because it is either under review,…" at bounding box center [735, 381] width 1471 height 762
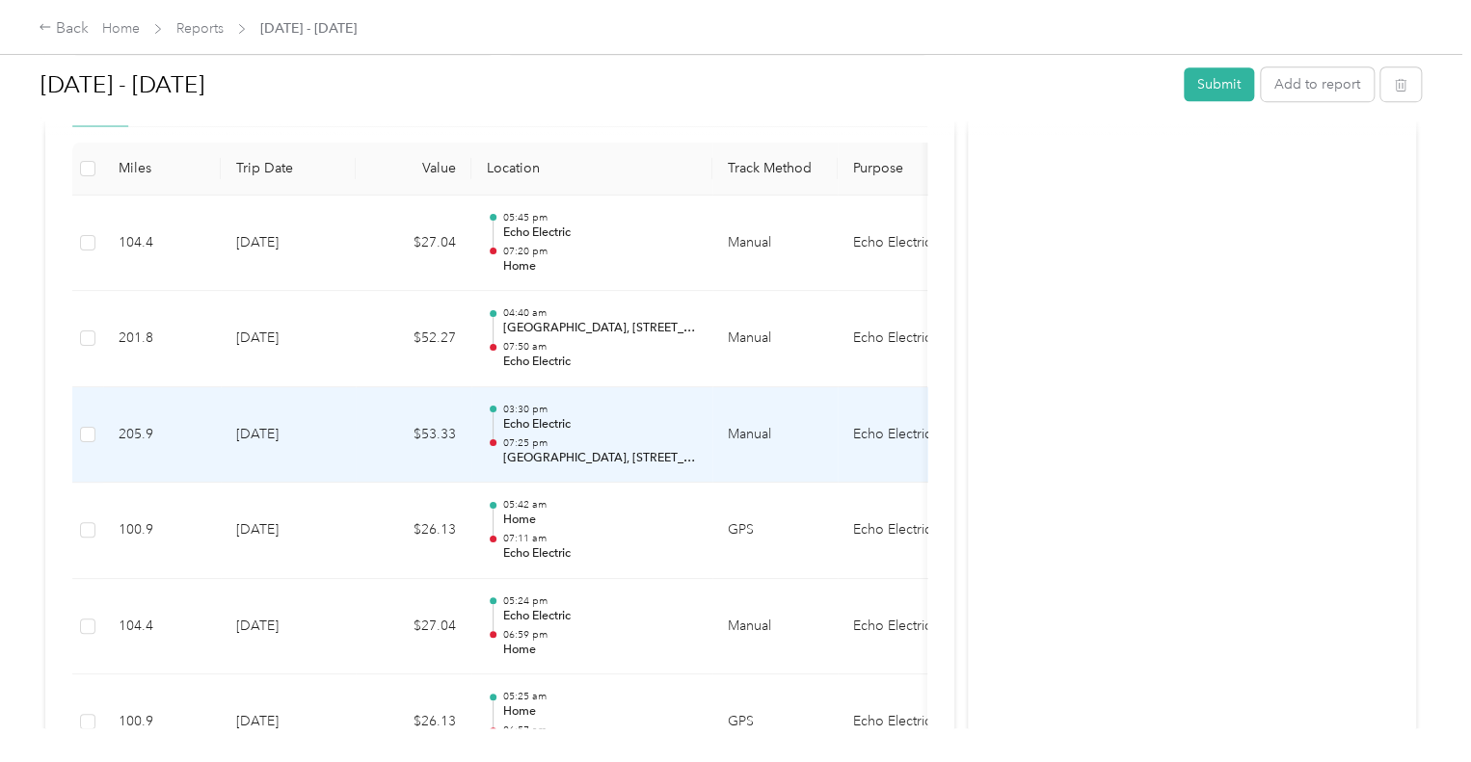
click at [599, 419] on p "Echo Electric" at bounding box center [599, 424] width 195 height 17
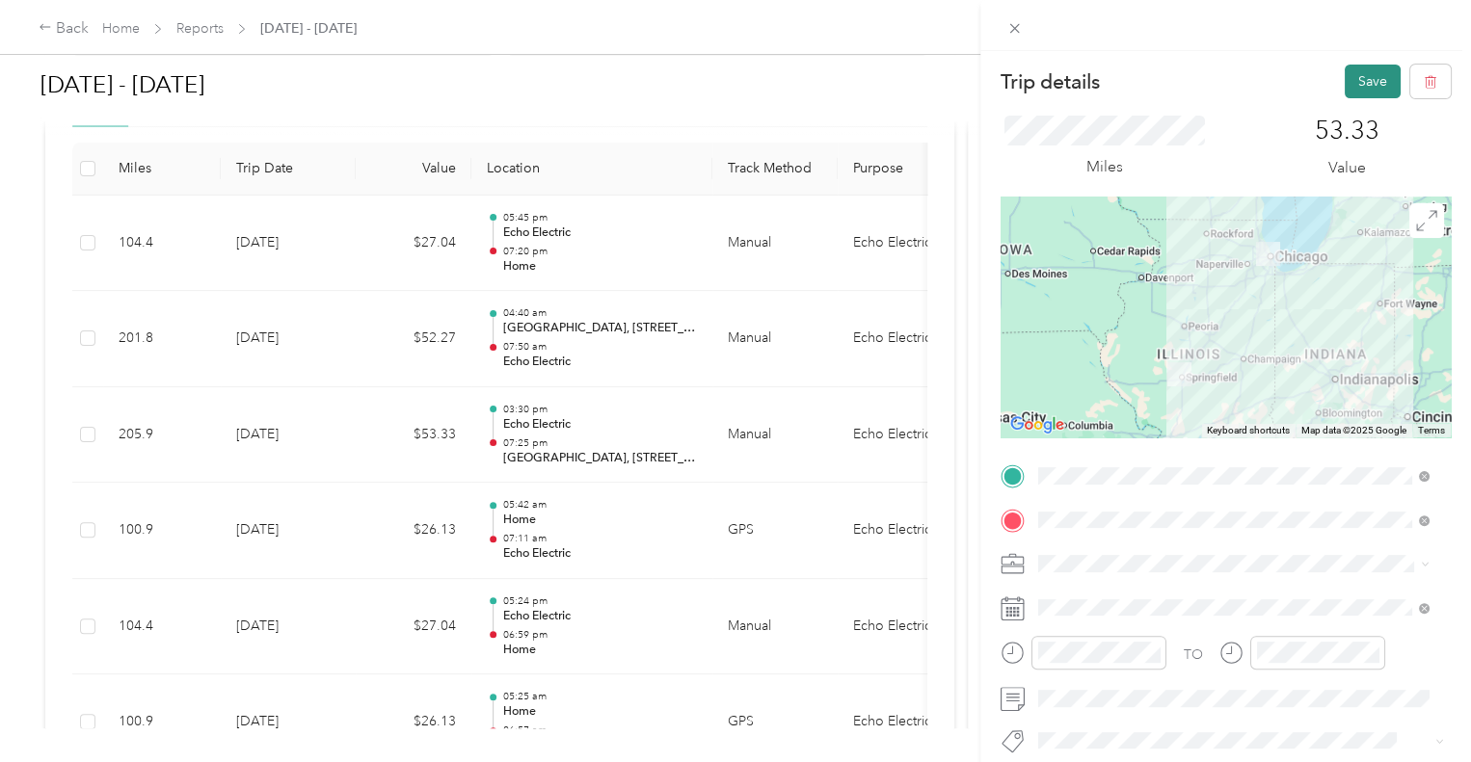
click at [1345, 74] on button "Save" at bounding box center [1373, 82] width 56 height 34
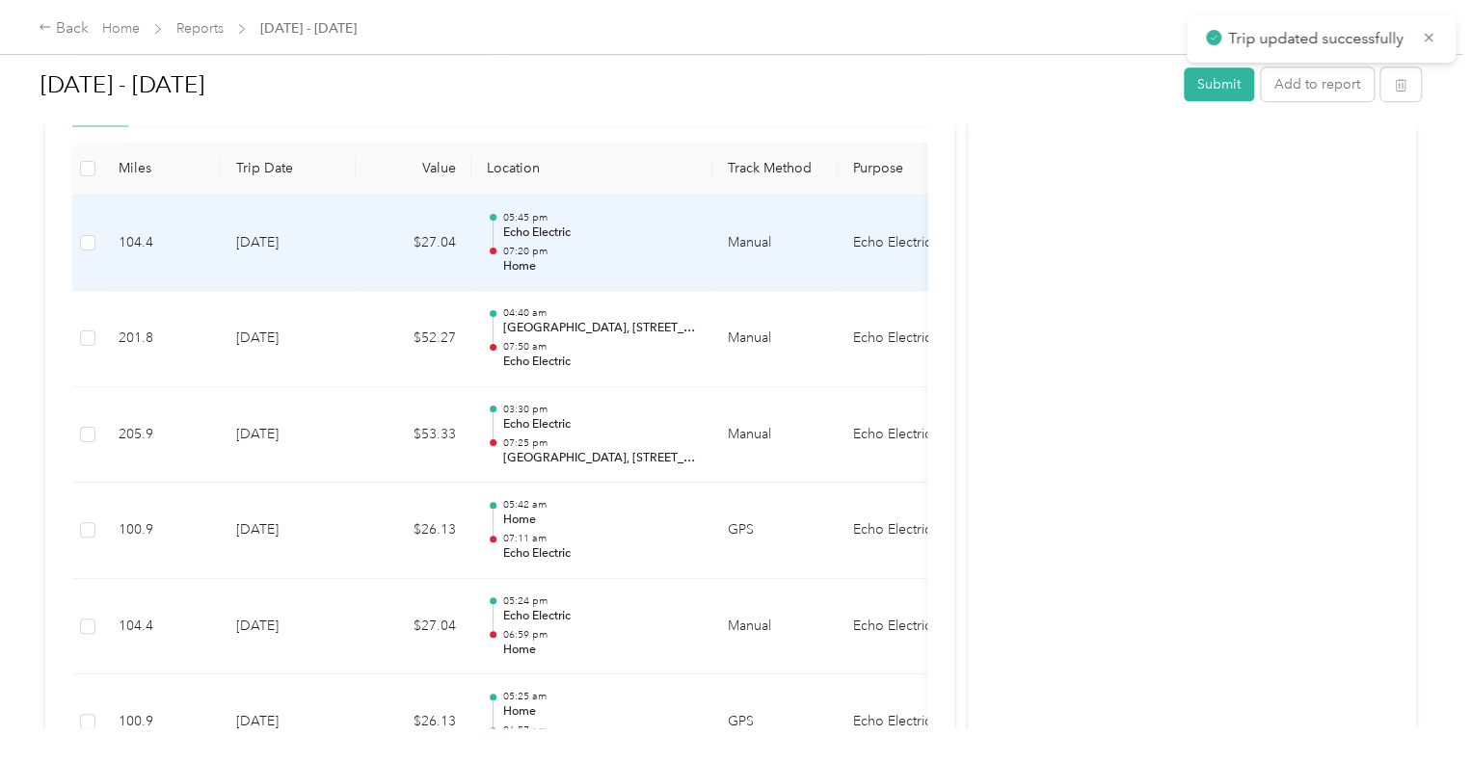
click at [594, 261] on p "Home" at bounding box center [599, 266] width 195 height 17
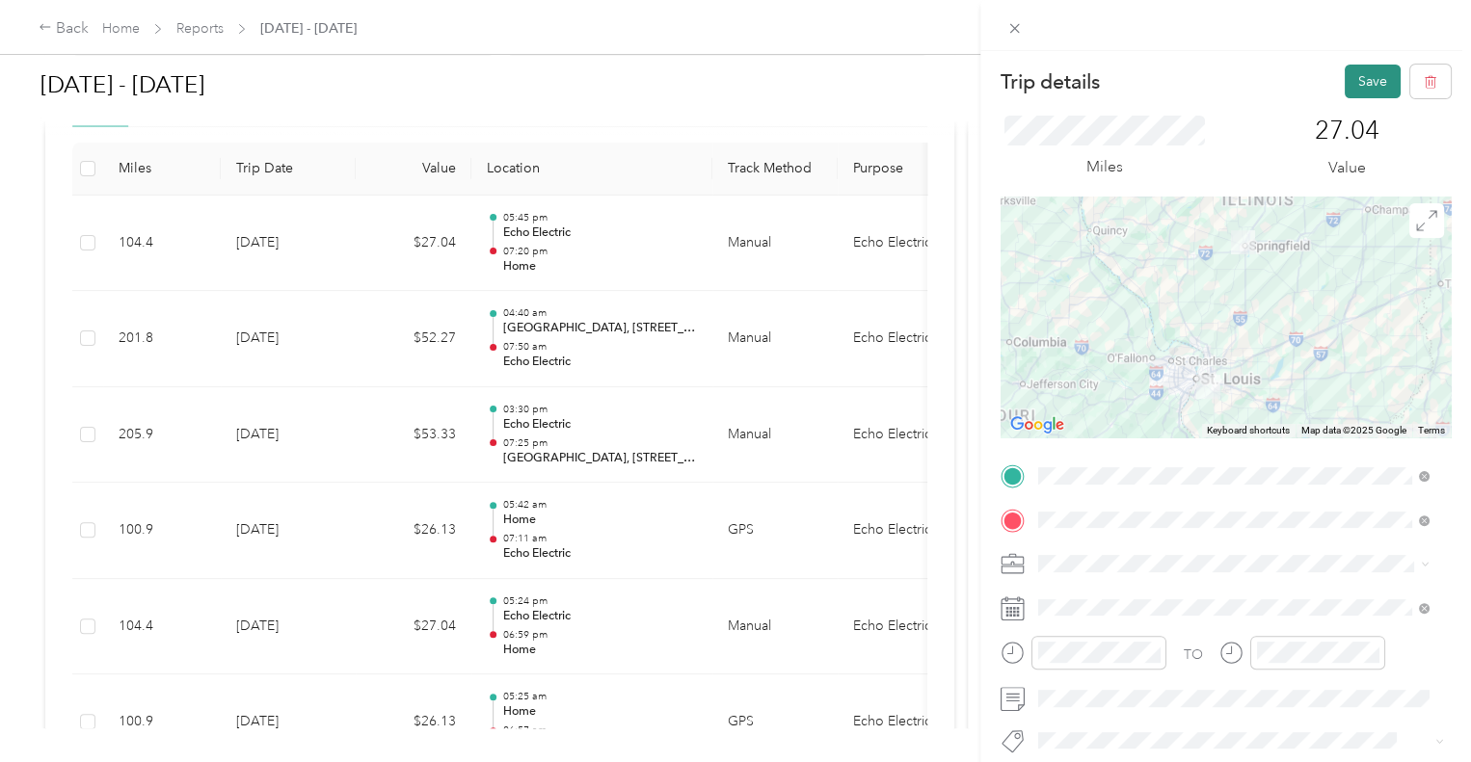
click at [1345, 85] on button "Save" at bounding box center [1373, 82] width 56 height 34
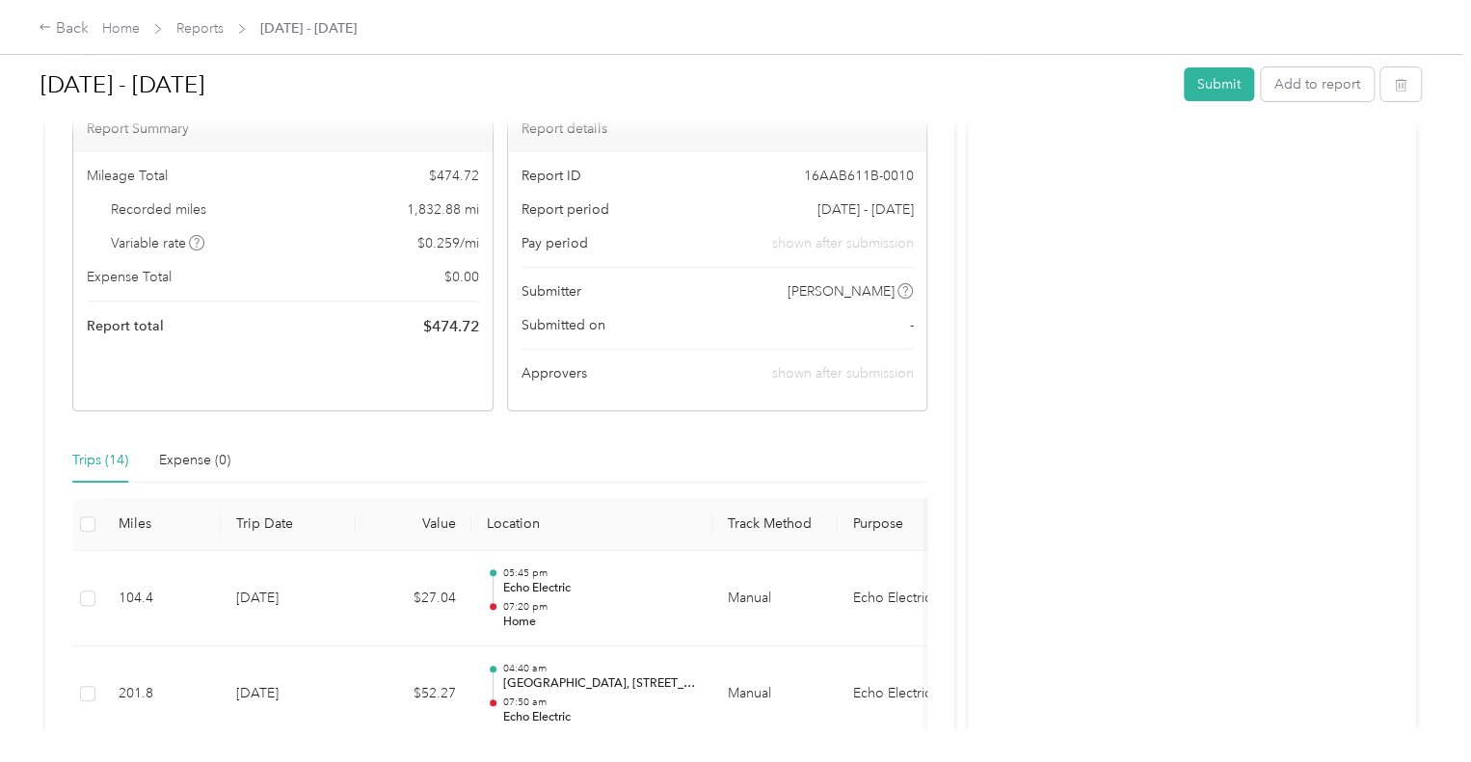
scroll to position [54, 0]
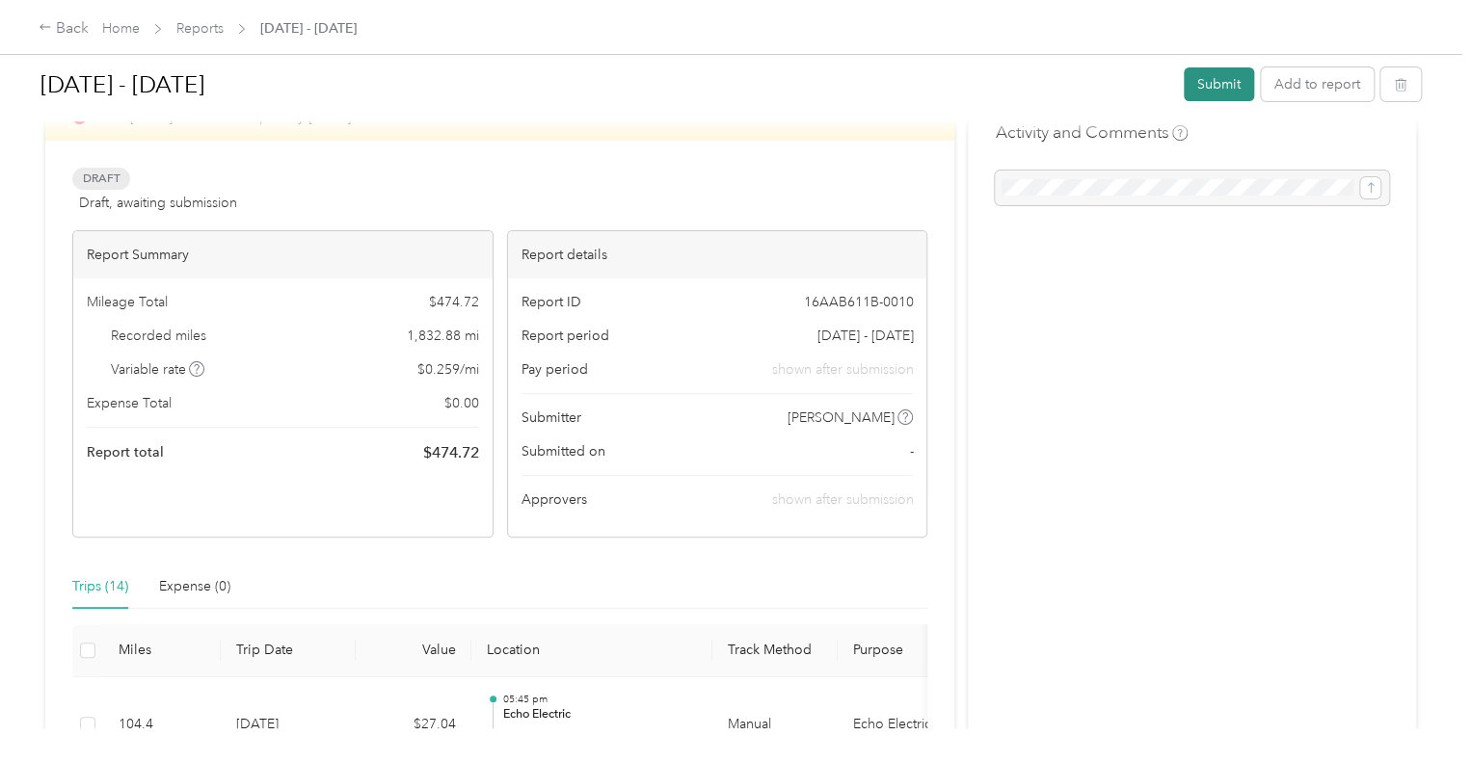
click at [1206, 80] on button "Submit" at bounding box center [1219, 84] width 70 height 34
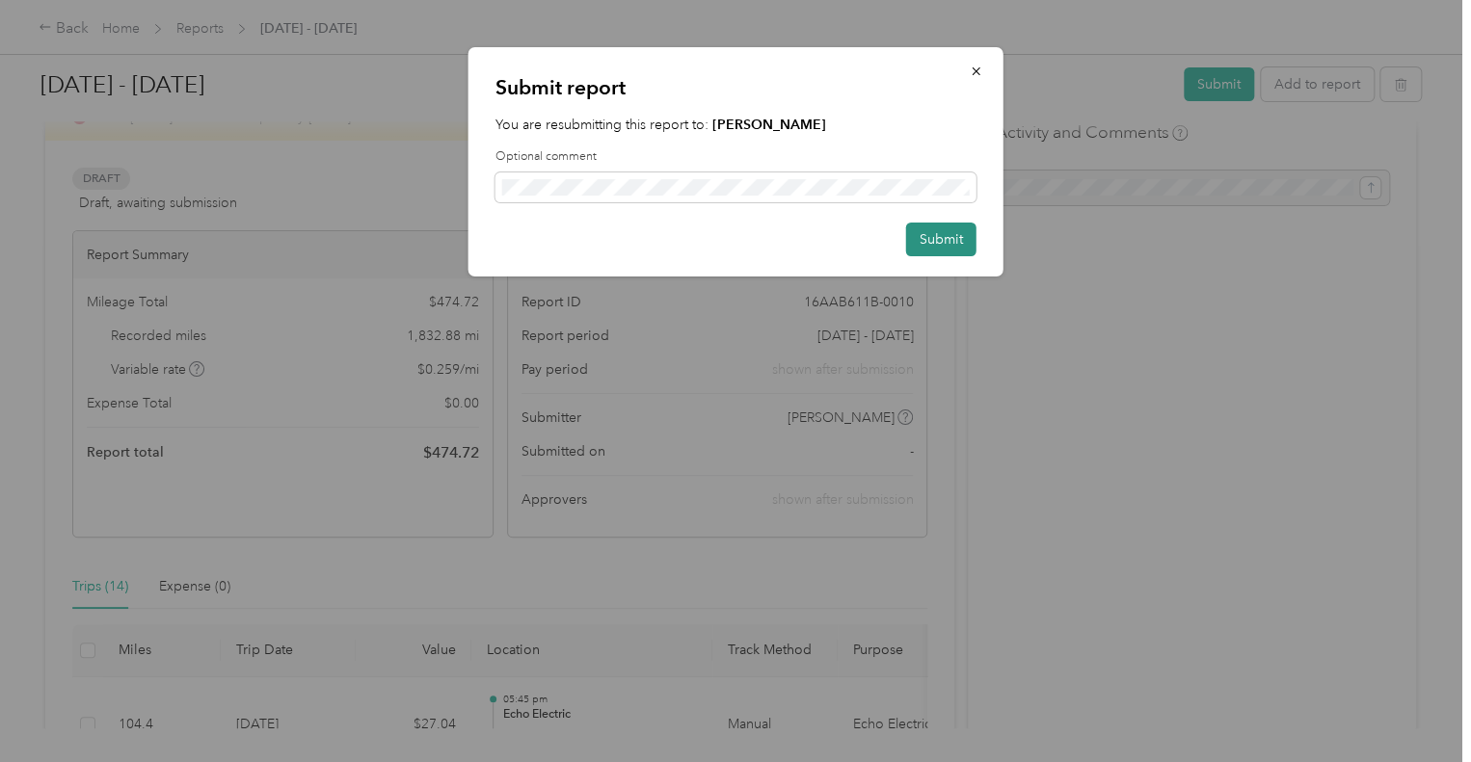
click at [944, 238] on button "Submit" at bounding box center [941, 240] width 70 height 34
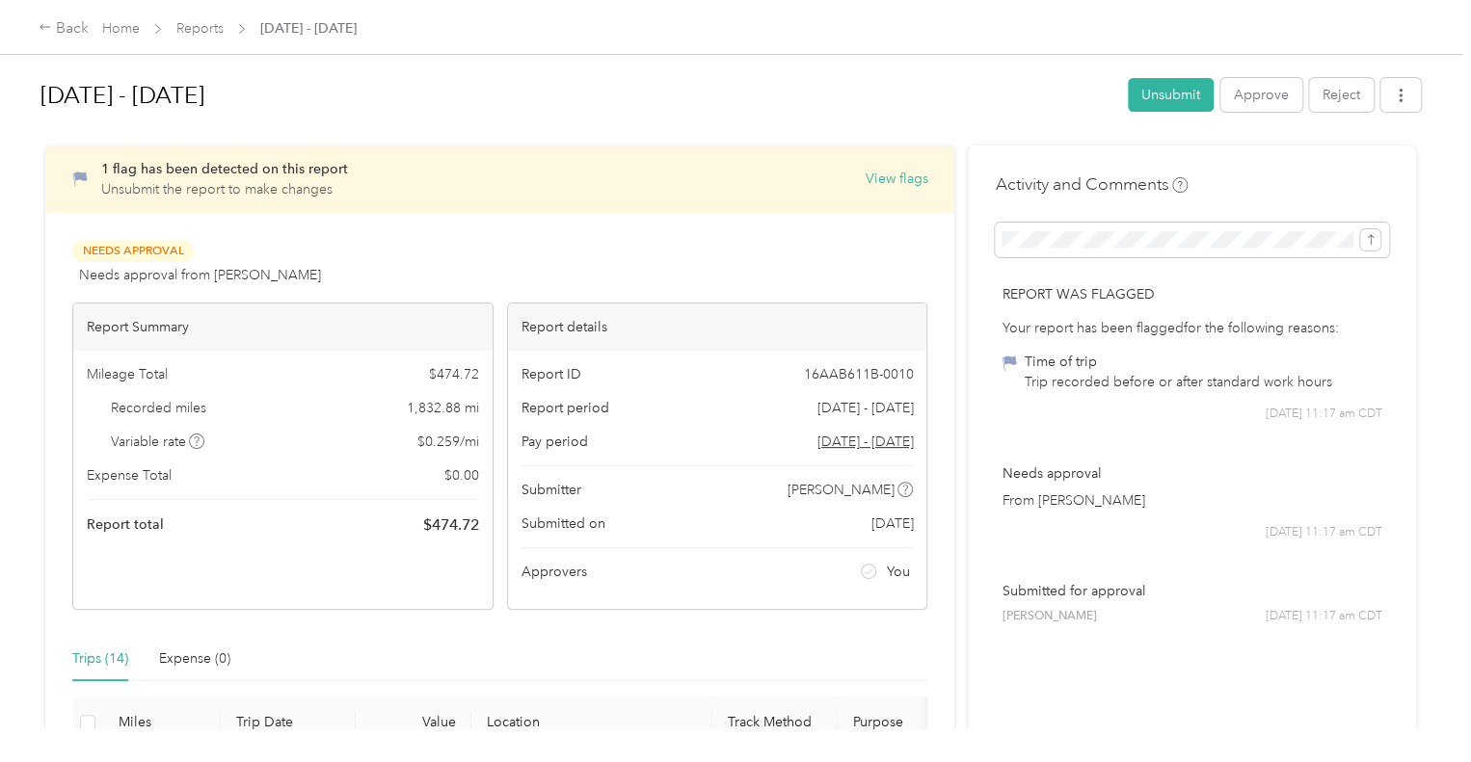
scroll to position [0, 0]
click at [1250, 92] on button "Approve" at bounding box center [1261, 97] width 82 height 34
